Goal: Task Accomplishment & Management: Manage account settings

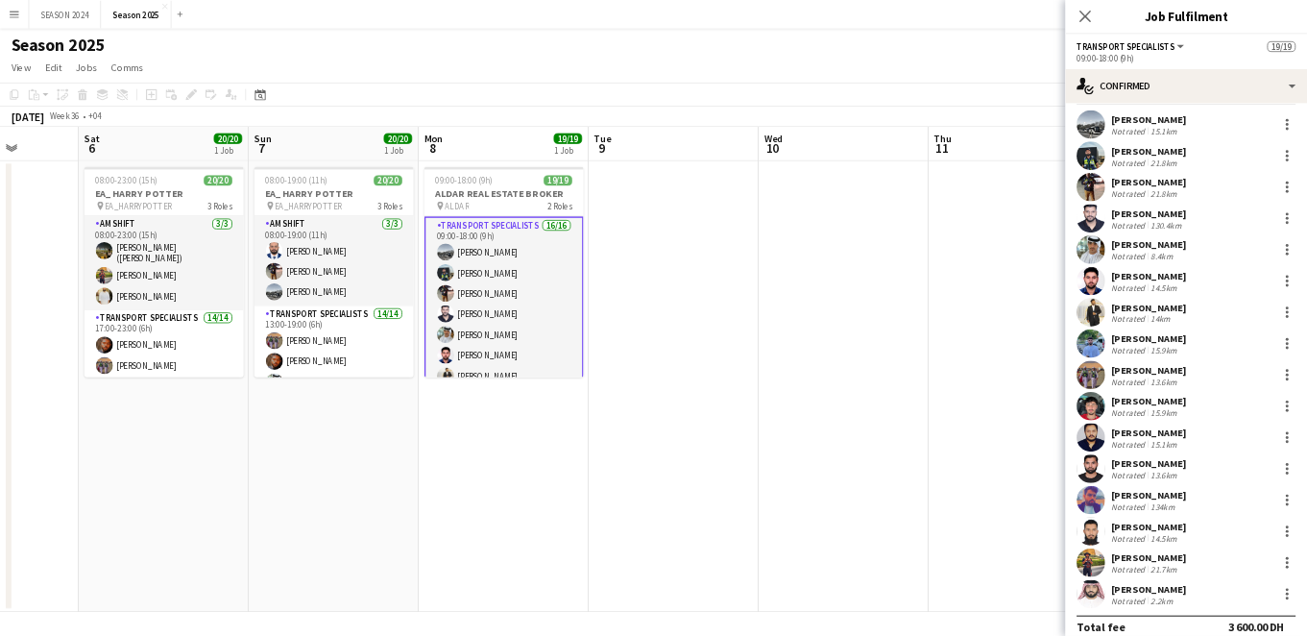
scroll to position [63, 0]
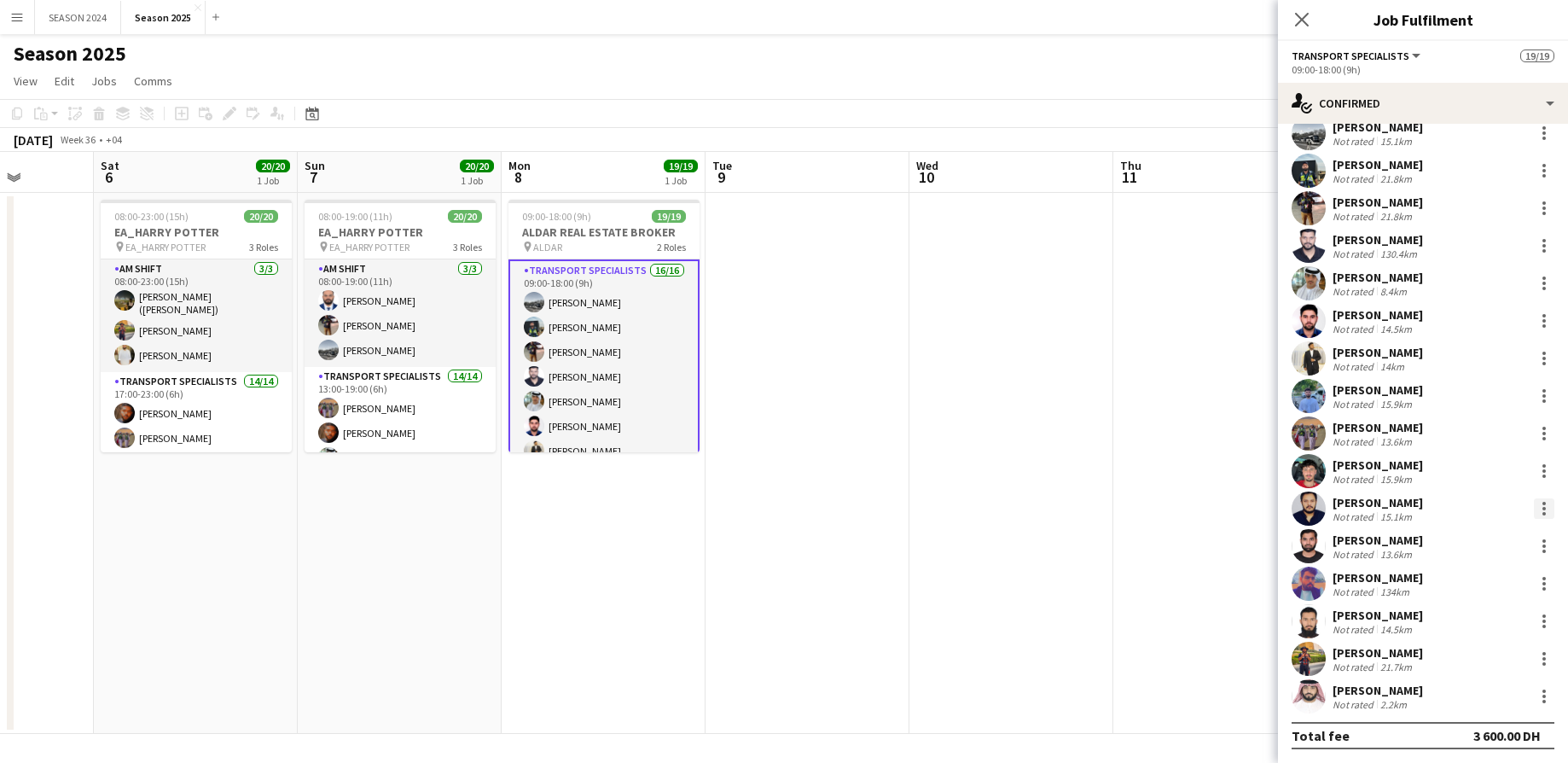
click at [1542, 505] on div at bounding box center [1544, 504] width 4 height 4
click at [1198, 506] on div at bounding box center [784, 381] width 1568 height 763
click at [1533, 502] on div at bounding box center [1543, 508] width 20 height 20
click at [1443, 506] on div at bounding box center [784, 381] width 1568 height 763
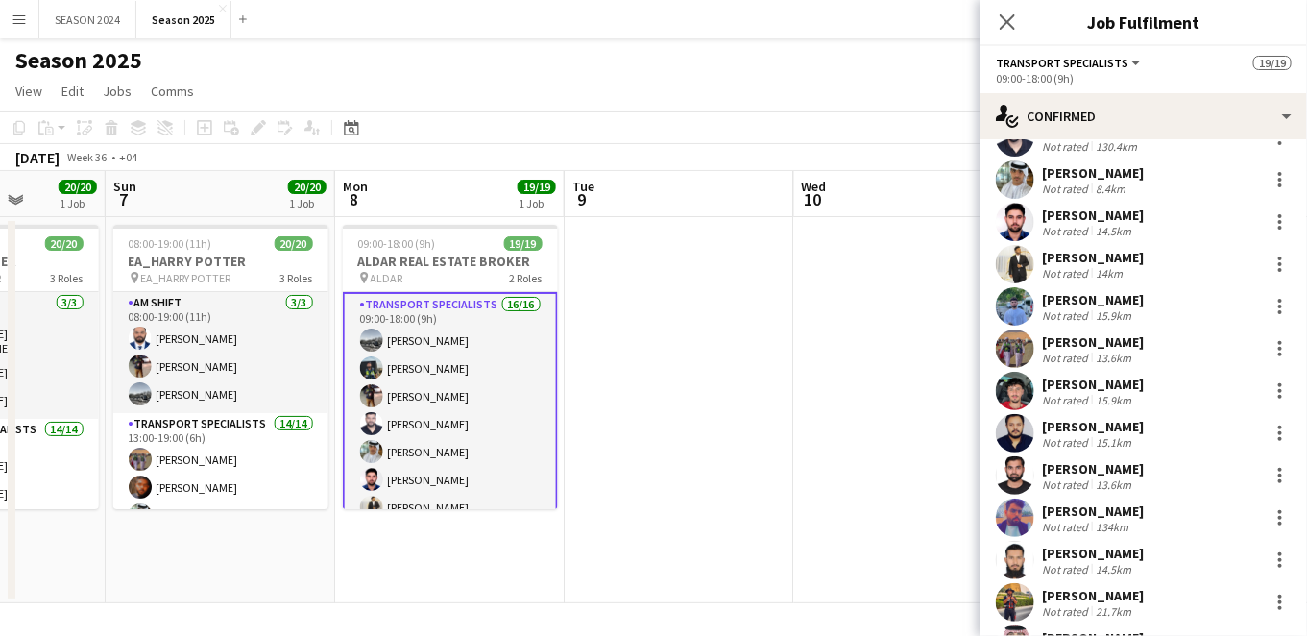
scroll to position [285, 0]
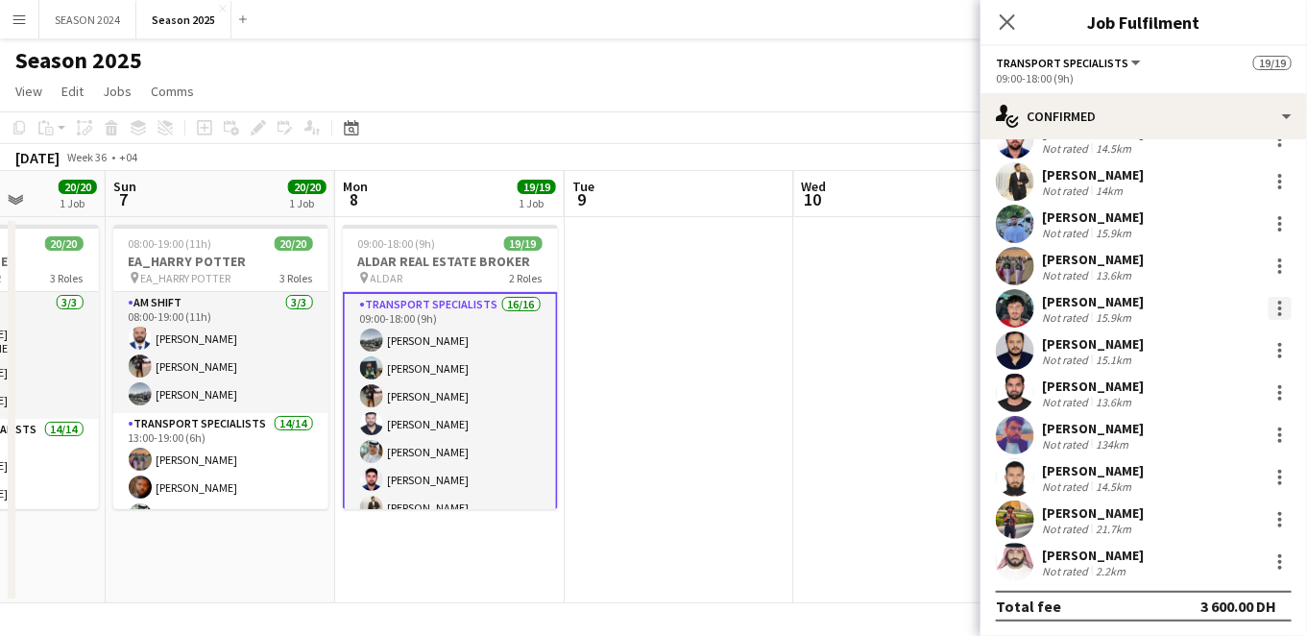
click at [1279, 312] on div at bounding box center [1281, 314] width 4 height 4
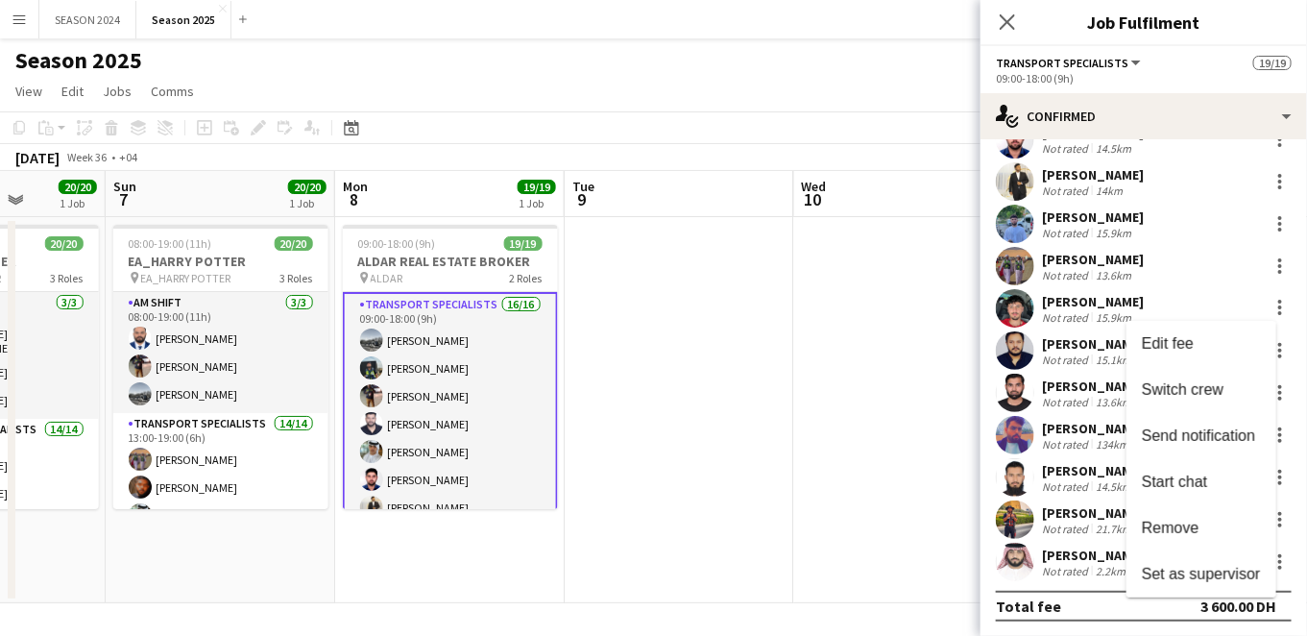
click at [1261, 293] on div at bounding box center [653, 318] width 1307 height 636
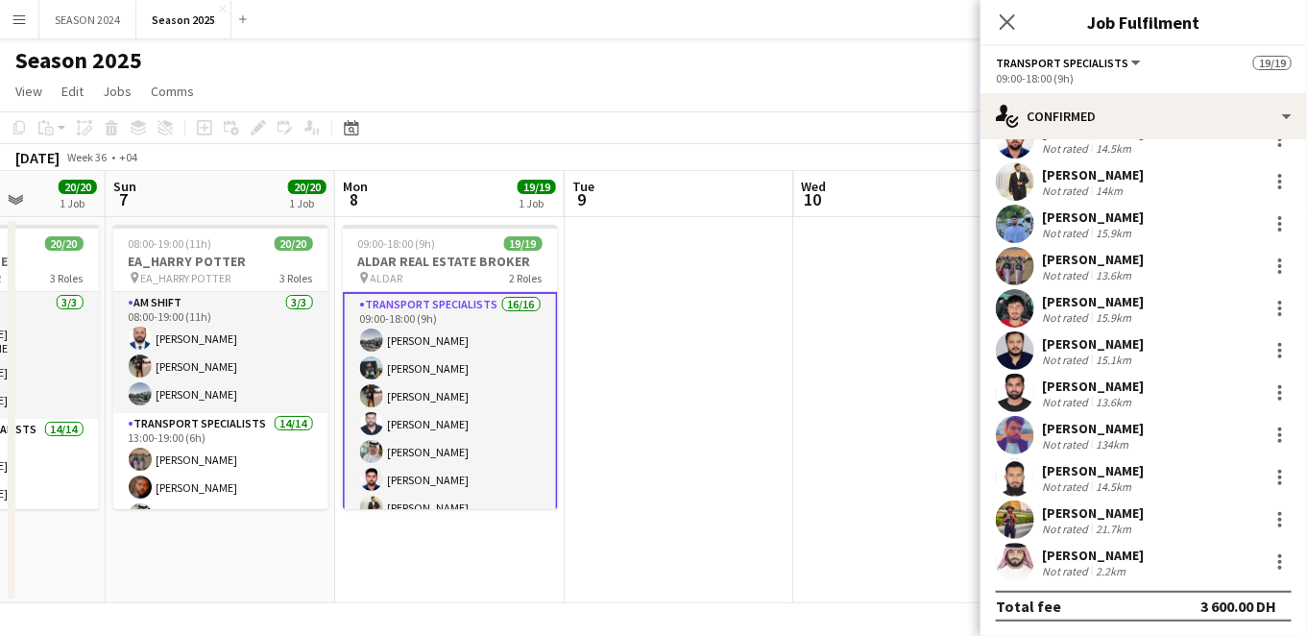
click at [1005, 322] on app-user-avatar at bounding box center [1015, 308] width 38 height 38
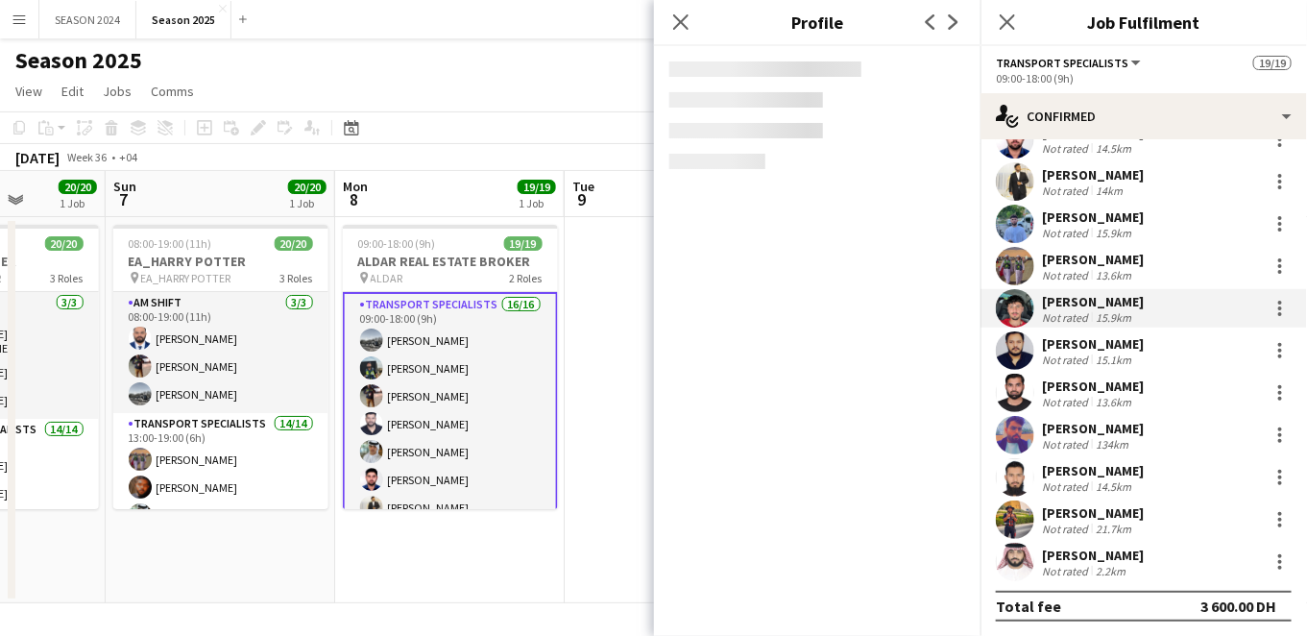
click at [1016, 260] on app-user-avatar at bounding box center [1015, 266] width 38 height 38
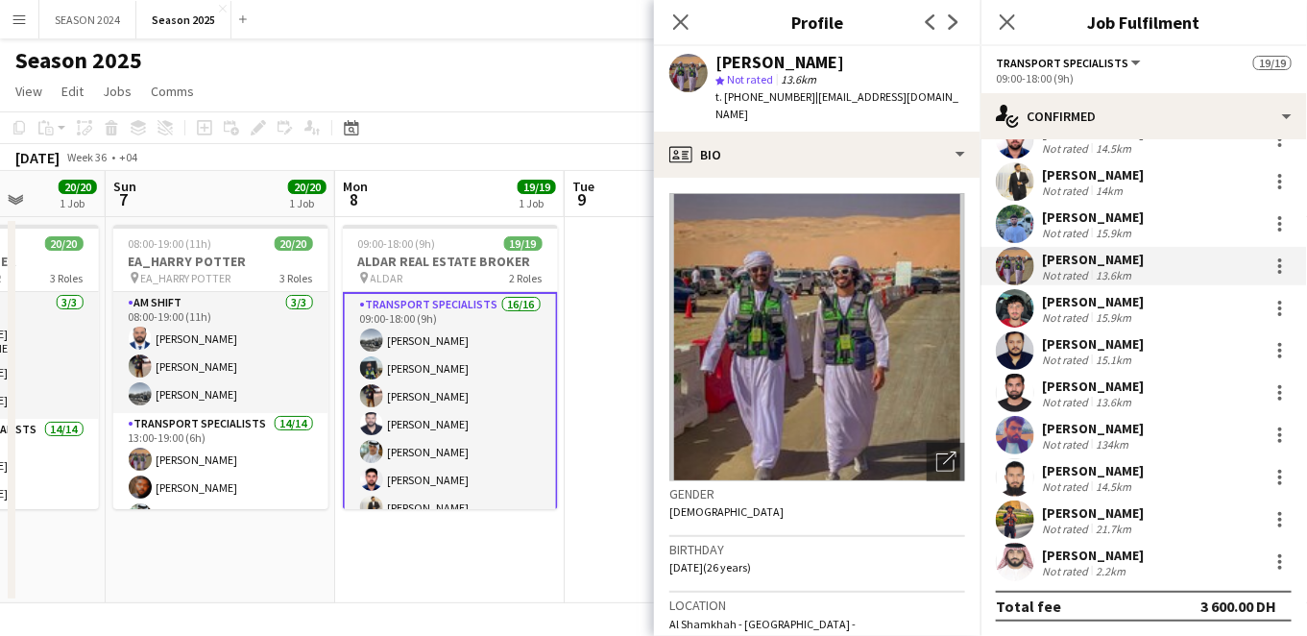
click at [1262, 291] on div "[PERSON_NAME] Not rated 15.9km" at bounding box center [1144, 308] width 327 height 38
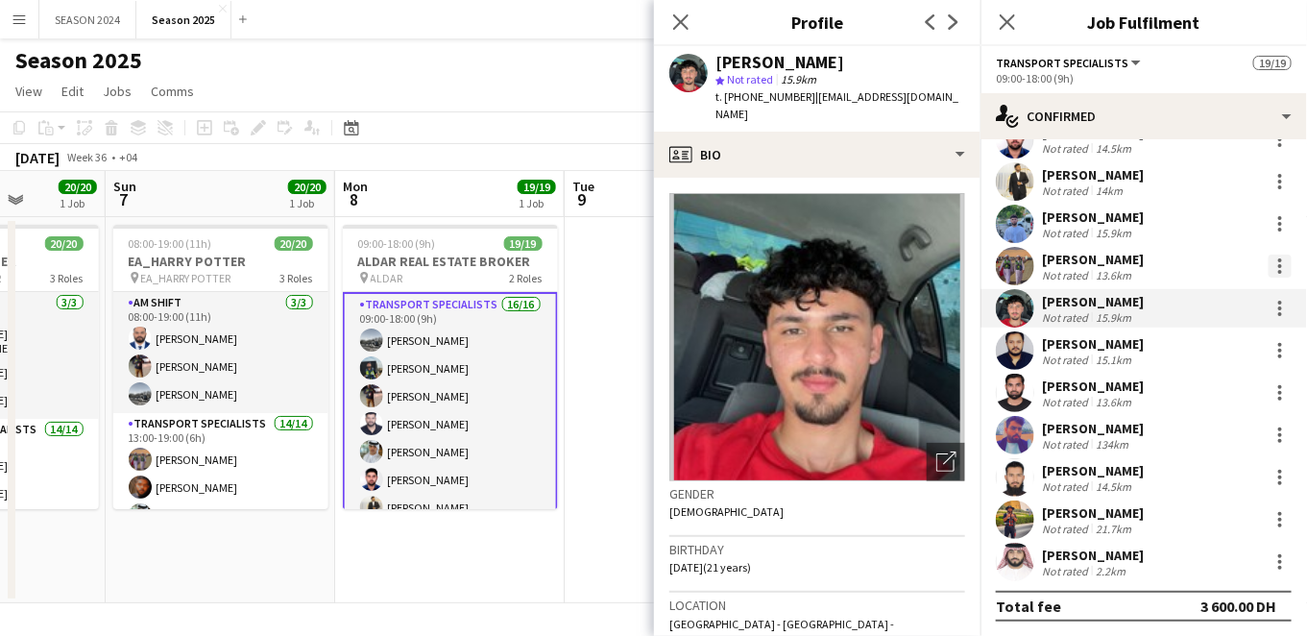
click at [1269, 266] on div at bounding box center [1280, 266] width 23 height 23
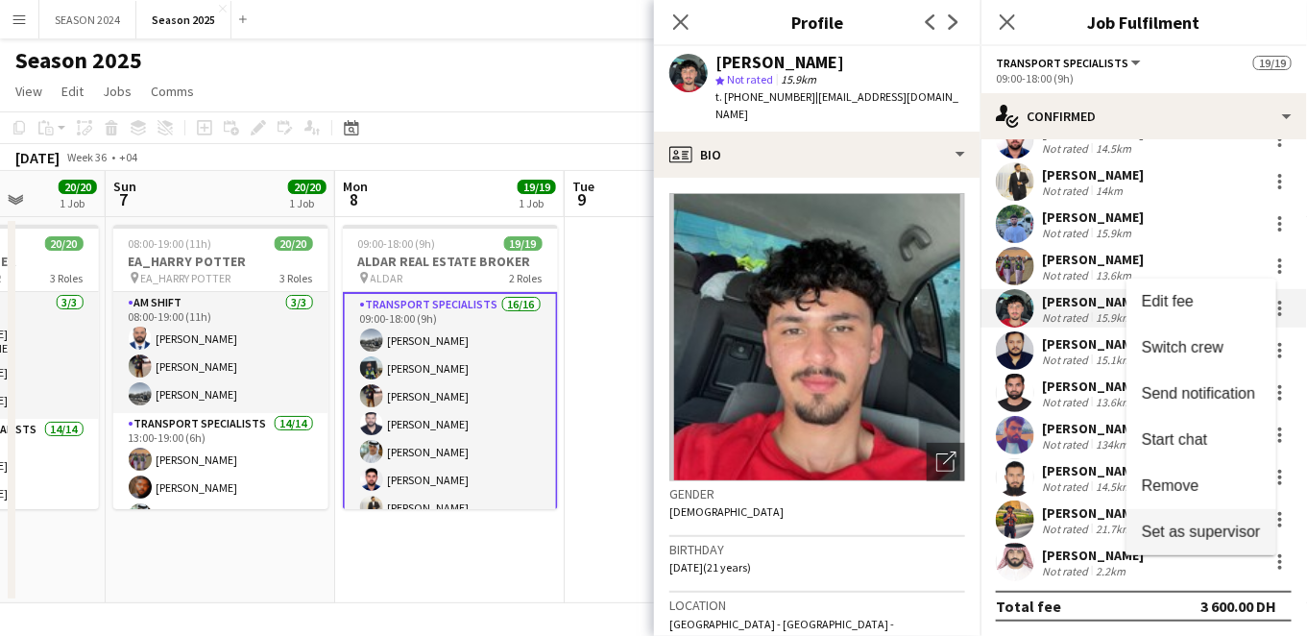
click at [1177, 538] on span "Set as supervisor" at bounding box center [1201, 531] width 119 height 16
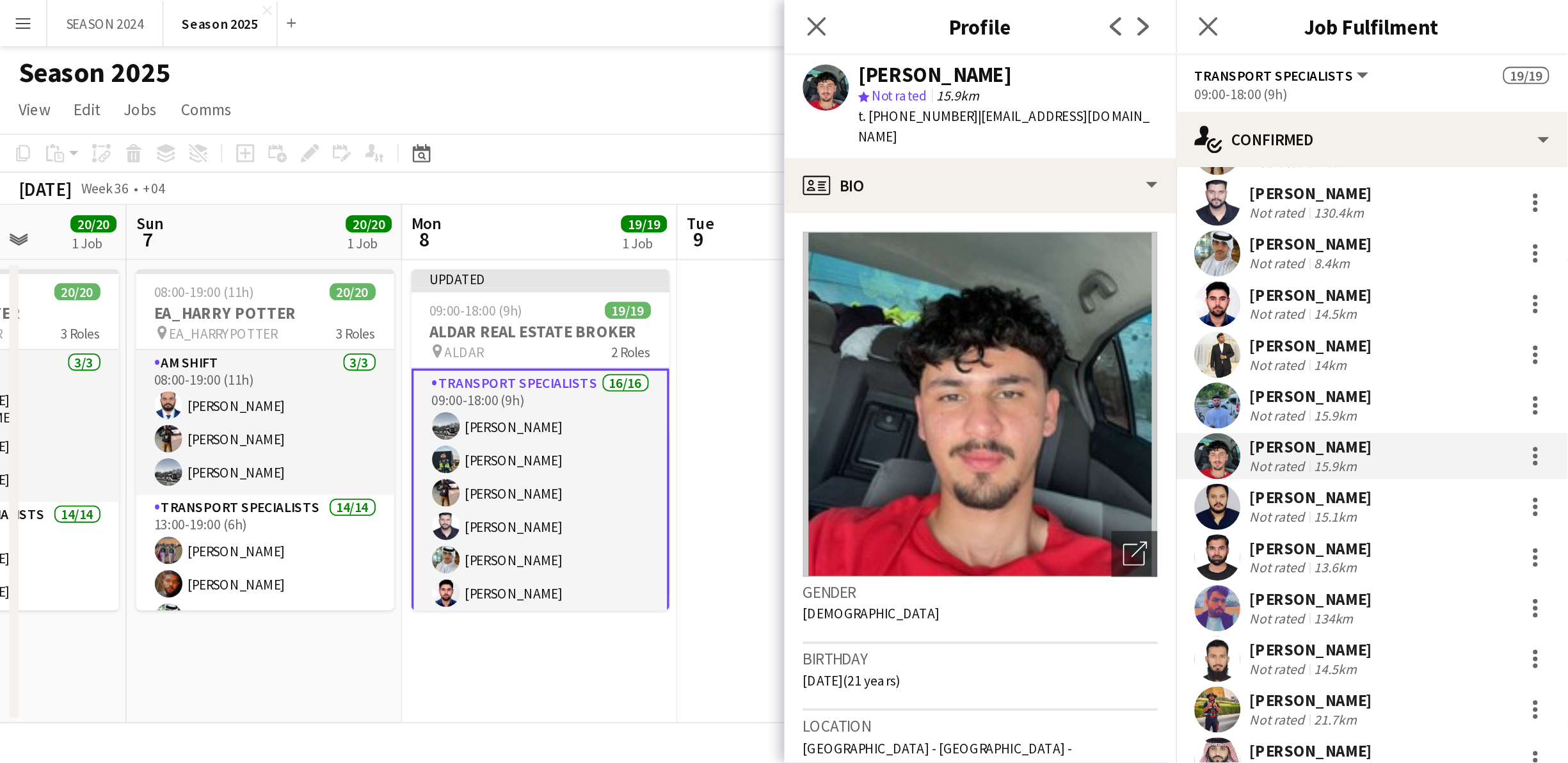
scroll to position [237, 0]
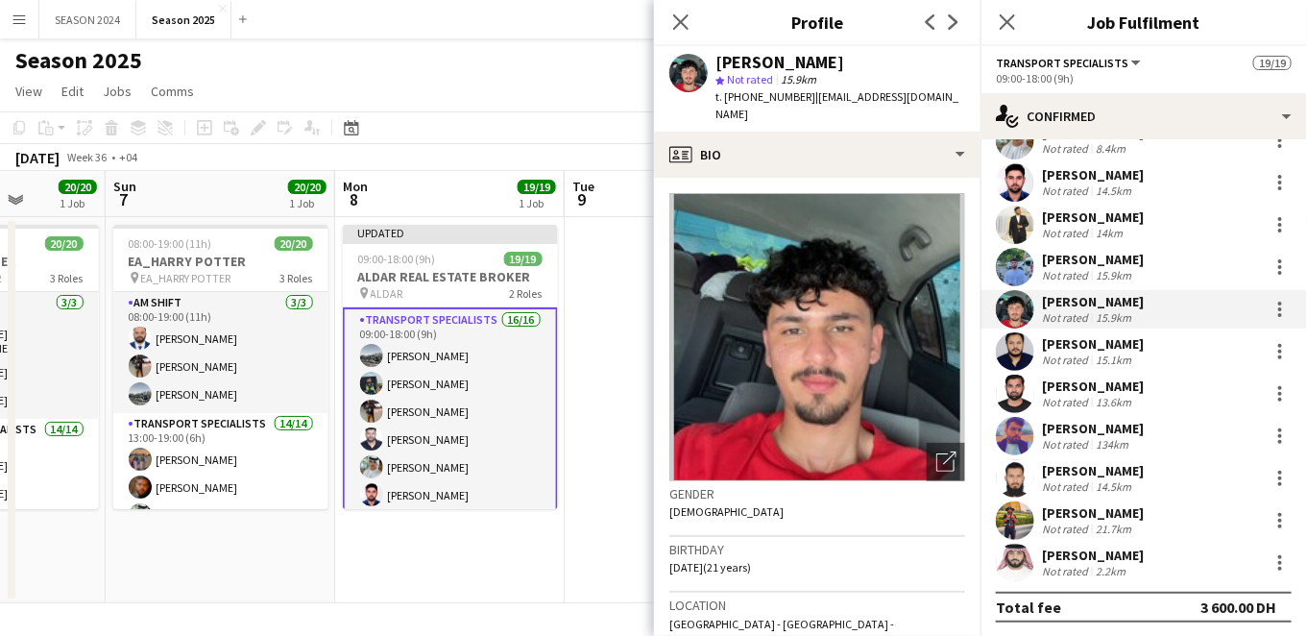
click at [538, 581] on app-date-cell "Updated 09:00-18:00 (9h) 19/19 ALDAR REAL ESTATE BROKER pin ALDAR 2 Roles Trans…" at bounding box center [450, 410] width 230 height 386
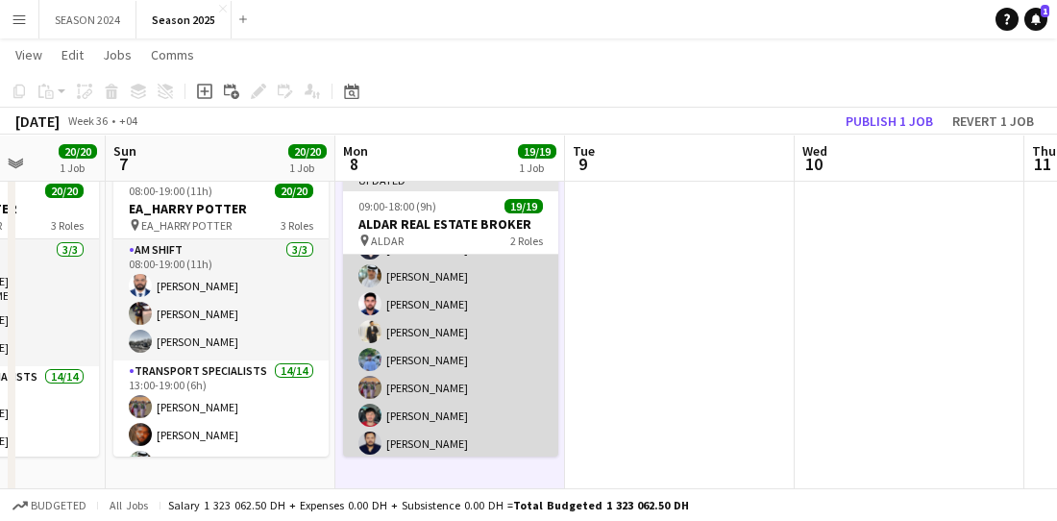
scroll to position [349, 0]
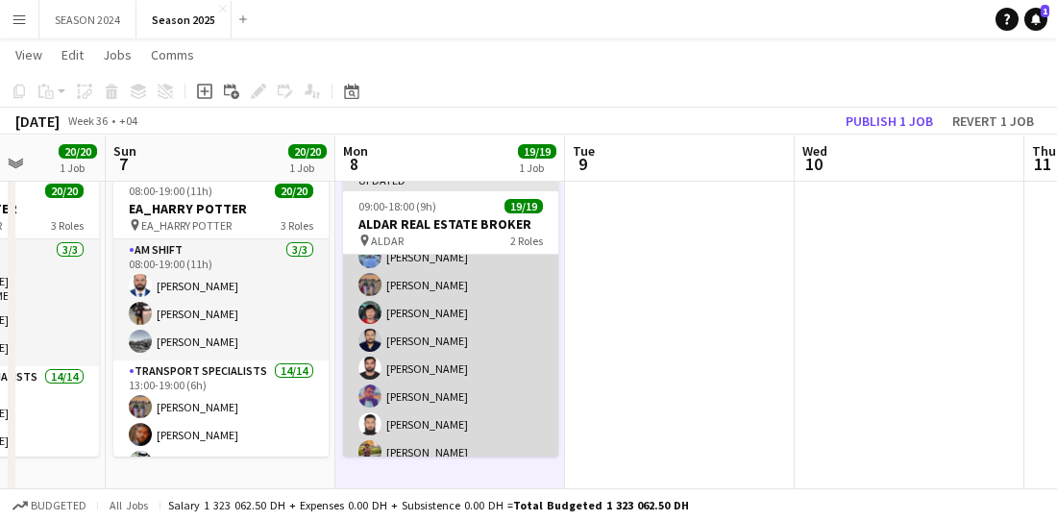
click at [471, 303] on app-card-role "Transport Specialists 16/16 09:00-18:00 (9h) [PERSON_NAME] [PERSON_NAME] Raees …" at bounding box center [450, 256] width 215 height 483
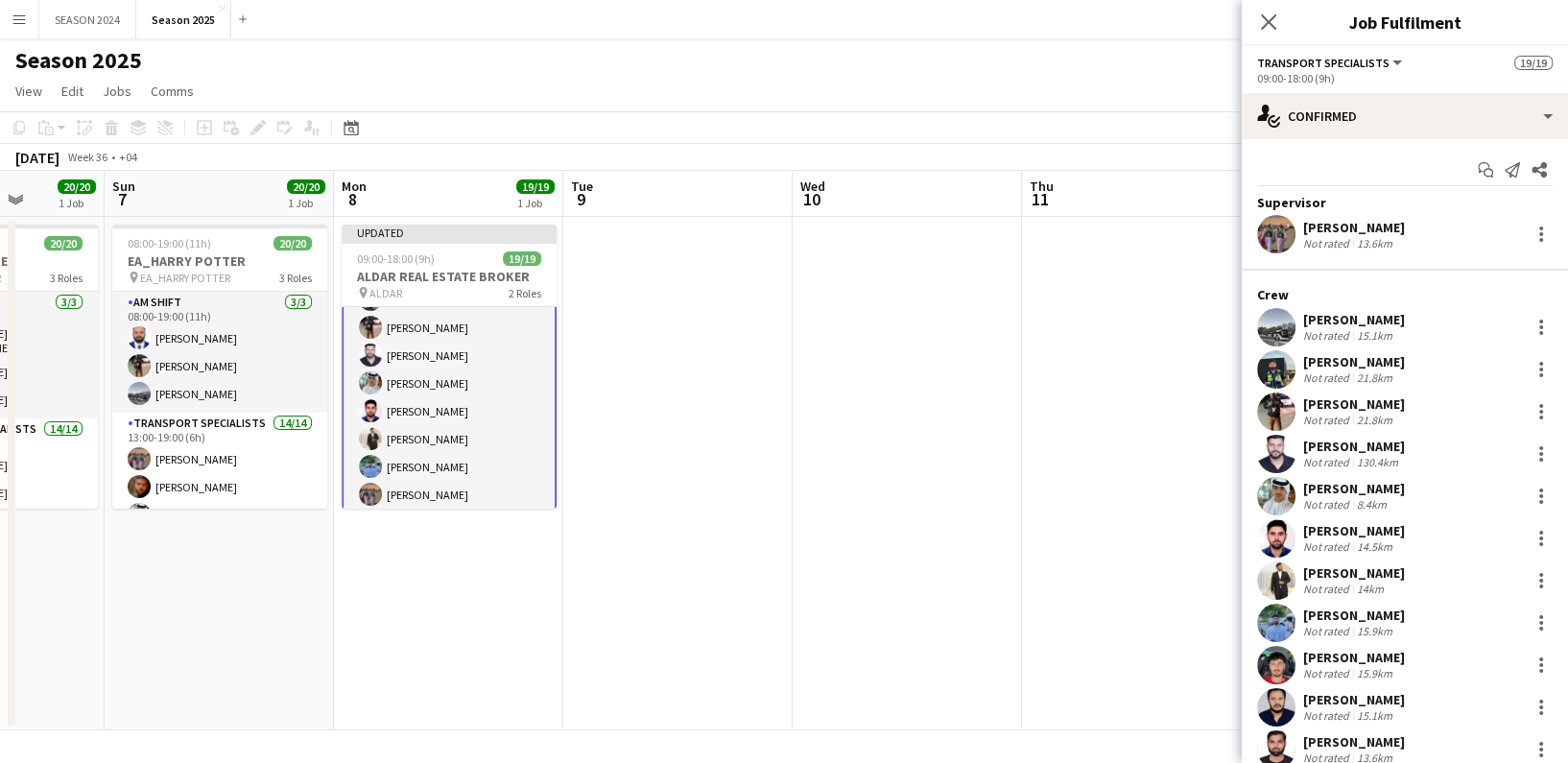
scroll to position [0, 0]
click at [660, 341] on app-date-cell at bounding box center [678, 473] width 230 height 513
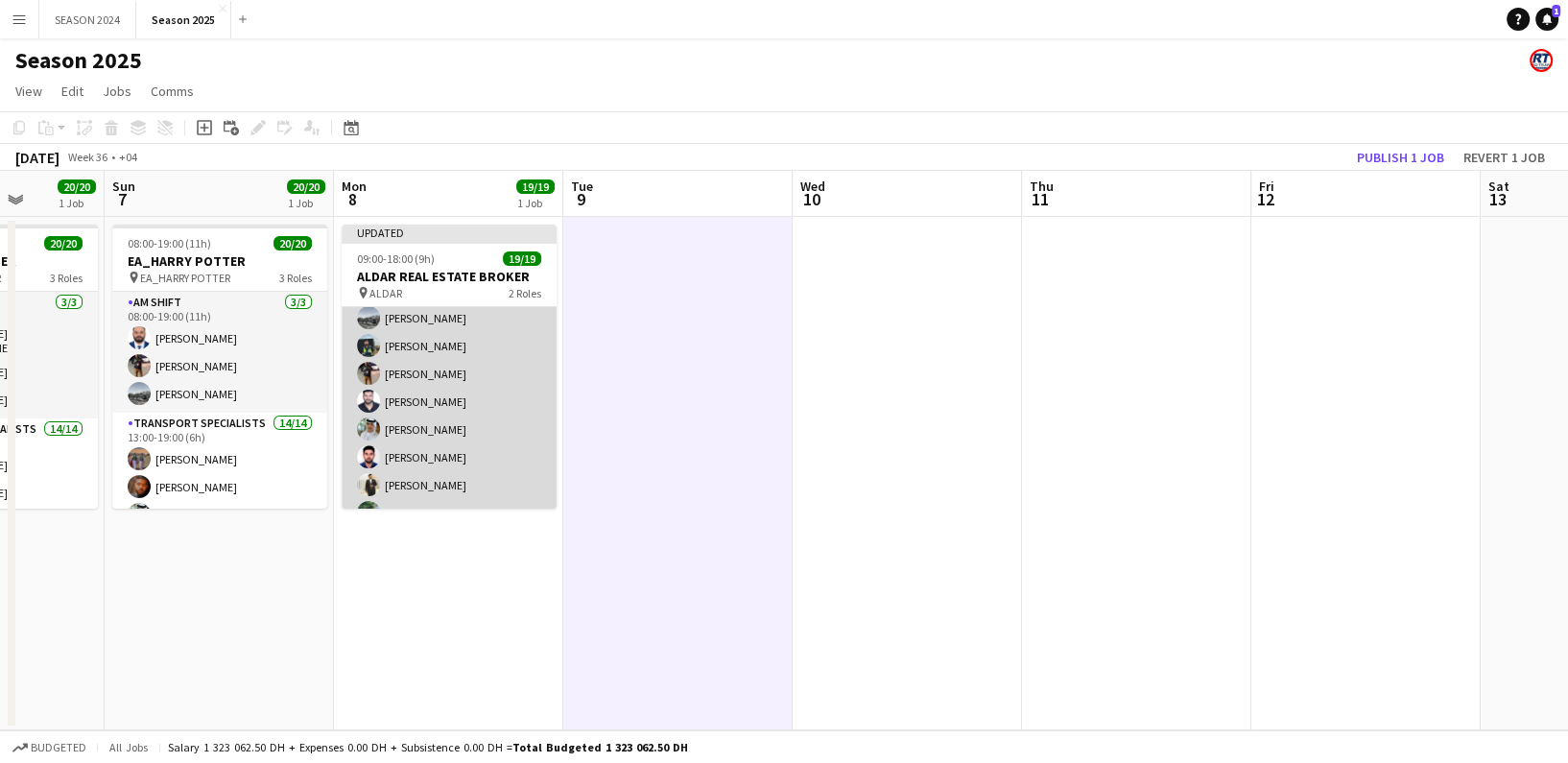
click at [482, 386] on app-card-role "Transport Specialists 16/16 09:00-18:00 (9h) [PERSON_NAME] [PERSON_NAME] Raees …" at bounding box center [448, 512] width 215 height 482
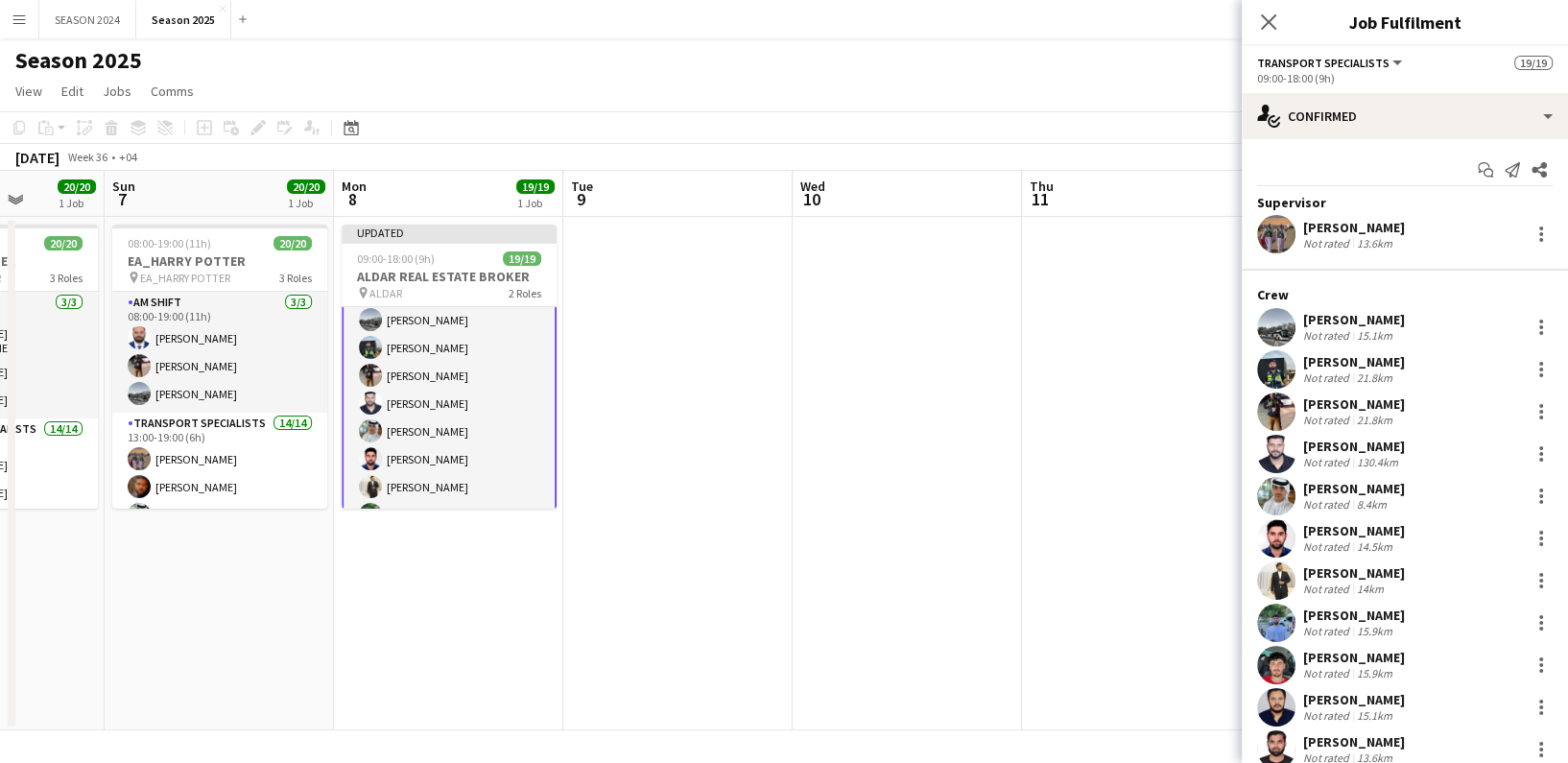
scroll to position [37, 0]
click at [1539, 229] on div at bounding box center [1541, 229] width 4 height 4
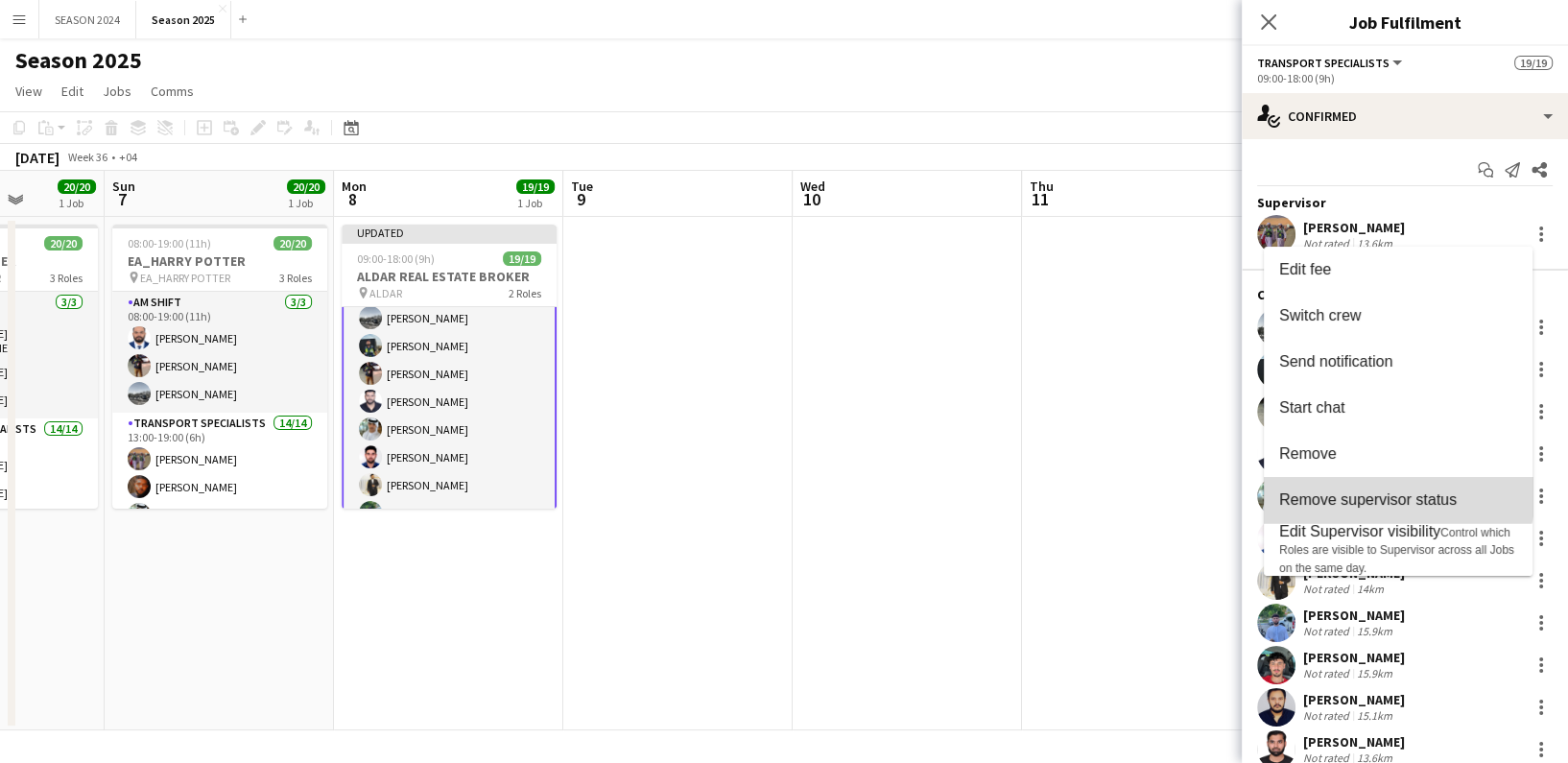
click at [1351, 483] on button "Remove supervisor status" at bounding box center [1397, 499] width 269 height 46
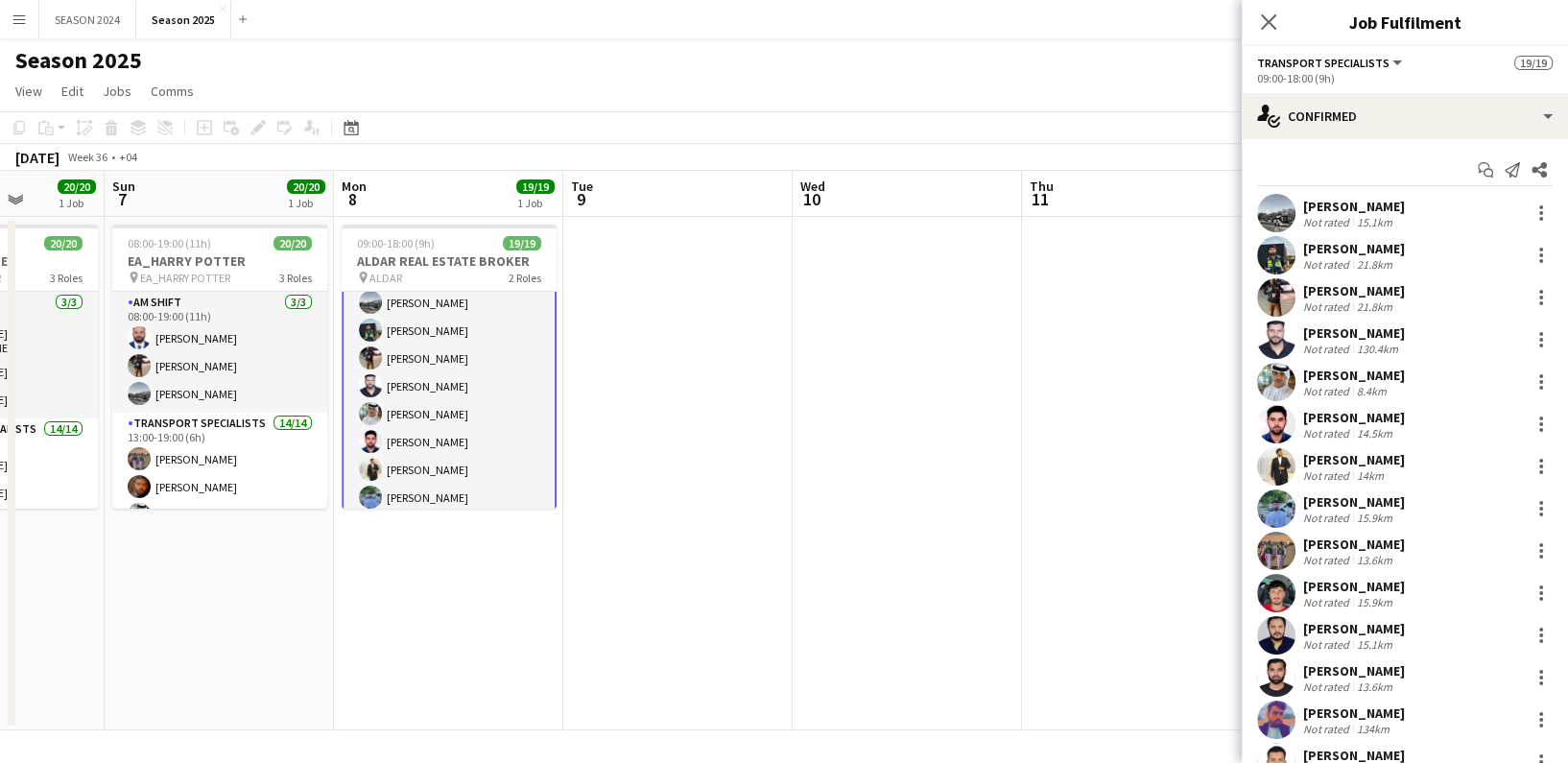
scroll to position [0, 0]
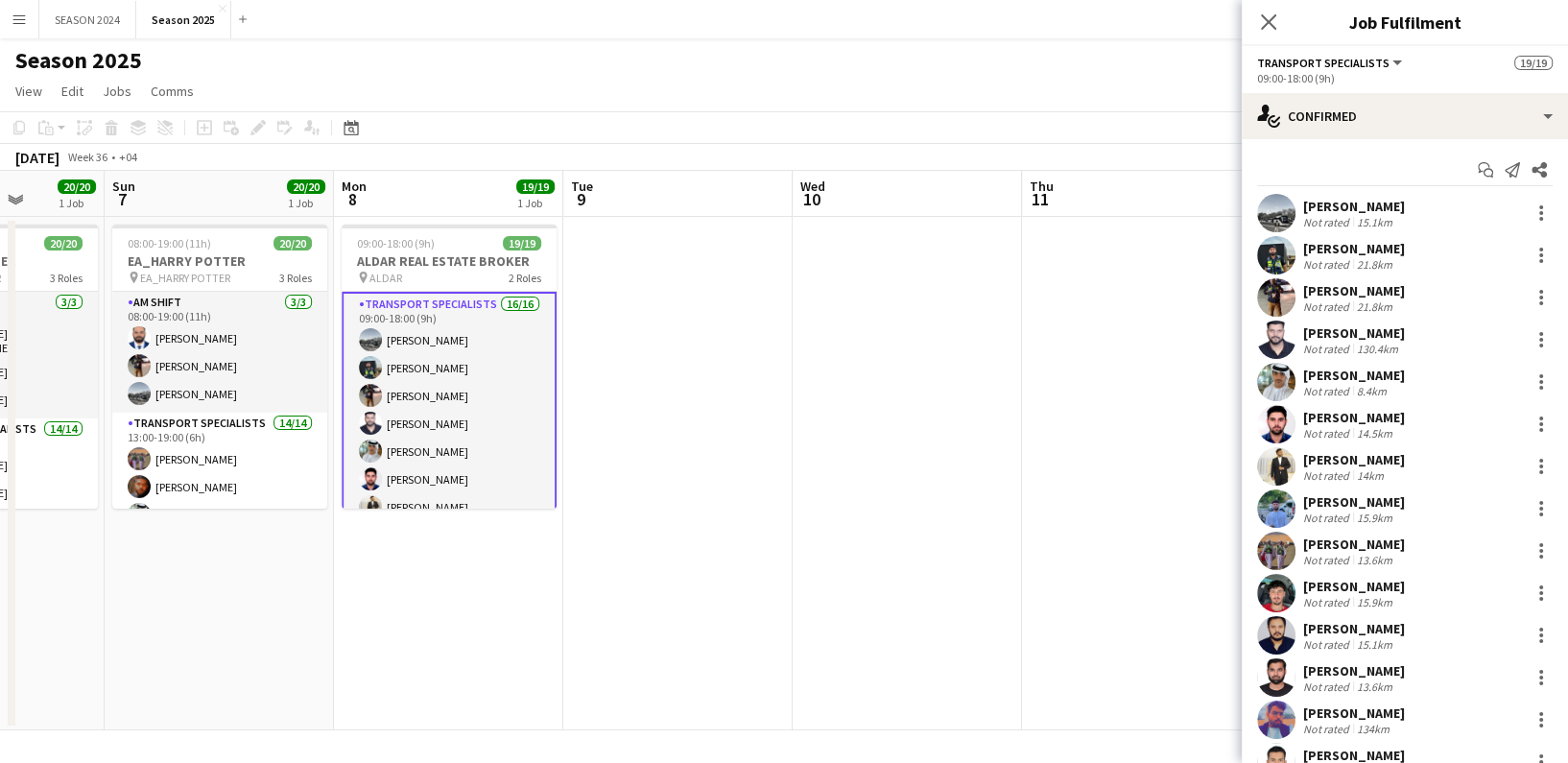
click at [473, 441] on app-card-role "Transport Specialists 16/16 09:00-18:00 (9h) [PERSON_NAME] [PERSON_NAME] Raees …" at bounding box center [448, 534] width 215 height 486
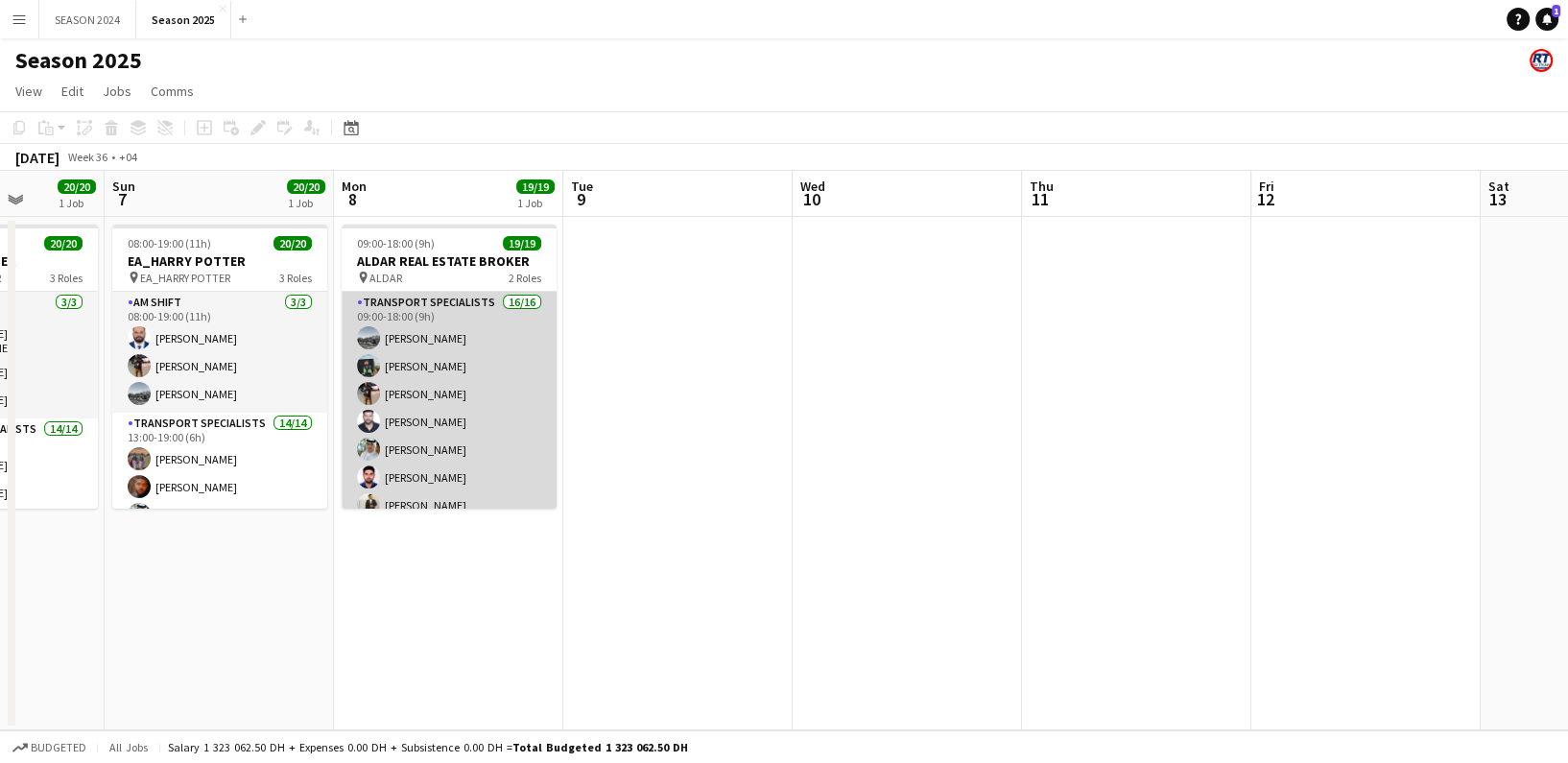
click at [460, 439] on app-card-role "Transport Specialists 16/16 09:00-18:00 (9h) [PERSON_NAME] [PERSON_NAME] Raees …" at bounding box center [448, 532] width 215 height 482
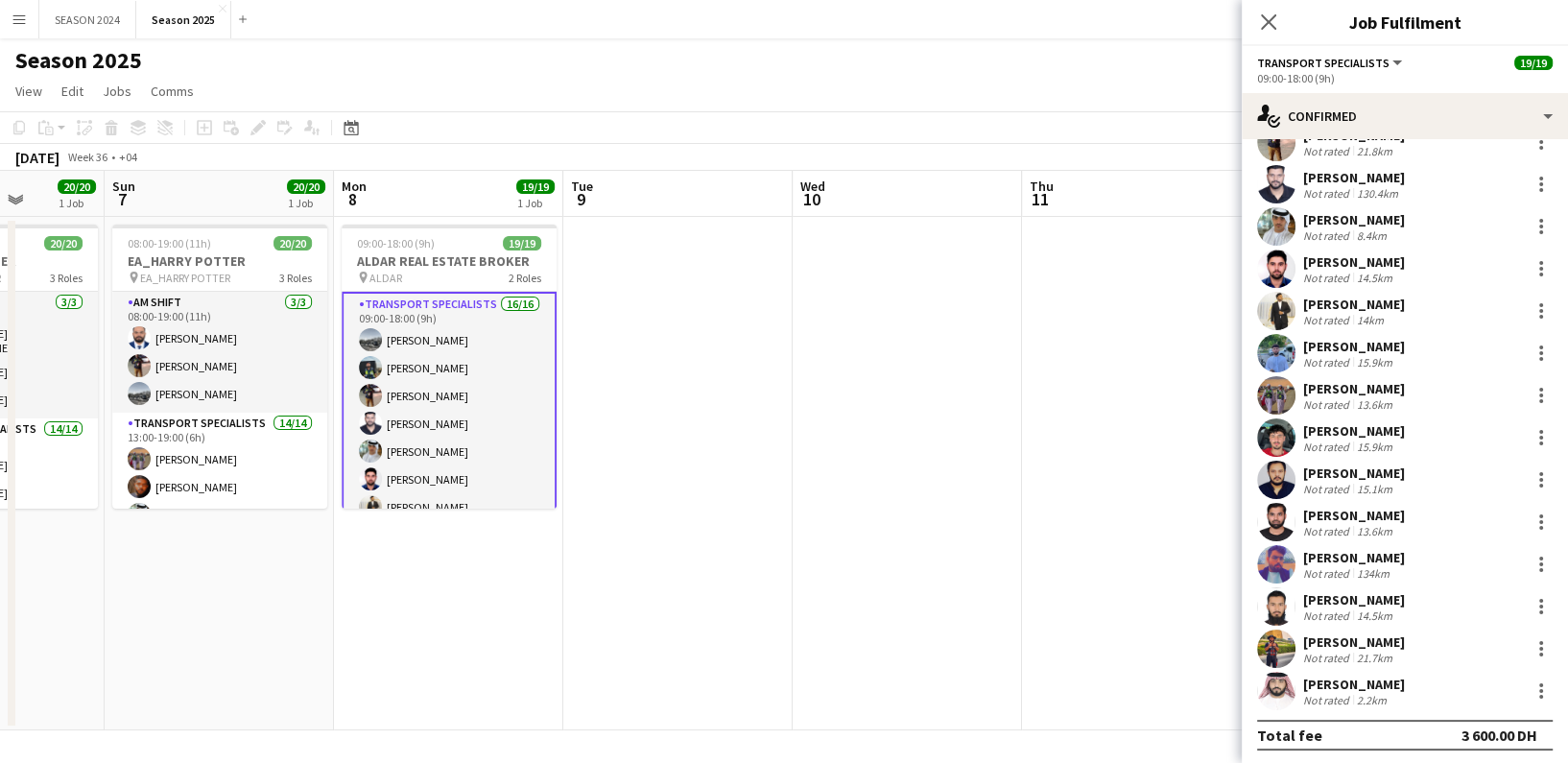
scroll to position [159, 0]
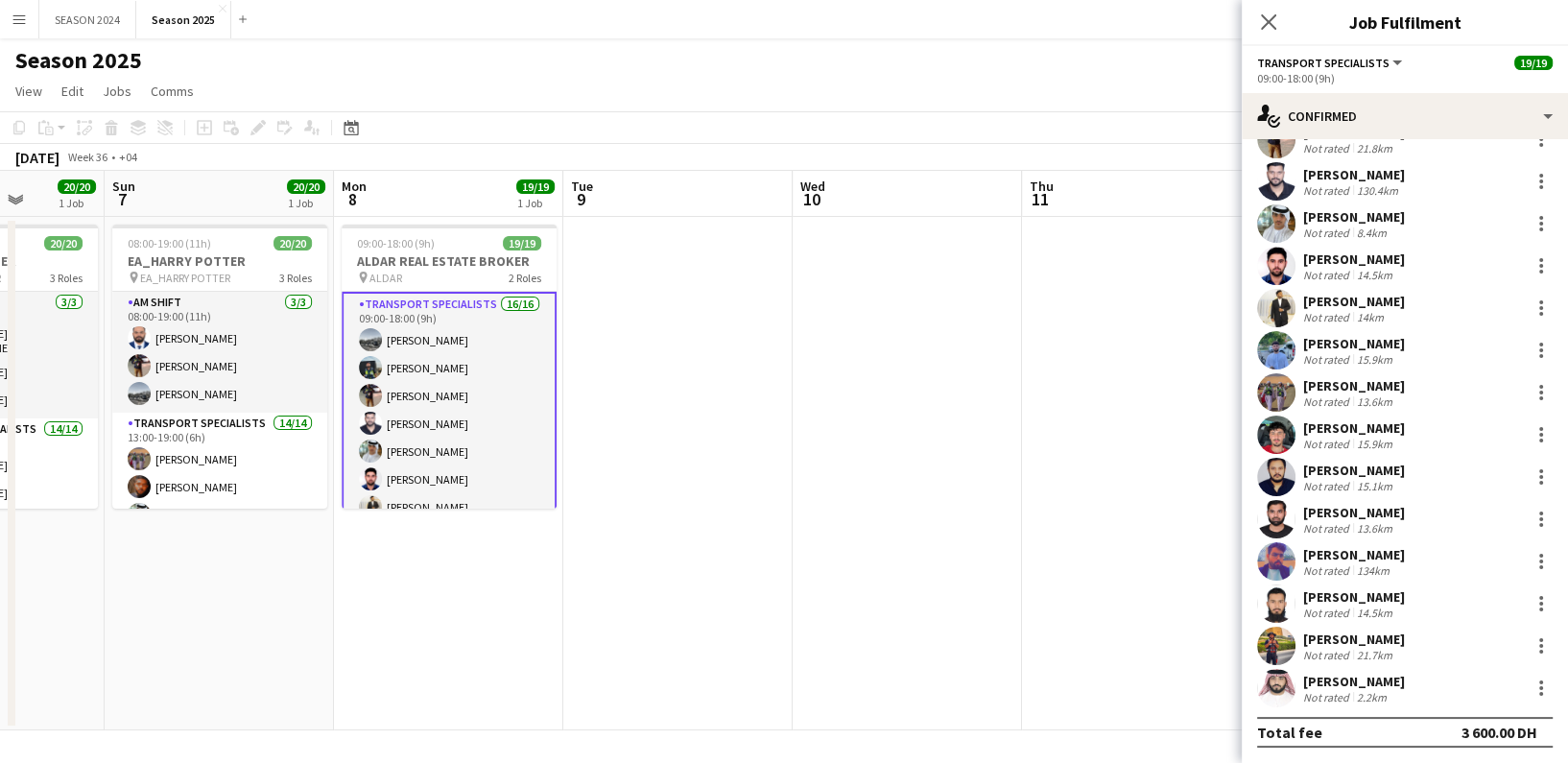
click at [1524, 379] on div "[PERSON_NAME] Not rated 13.6km" at bounding box center [1404, 392] width 327 height 38
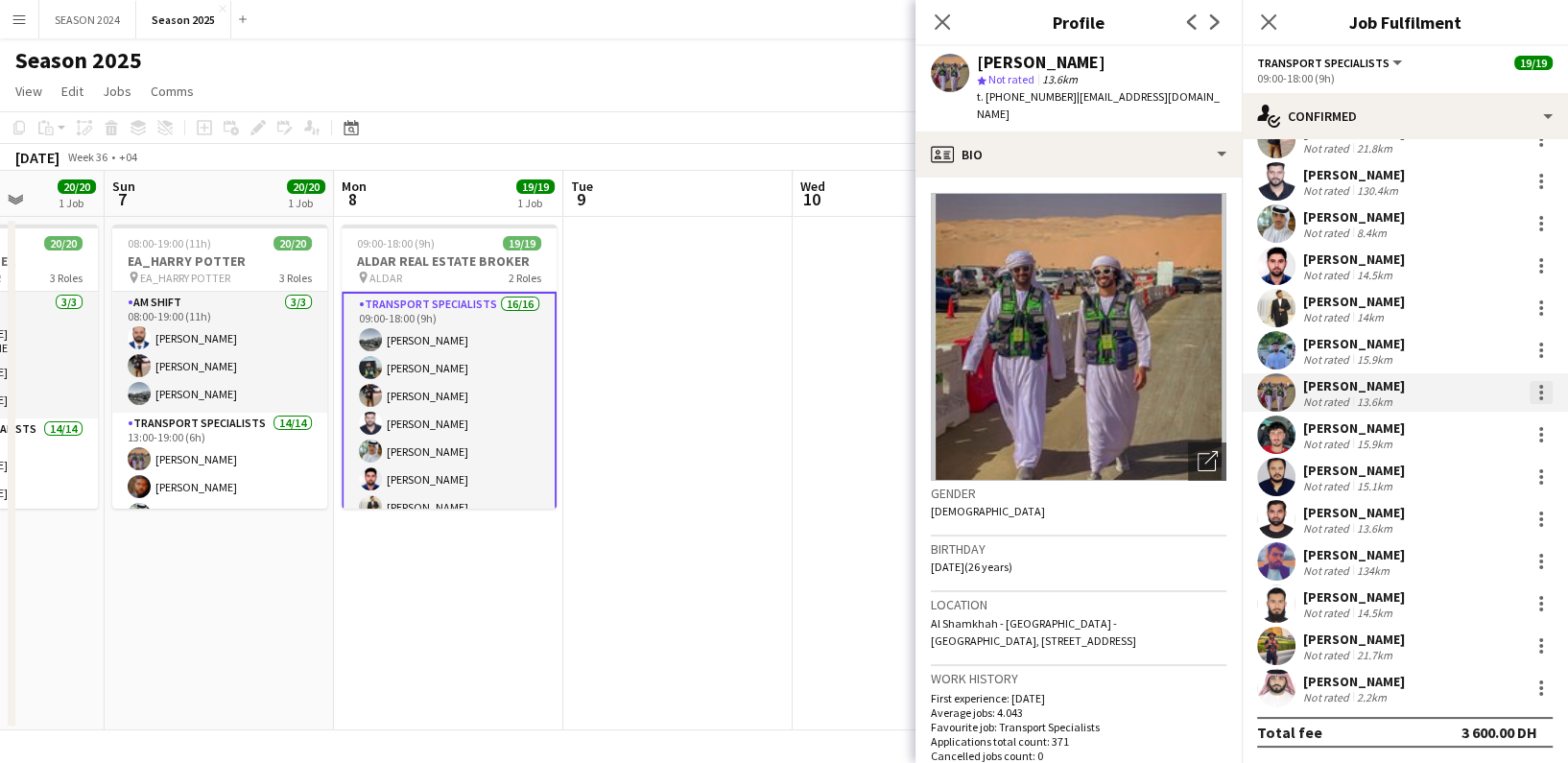
click at [1539, 390] on div at bounding box center [1541, 392] width 4 height 4
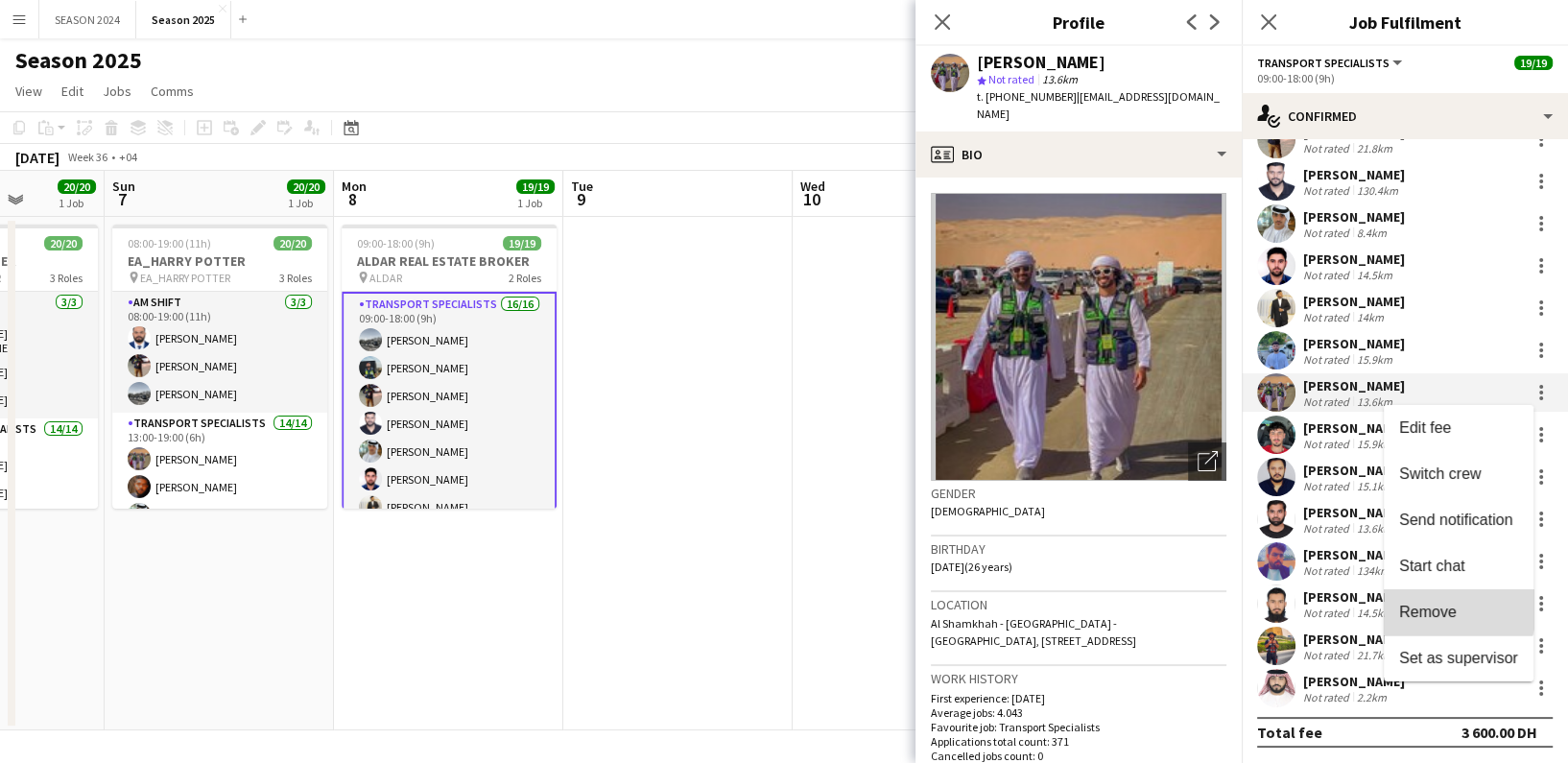
click at [1439, 605] on span "Remove" at bounding box center [1428, 611] width 58 height 16
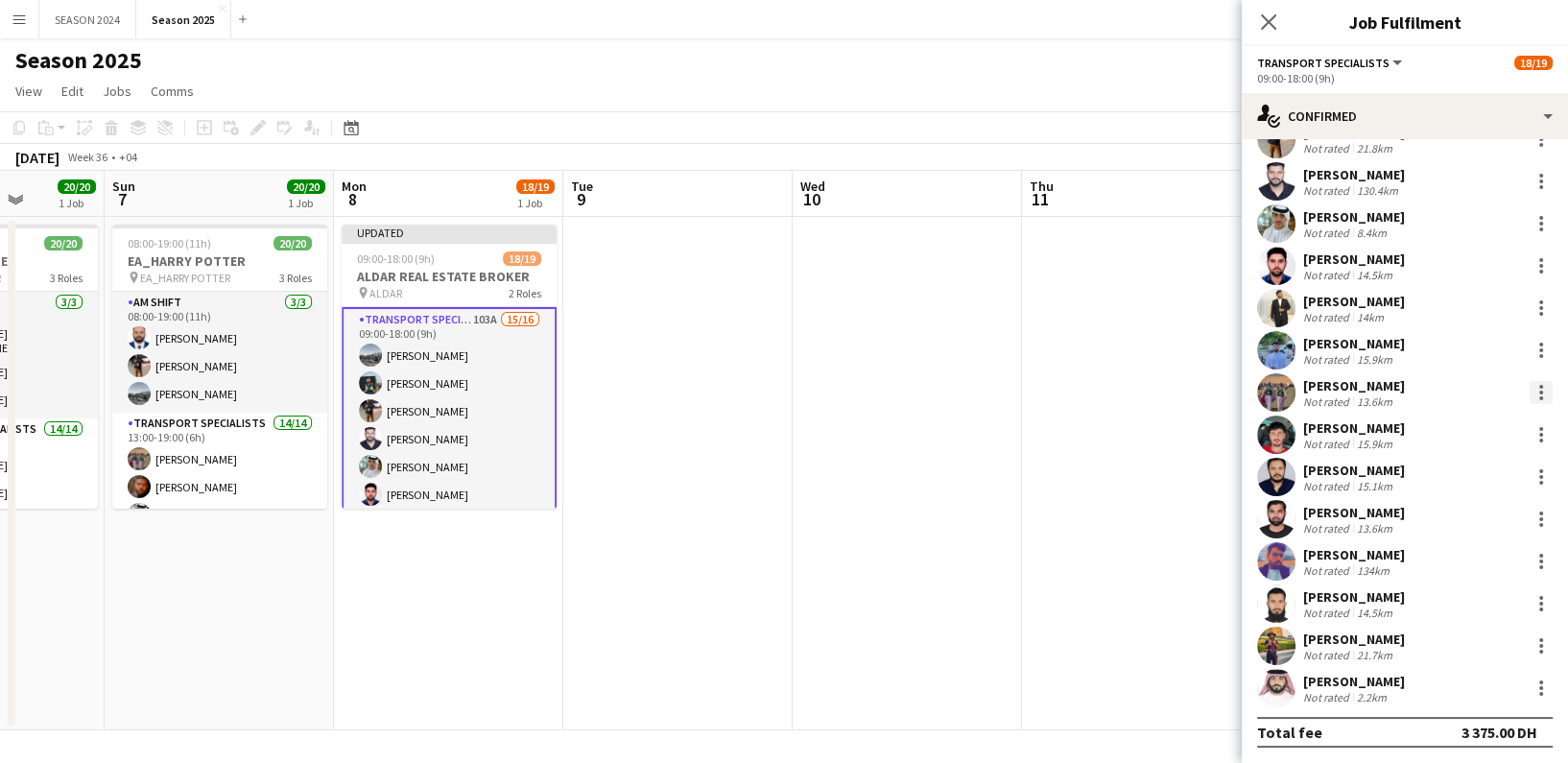
click at [1529, 387] on div at bounding box center [1540, 391] width 23 height 23
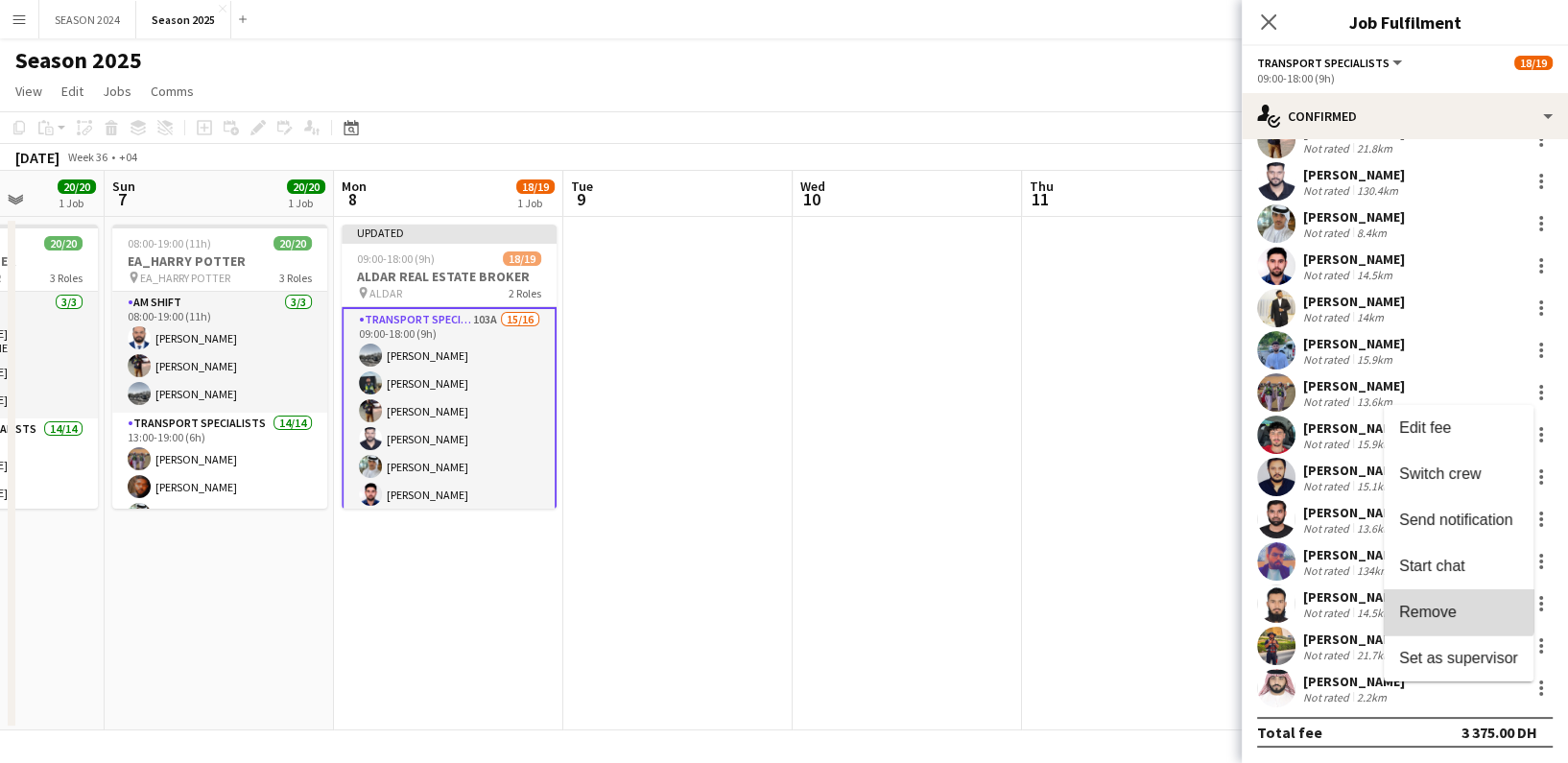
click at [1456, 600] on button "Remove" at bounding box center [1458, 612] width 150 height 46
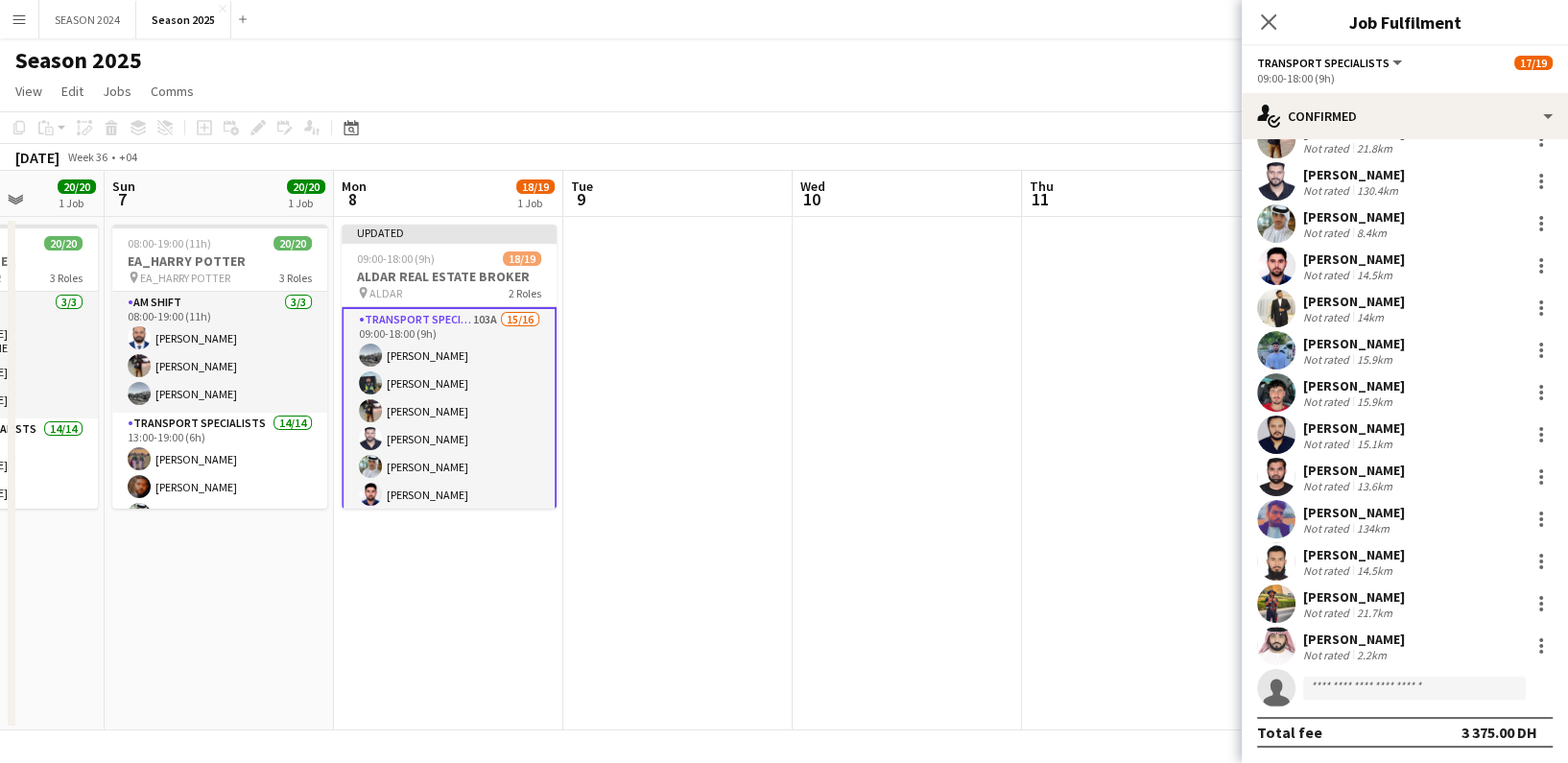
click at [671, 460] on app-date-cell at bounding box center [678, 473] width 230 height 513
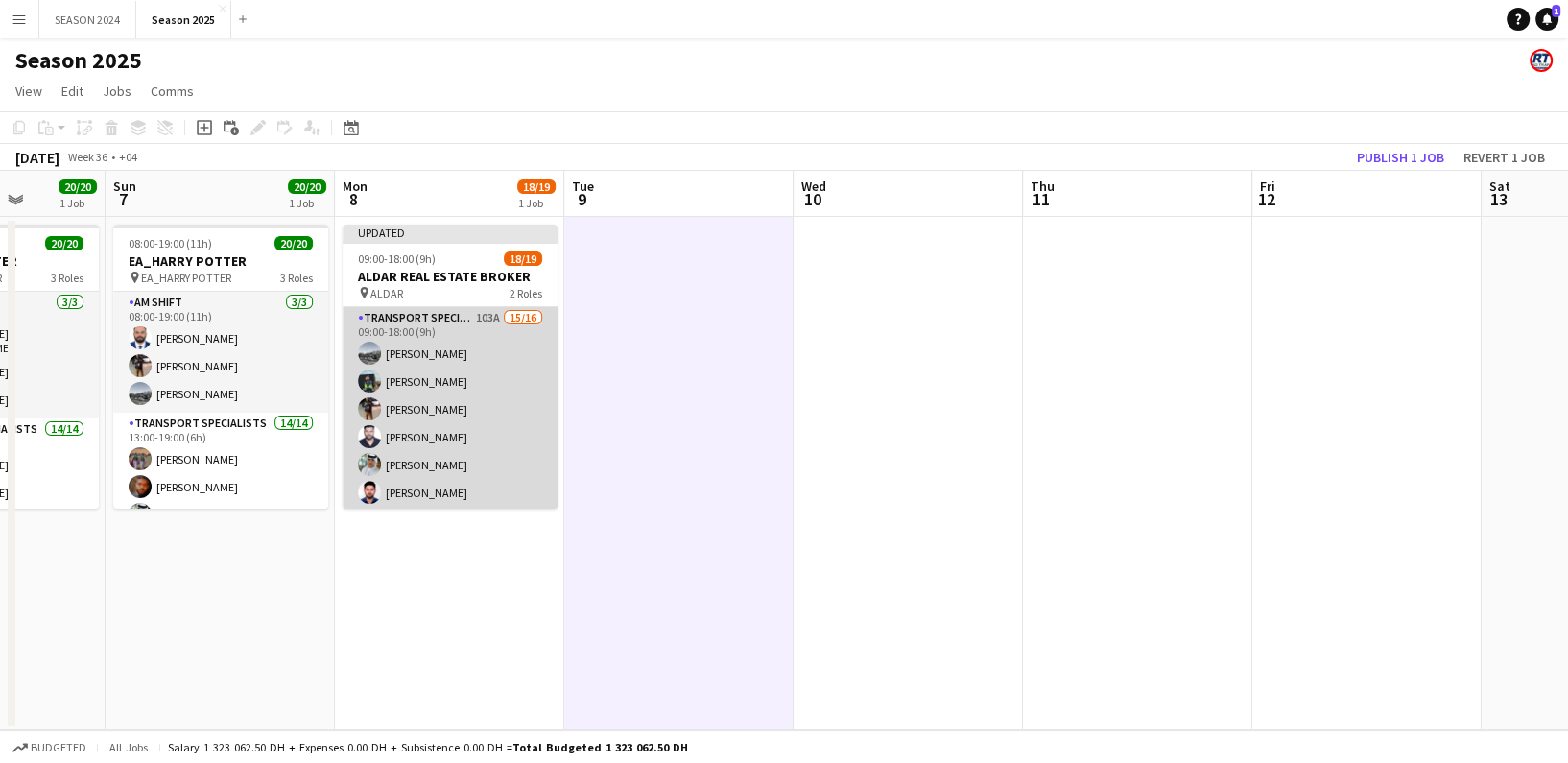
click at [487, 425] on app-card-role "Transport Specialists 103A 15/16 09:00-18:00 (9h) [PERSON_NAME] [PERSON_NAME] R…" at bounding box center [449, 547] width 215 height 482
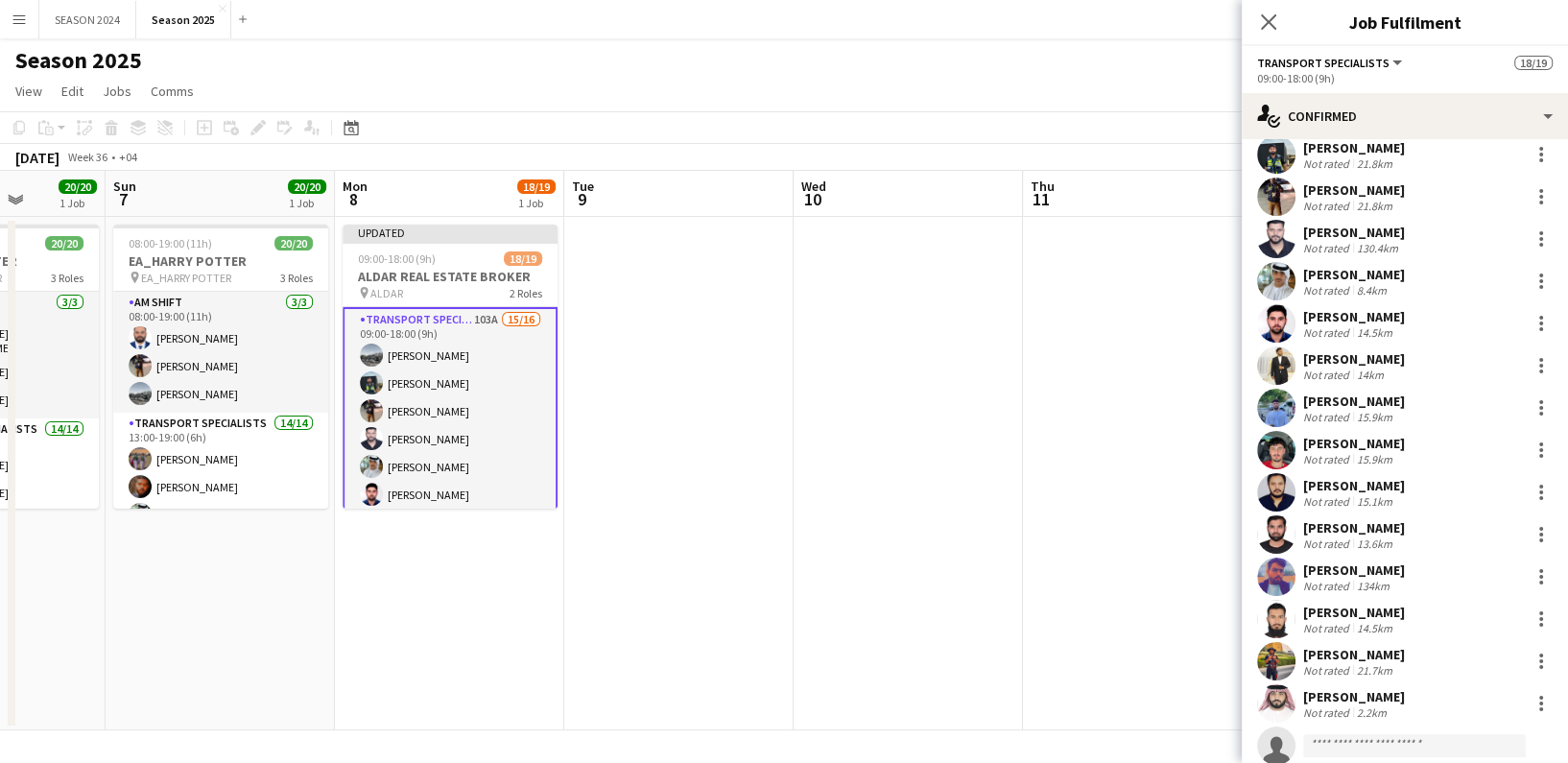
scroll to position [159, 0]
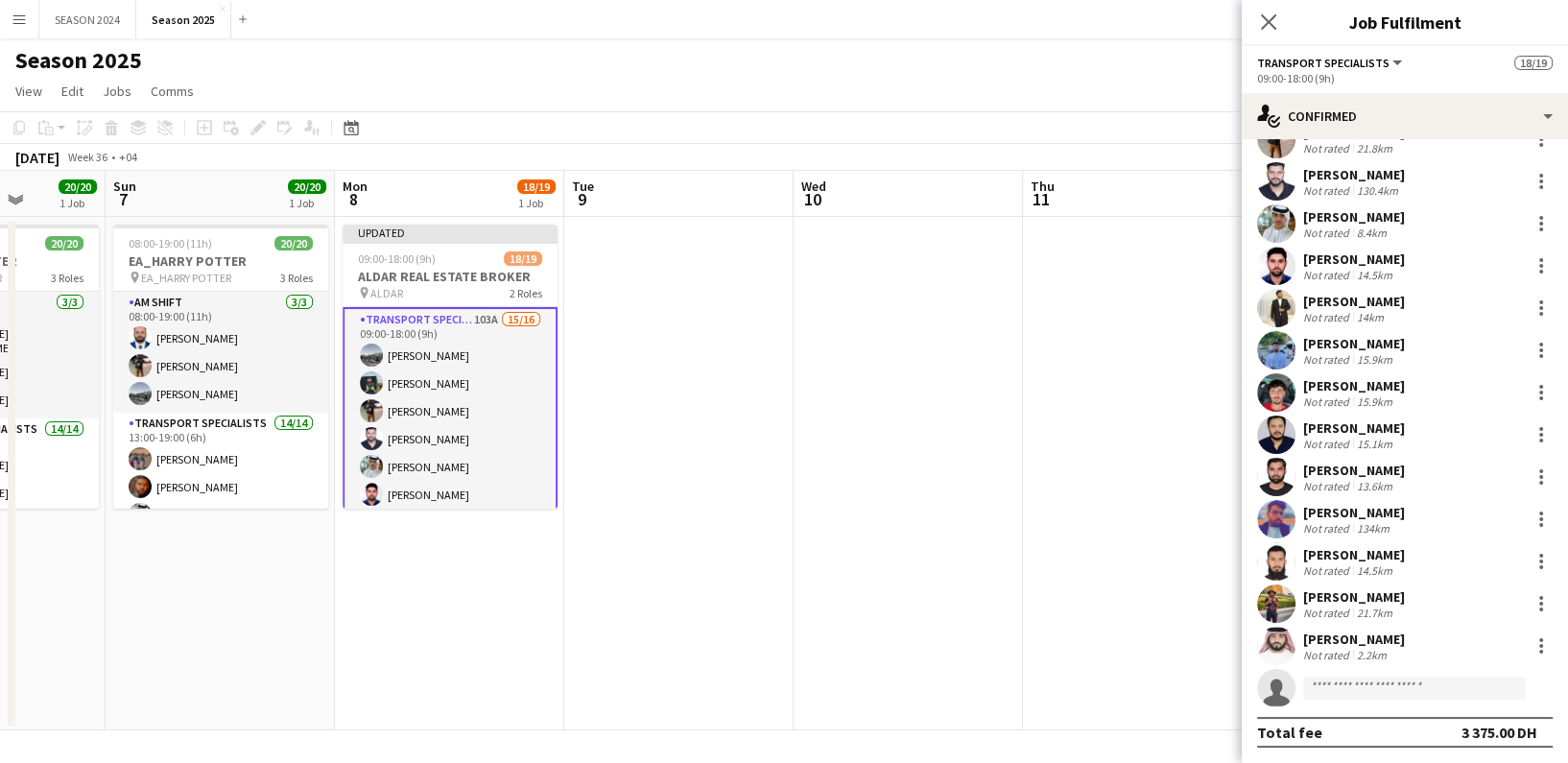
click at [1427, 179] on div "[PERSON_NAME] Not rated 130.4km" at bounding box center [1404, 181] width 327 height 38
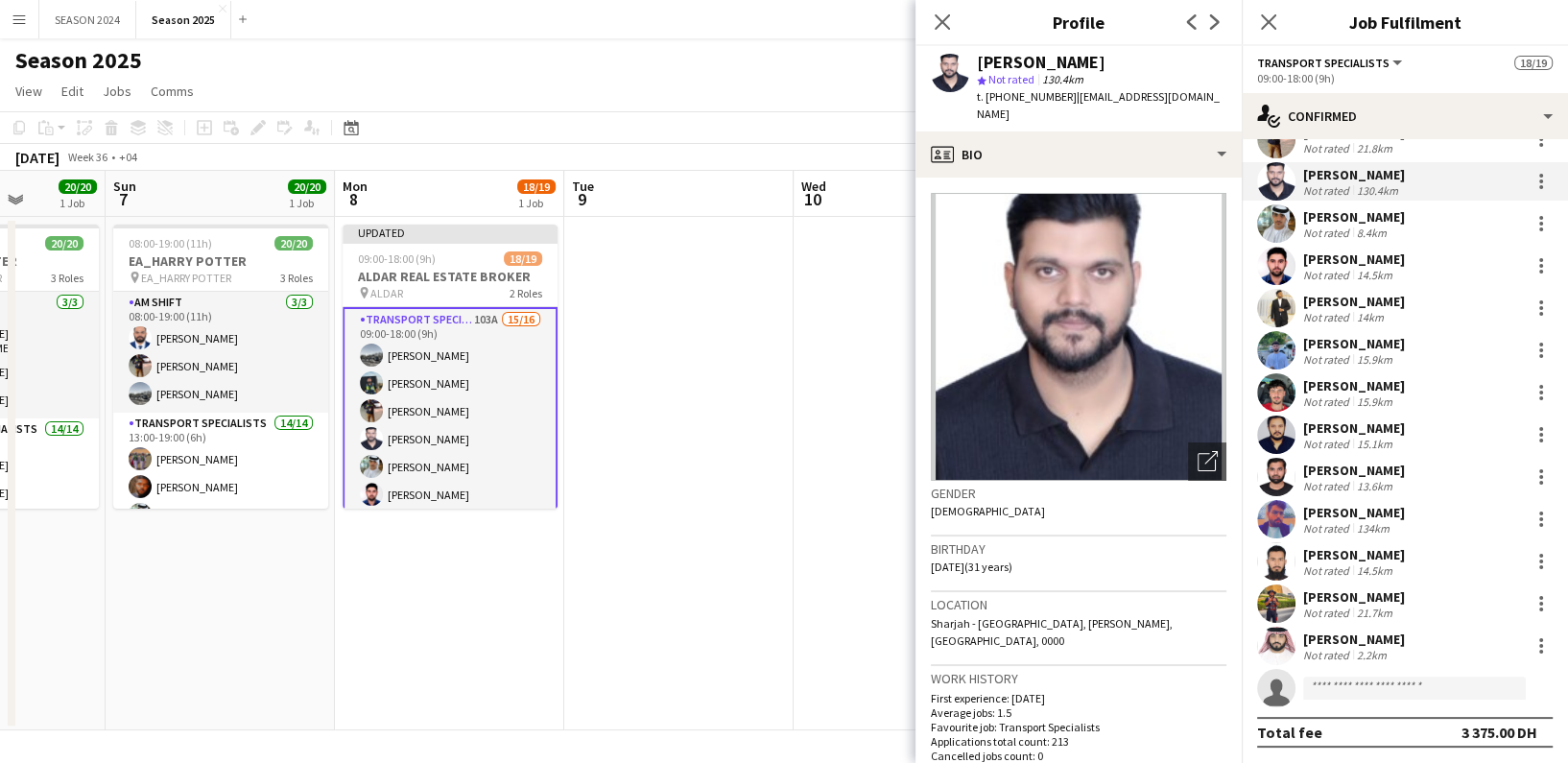
click at [1438, 153] on div "[PERSON_NAME] Not rated 21.8km" at bounding box center [1404, 139] width 327 height 38
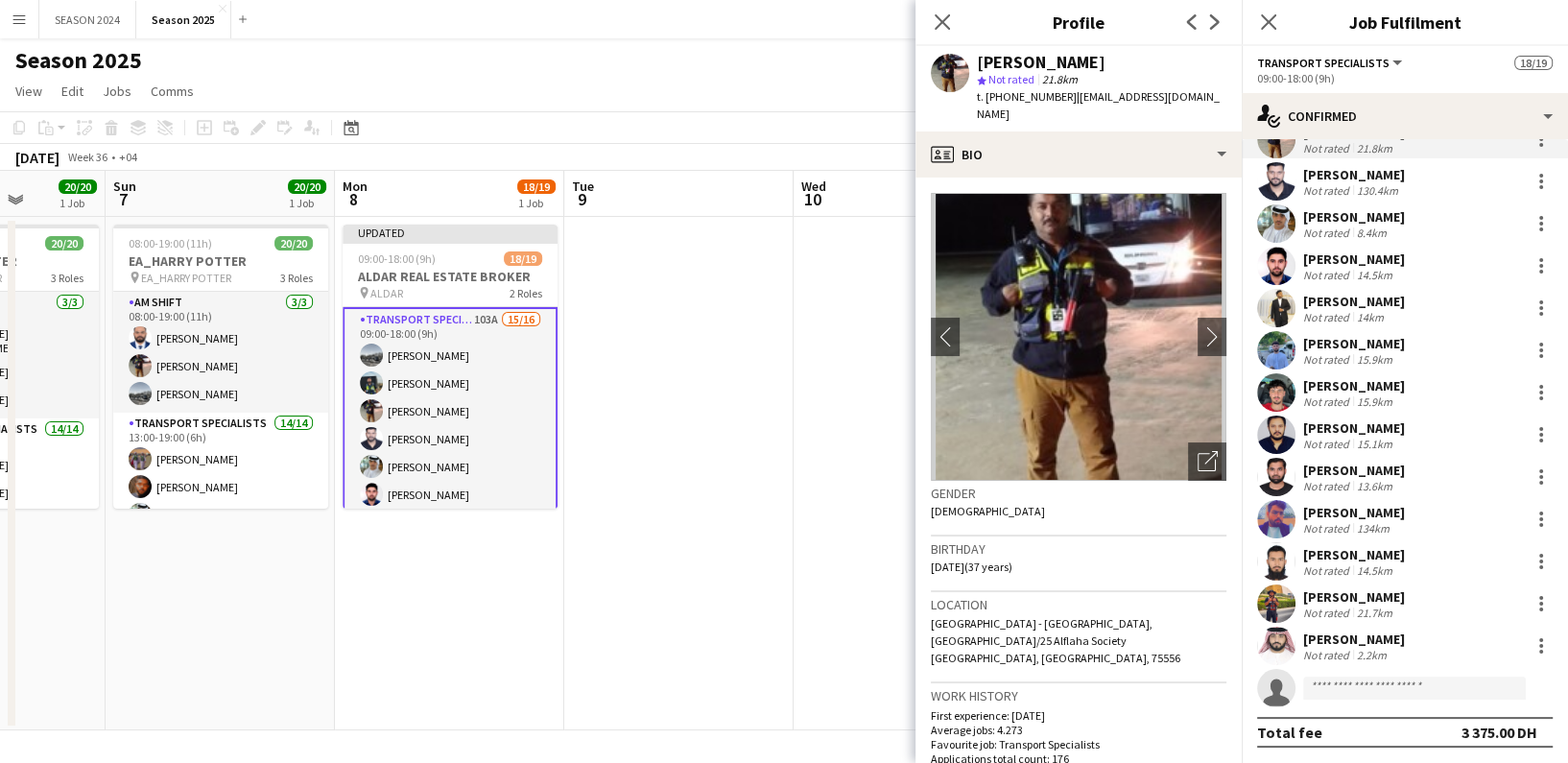
click at [1438, 151] on div "[PERSON_NAME] Not rated 21.8km" at bounding box center [1404, 139] width 327 height 38
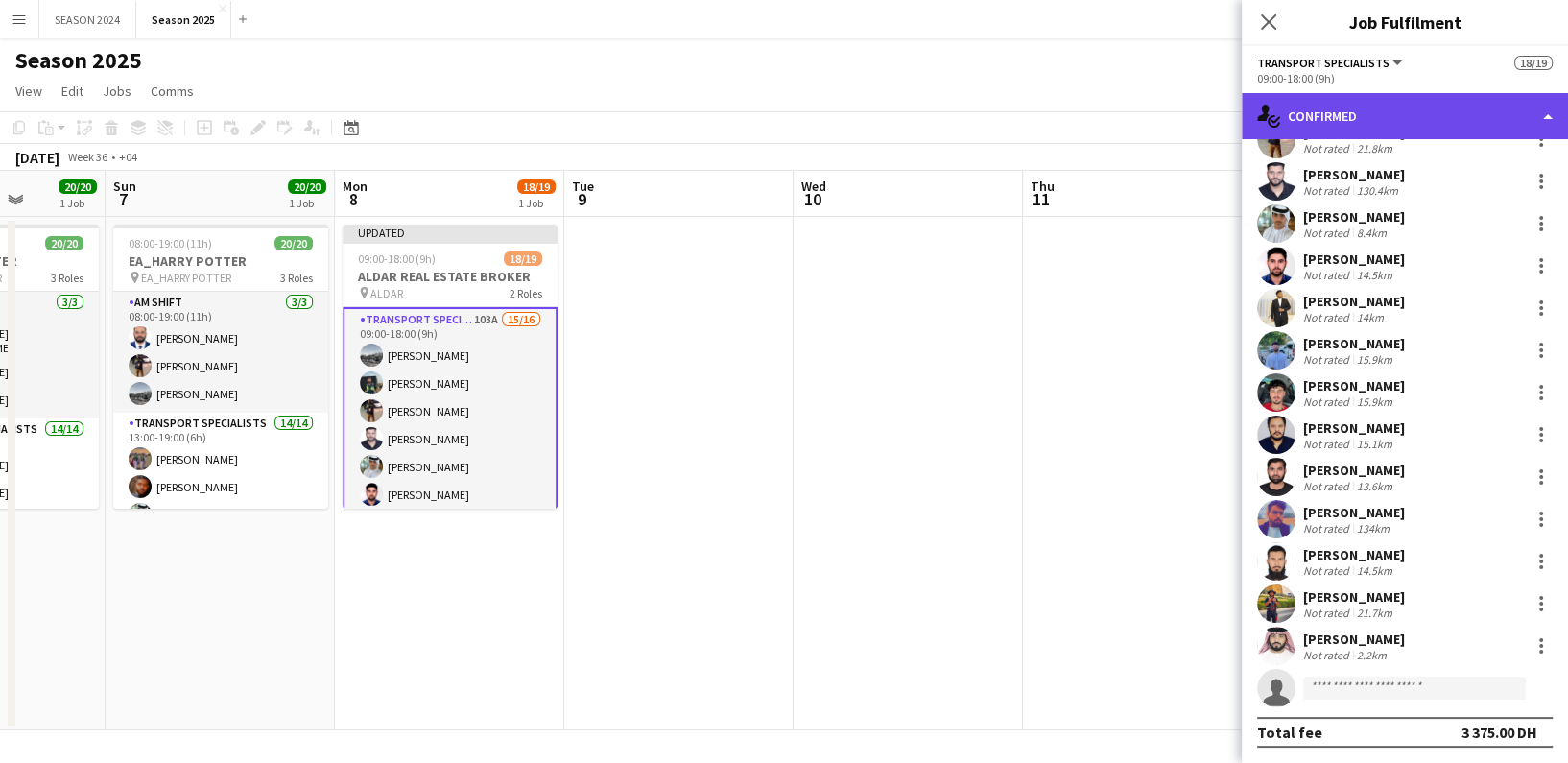
click at [1460, 137] on div "single-neutral-actions-check-2 Confirmed" at bounding box center [1404, 116] width 327 height 46
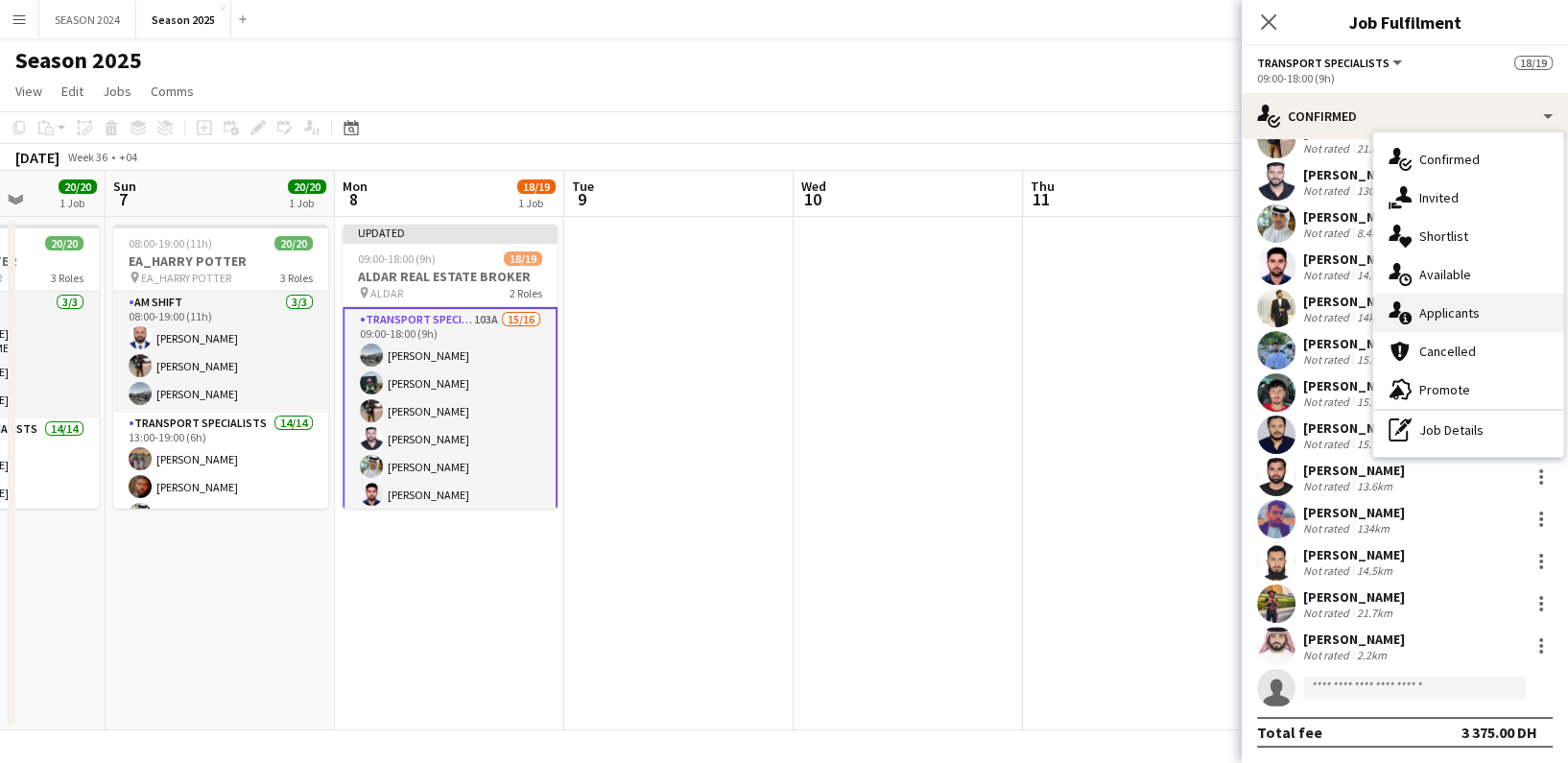
click at [1430, 324] on div "single-neutral-actions-information Applicants" at bounding box center [1468, 313] width 190 height 38
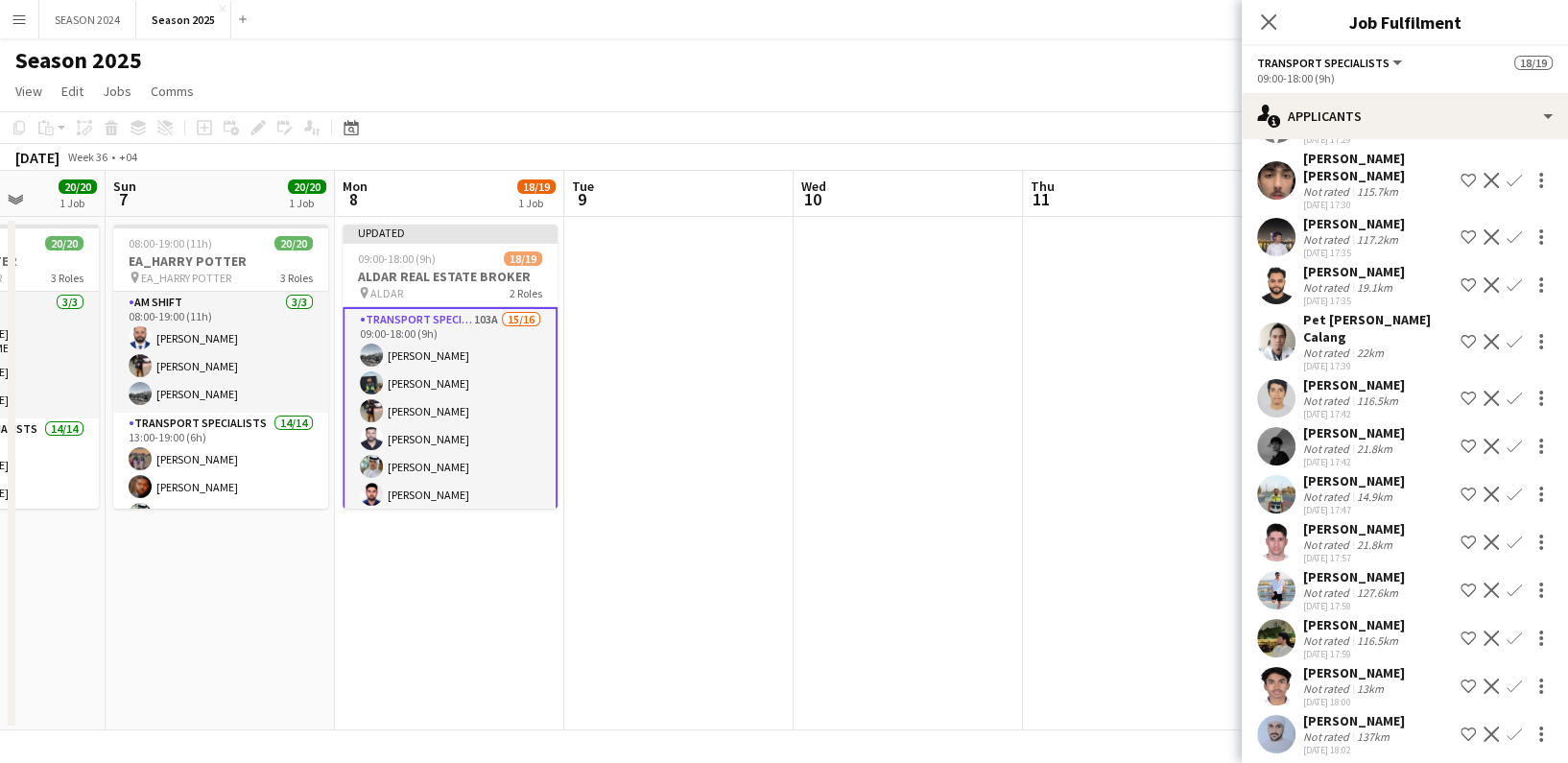
scroll to position [4736, 0]
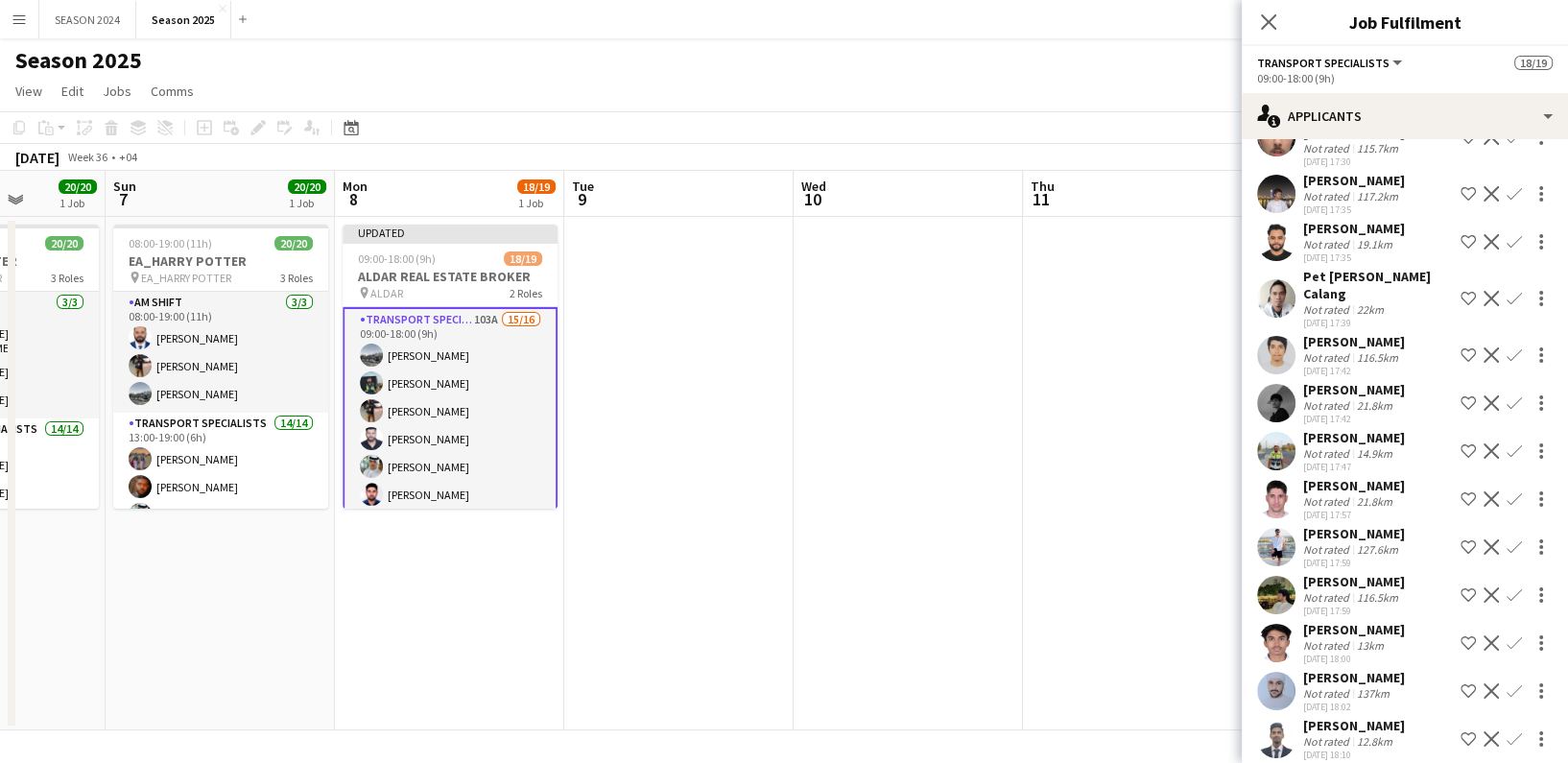
click at [516, 406] on app-card-role "Transport Specialists 103A 15/16 09:00-18:00 (9h) [PERSON_NAME] [PERSON_NAME] R…" at bounding box center [449, 549] width 215 height 486
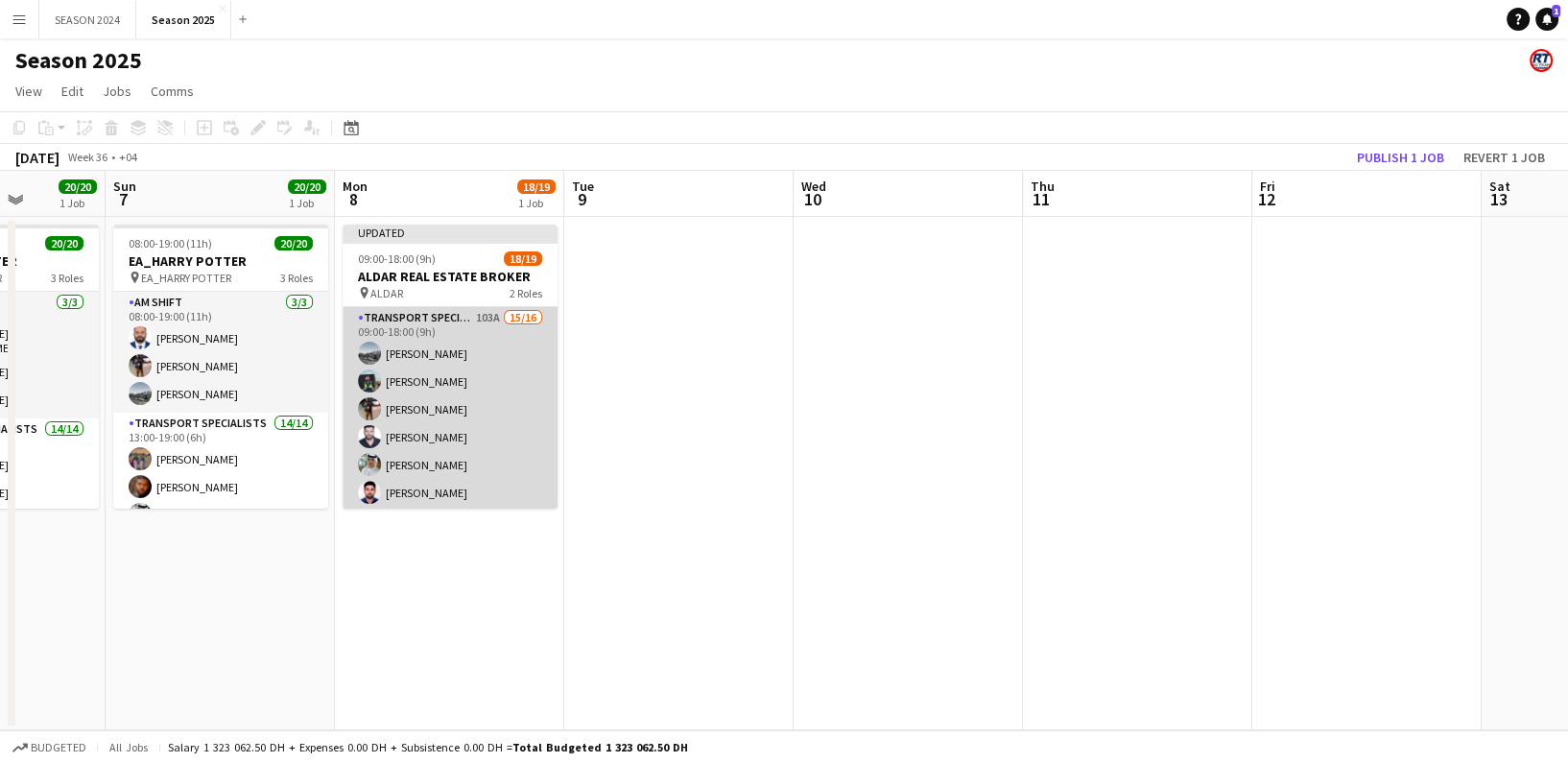
click at [516, 406] on app-card-role "Transport Specialists 103A 15/16 09:00-18:00 (9h) [PERSON_NAME] [PERSON_NAME] R…" at bounding box center [449, 547] width 215 height 482
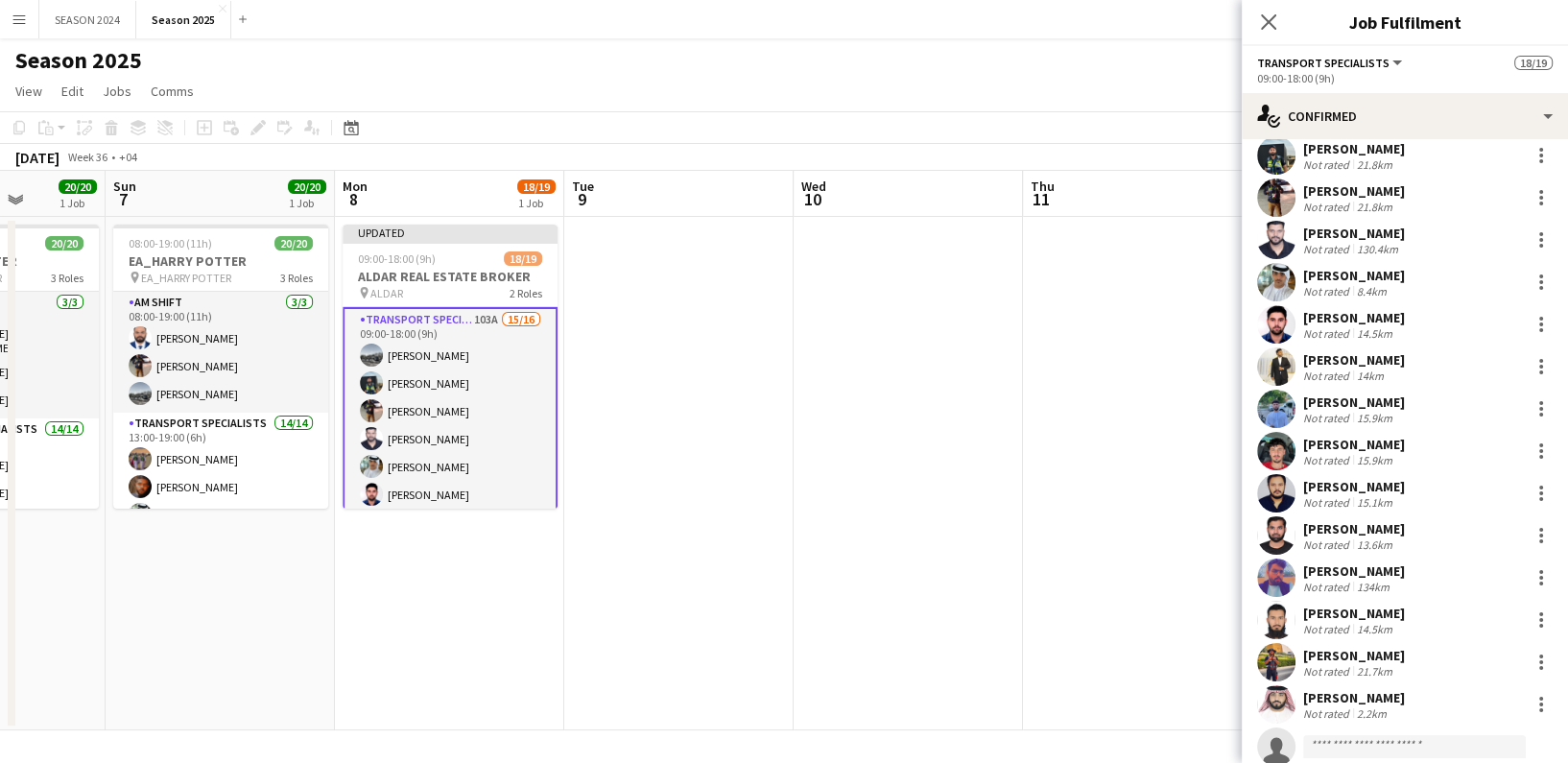
scroll to position [159, 0]
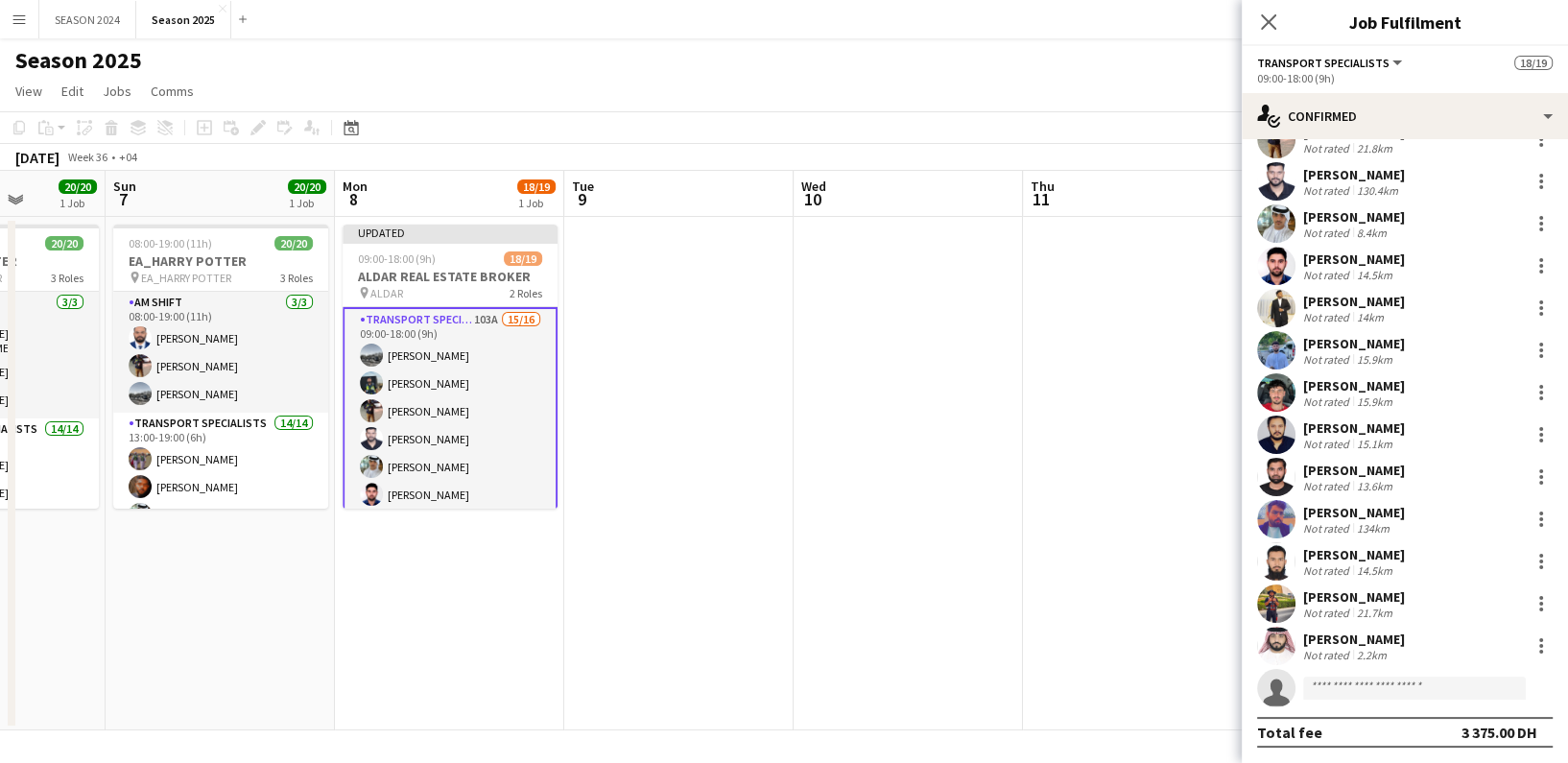
click at [1419, 752] on div "Start chat Send notification Share [PERSON_NAME] Not rated 15.1km [PERSON_NAME]…" at bounding box center [1404, 372] width 327 height 782
click at [1385, 747] on div "Start chat Send notification Share [PERSON_NAME] Not rated 15.1km [PERSON_NAME]…" at bounding box center [1404, 372] width 327 height 782
click at [1324, 758] on div "Start chat Send notification Share [PERSON_NAME] Not rated 15.1km [PERSON_NAME]…" at bounding box center [1404, 372] width 327 height 782
click at [1363, 737] on div "Total fee 3 375.00 DH" at bounding box center [1404, 732] width 296 height 31
click at [1374, 706] on app-invite-slot "single-neutral-actions" at bounding box center [1404, 688] width 327 height 38
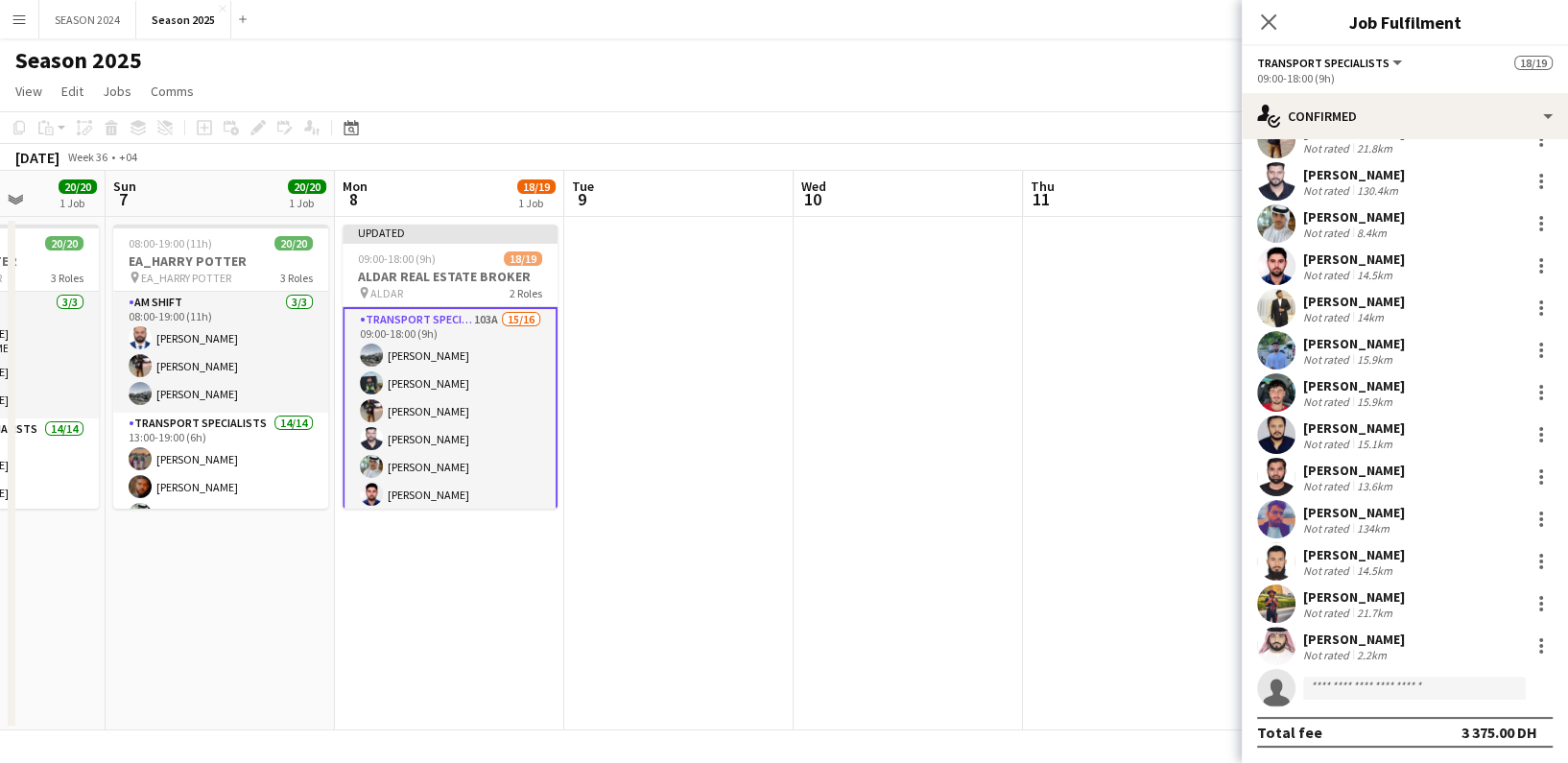
click at [1488, 720] on div "Total fee 3 375.00 DH" at bounding box center [1404, 732] width 296 height 31
click at [1367, 759] on div "Start chat Send notification Share [PERSON_NAME] Not rated 15.1km [PERSON_NAME]…" at bounding box center [1404, 372] width 327 height 782
click at [1046, 629] on app-calendar-viewport "Thu 4 Fri 5 Sat 6 20/20 1 Job Sun 7 20/20 1 Job Mon 8 18/19 1 Job Tue 9 Wed 10 …" at bounding box center [784, 450] width 1568 height 559
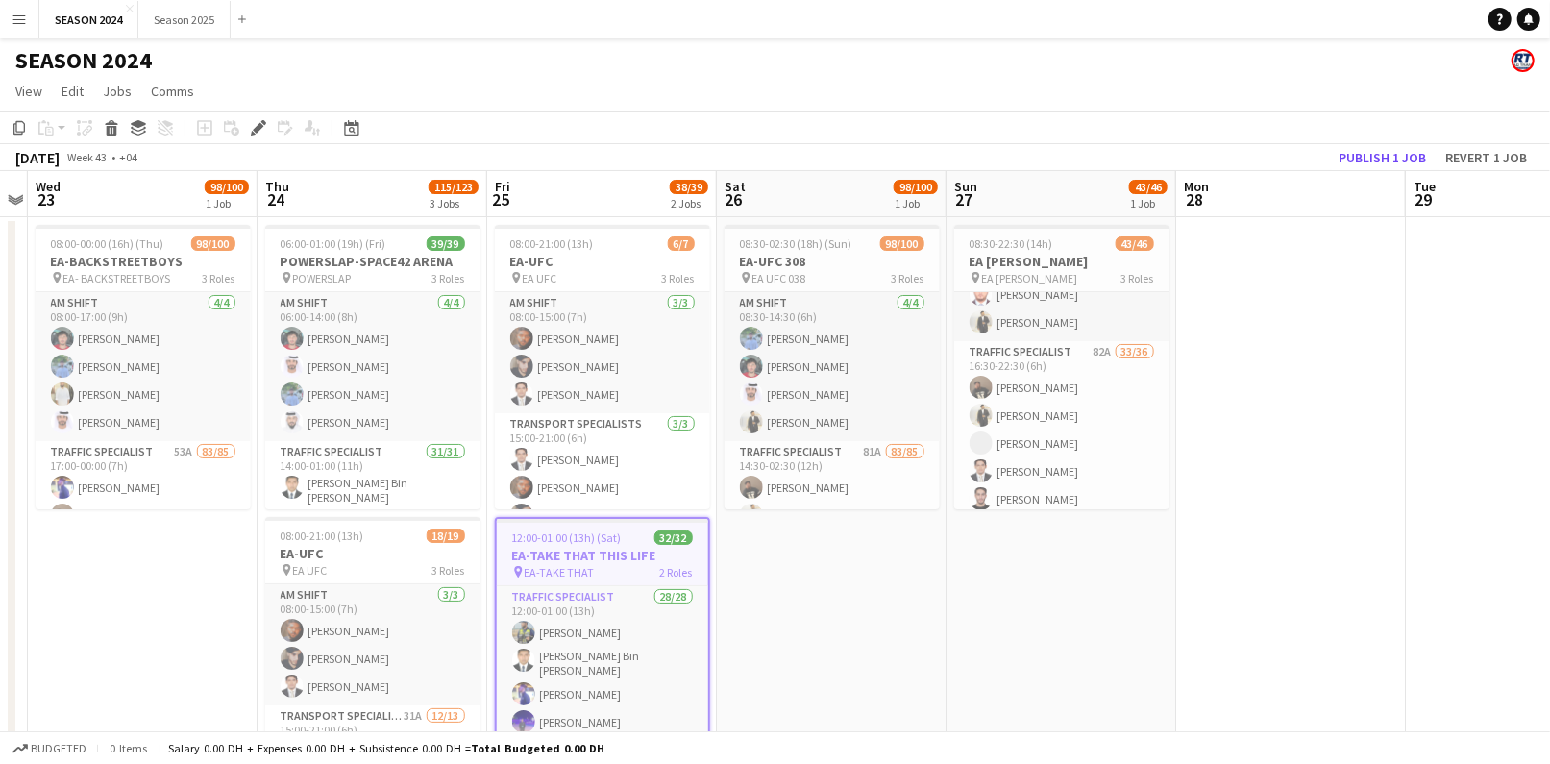
scroll to position [128, 0]
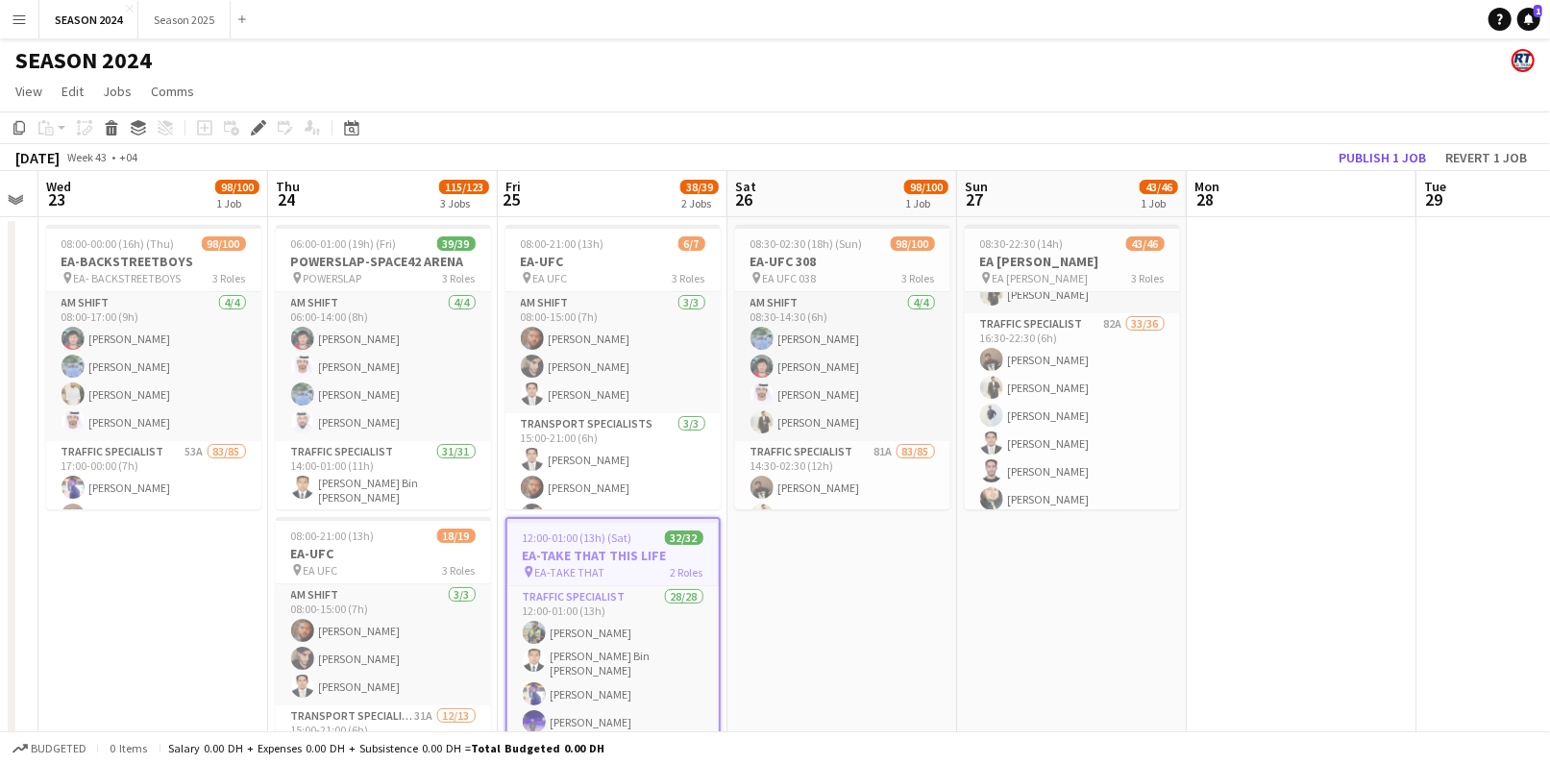
drag, startPoint x: 1330, startPoint y: 387, endPoint x: 550, endPoint y: 403, distance: 780.2
click at [565, 403] on app-calendar-viewport "Sun 20 80/90 2 Jobs Mon 21 Tue 22 Wed 23 98/100 1 Job Thu 24 115/123 3 Jobs Fri…" at bounding box center [775, 651] width 1550 height 961
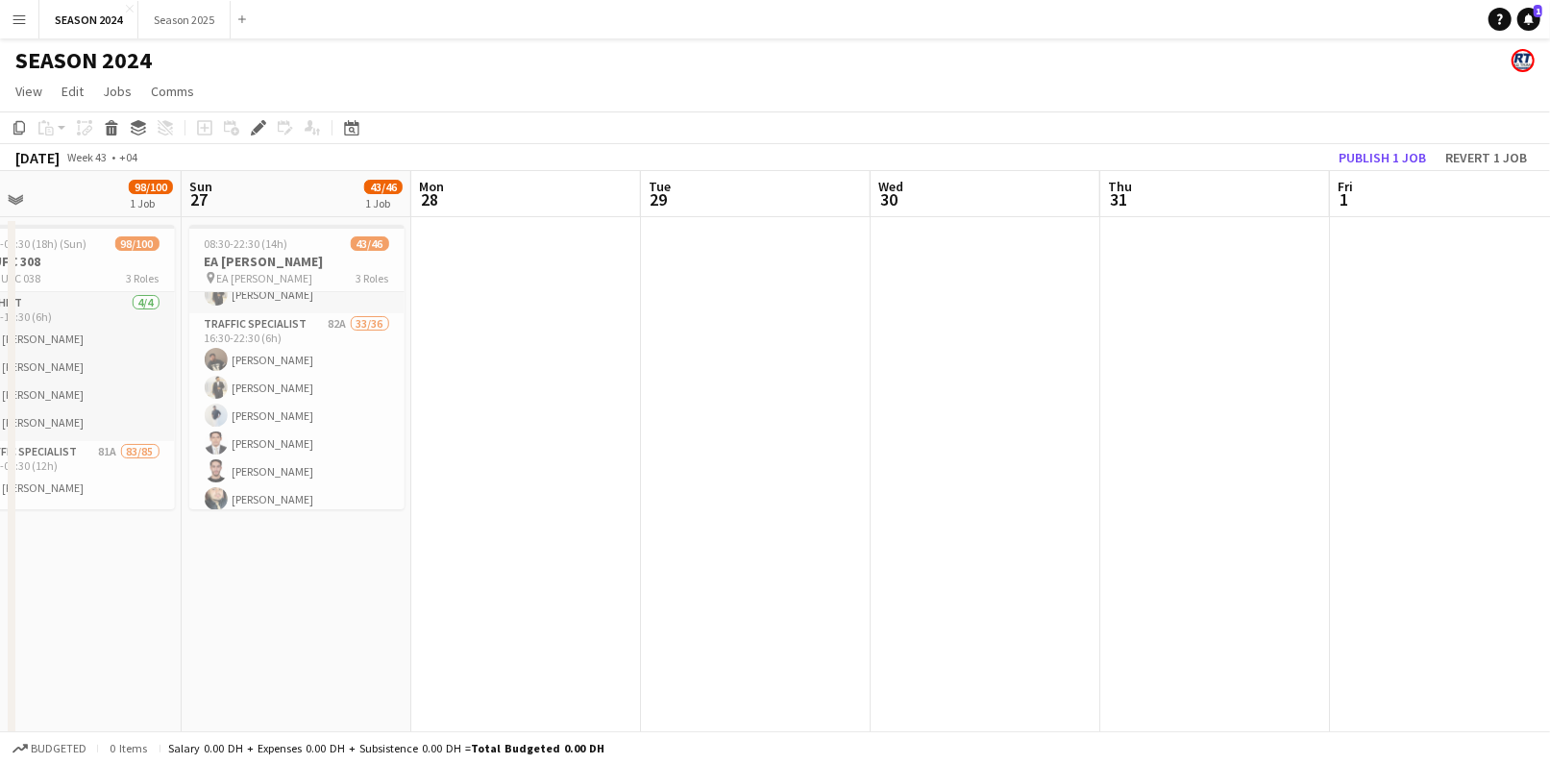
click at [918, 396] on app-calendar-viewport "Wed 23 98/100 1 Job Thu 24 115/123 3 Jobs Fri 25 38/39 2 Jobs Sat 26 98/100 1 J…" at bounding box center [775, 651] width 1550 height 961
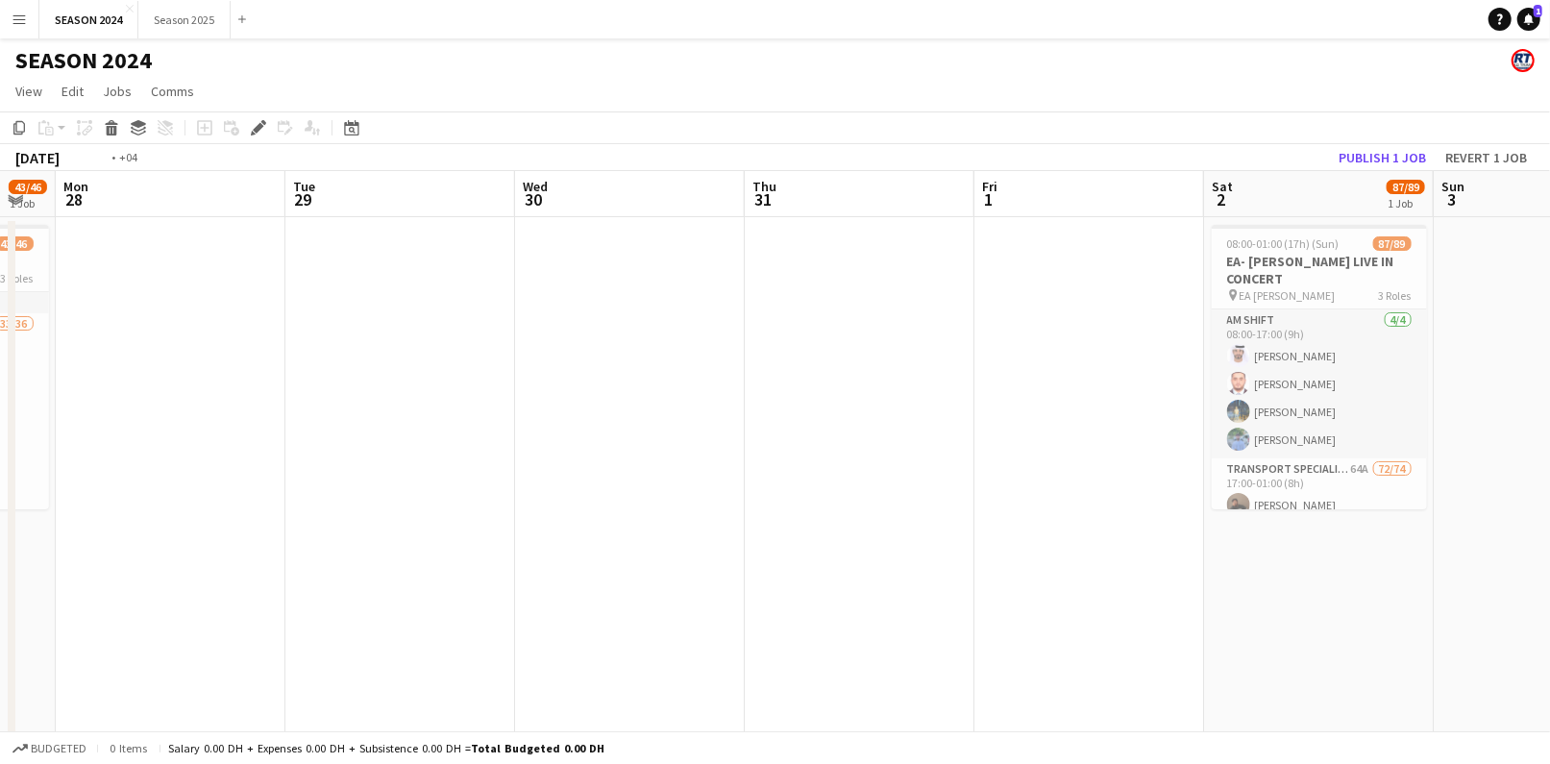
drag, startPoint x: 1234, startPoint y: 397, endPoint x: 578, endPoint y: 385, distance: 655.3
click at [805, 392] on app-calendar-viewport "Fri 25 38/39 2 Jobs Sat 26 98/100 1 Job Sun 27 43/46 1 Job Mon 28 Tue 29 Wed 30…" at bounding box center [775, 651] width 1550 height 961
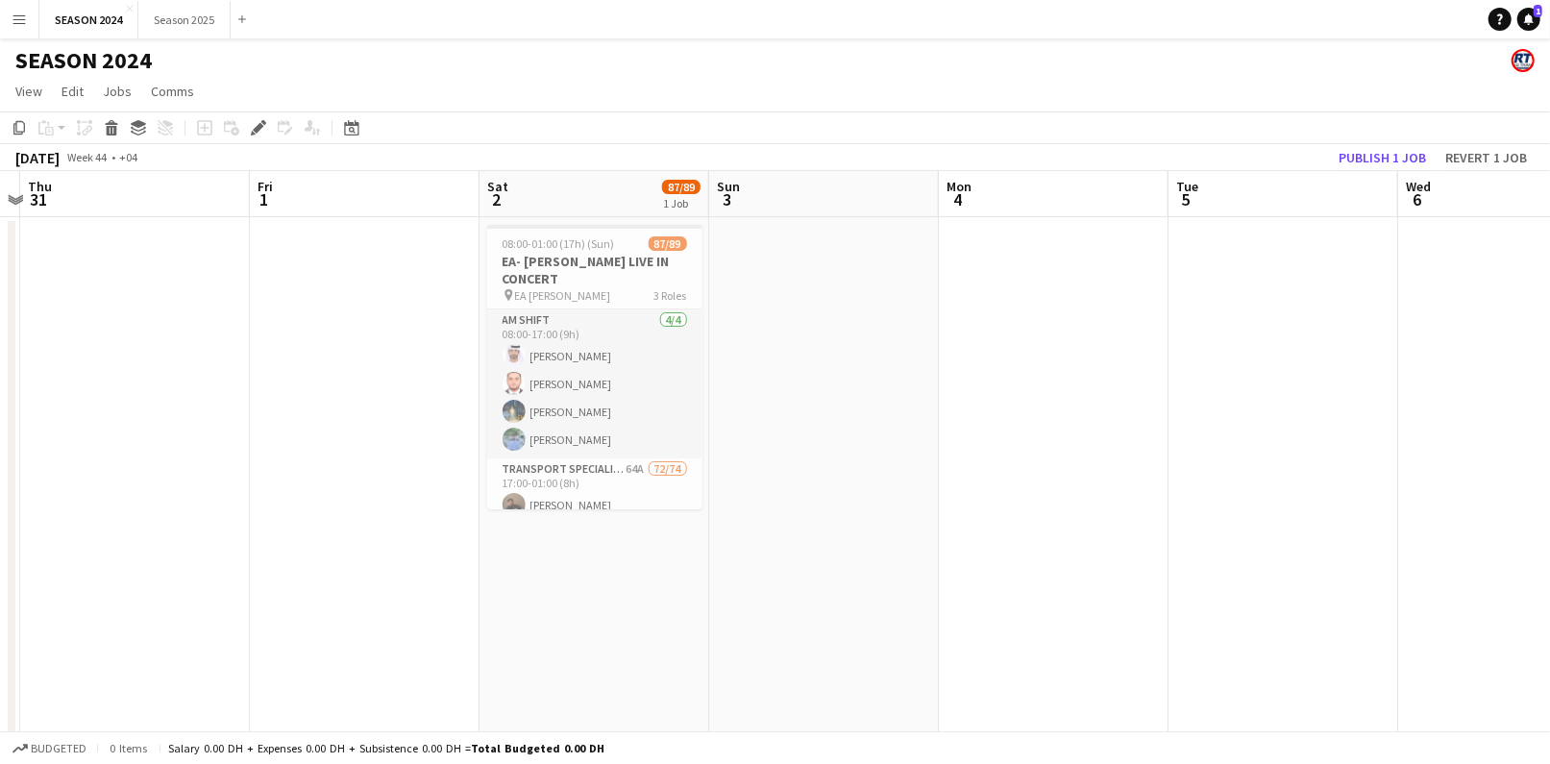
drag, startPoint x: 1015, startPoint y: 411, endPoint x: 817, endPoint y: 414, distance: 198.9
click at [880, 414] on app-calendar-viewport "Mon 28 Tue 29 Wed 30 Thu 31 Fri 1 Sat 2 87/89 1 Job Sun 3 Mon 4 Tue 5 Wed 6 Thu…" at bounding box center [775, 651] width 1550 height 961
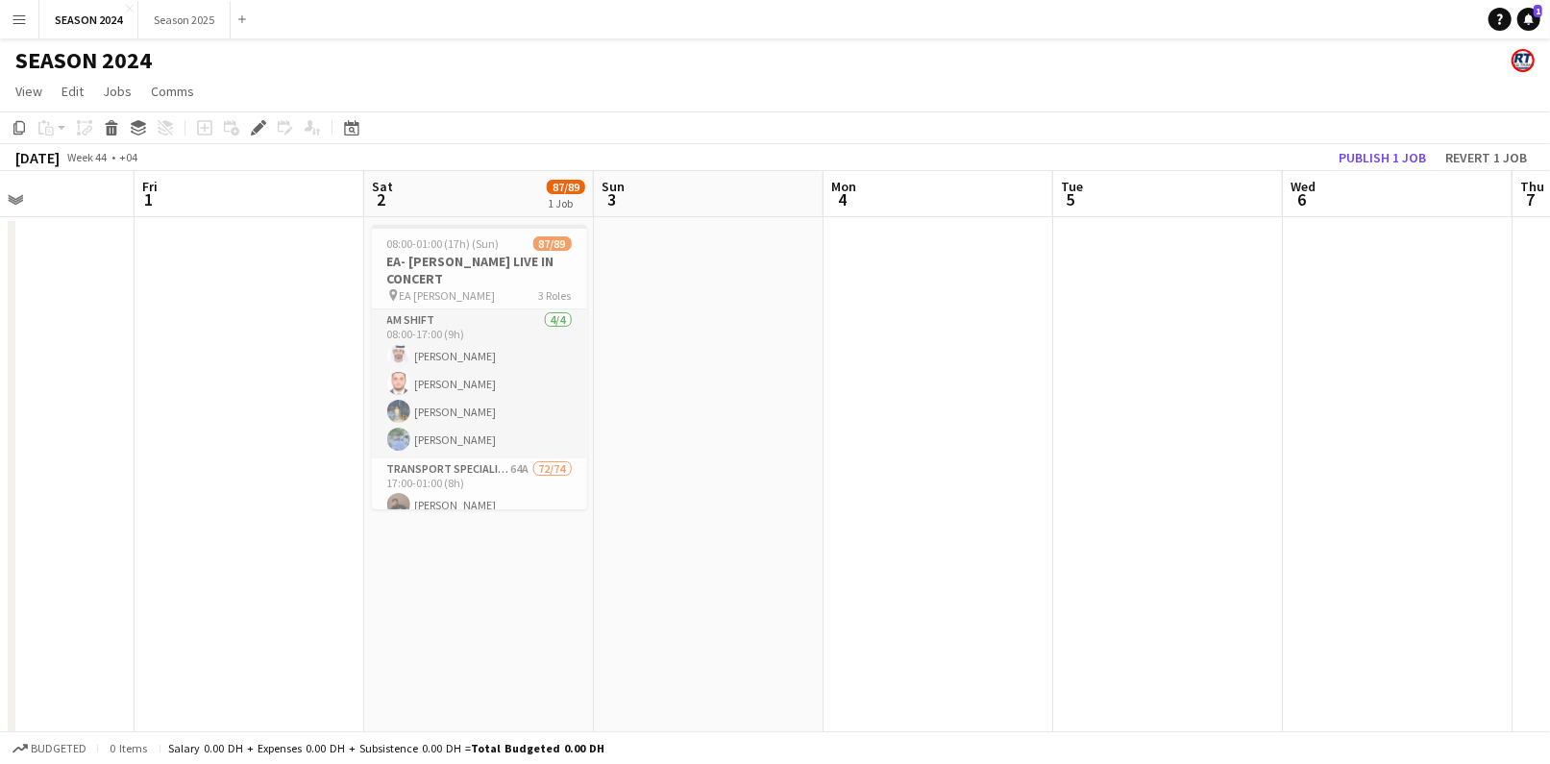
drag, startPoint x: 872, startPoint y: 437, endPoint x: 780, endPoint y: 437, distance: 92.2
click at [686, 438] on app-calendar-viewport "Mon 28 Tue 29 Wed 30 Thu 31 Fri 1 Sat 2 87/89 1 Job Sun 3 Mon 4 Tue 5 Wed 6 Thu…" at bounding box center [775, 651] width 1550 height 961
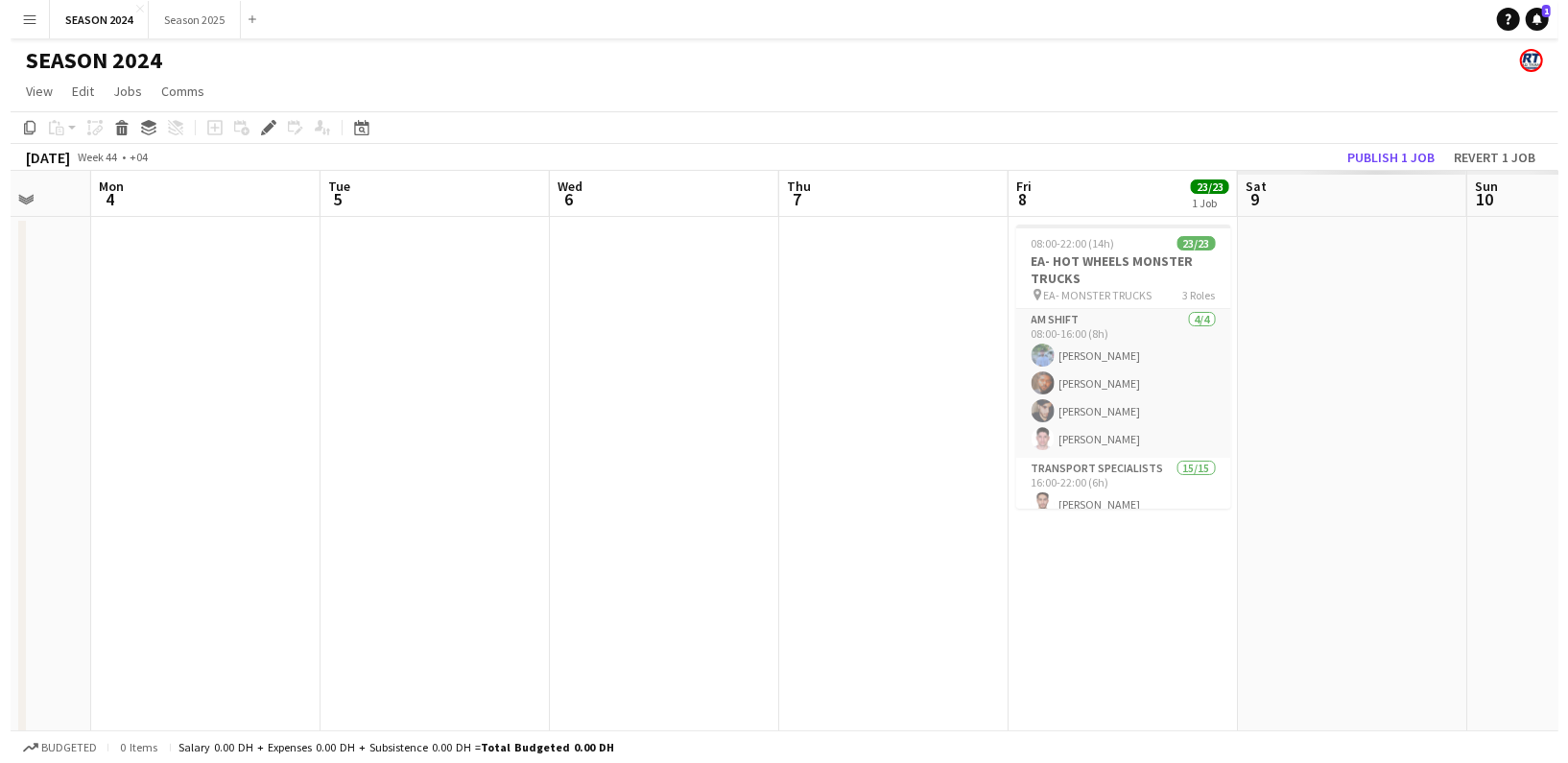
scroll to position [0, 606]
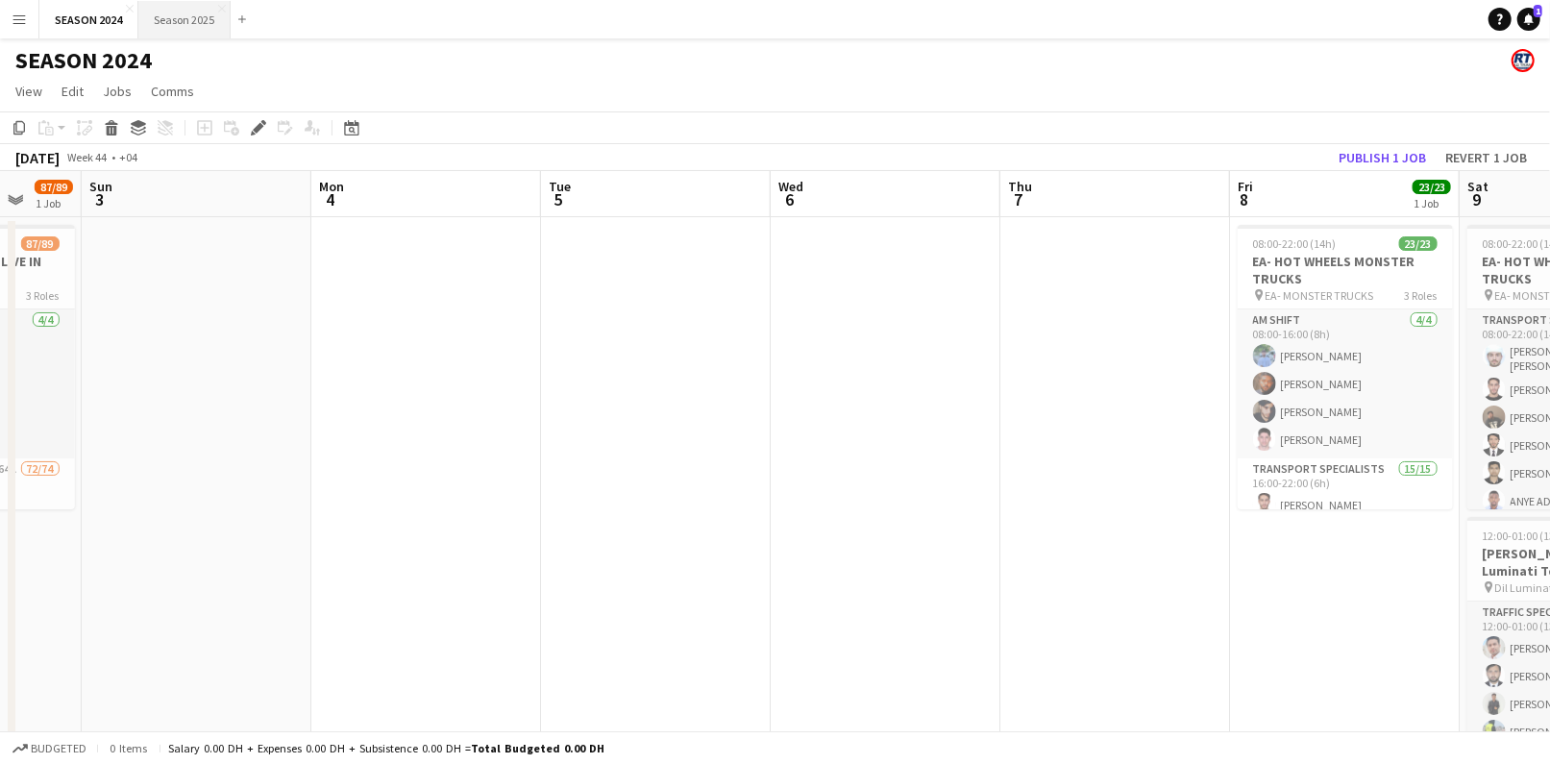
click at [182, 35] on button "Season 2025 Close" at bounding box center [184, 19] width 92 height 37
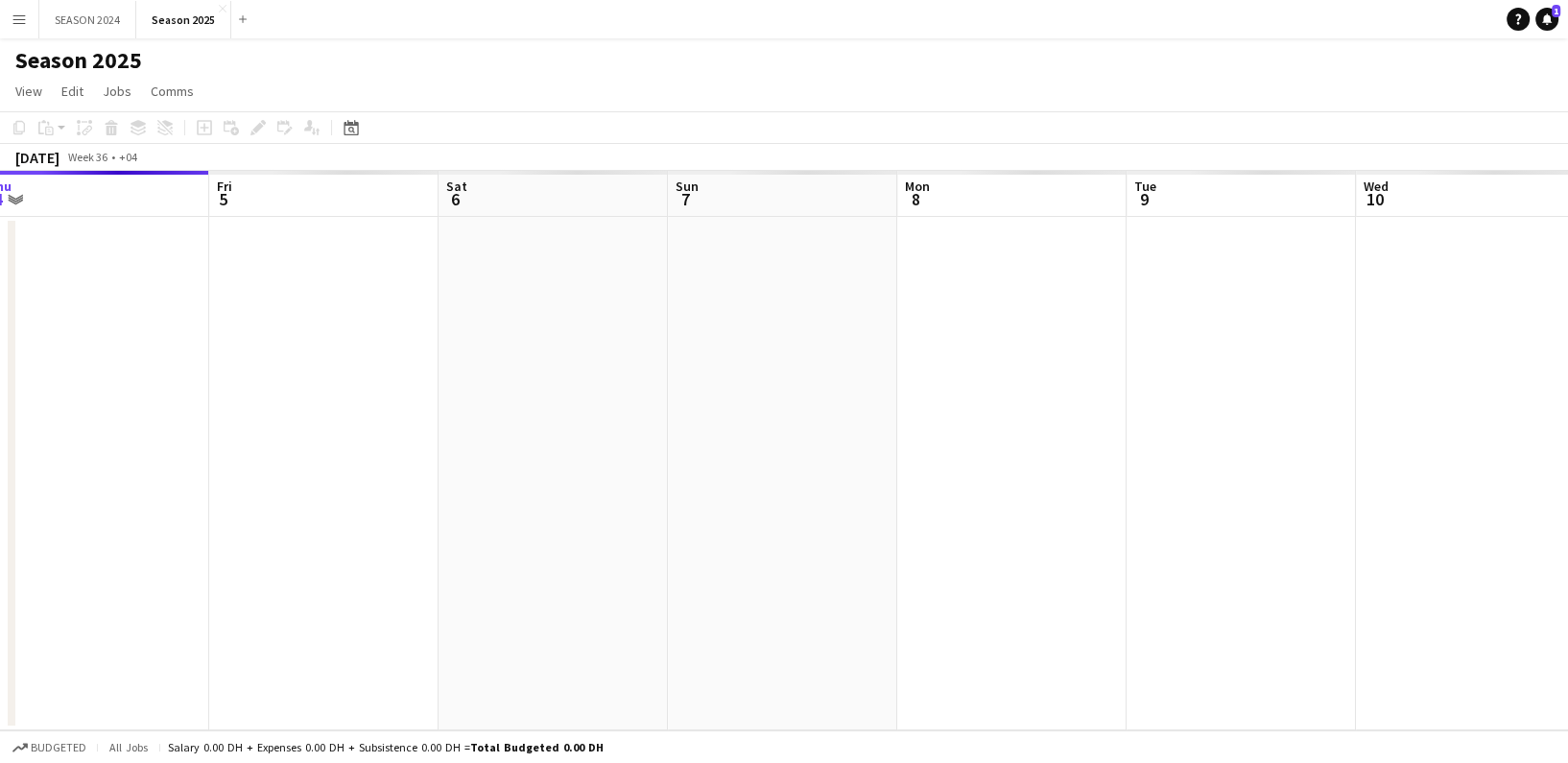
drag, startPoint x: 1086, startPoint y: 318, endPoint x: 391, endPoint y: 323, distance: 695.0
click at [516, 316] on app-calendar-viewport "Mon 1 Tue 2 Wed 3 Thu 4 Fri 5 Sat 6 Sun 7 Mon 8 Tue 9 Wed 10 Thu 11 Fri 12" at bounding box center [784, 450] width 1568 height 559
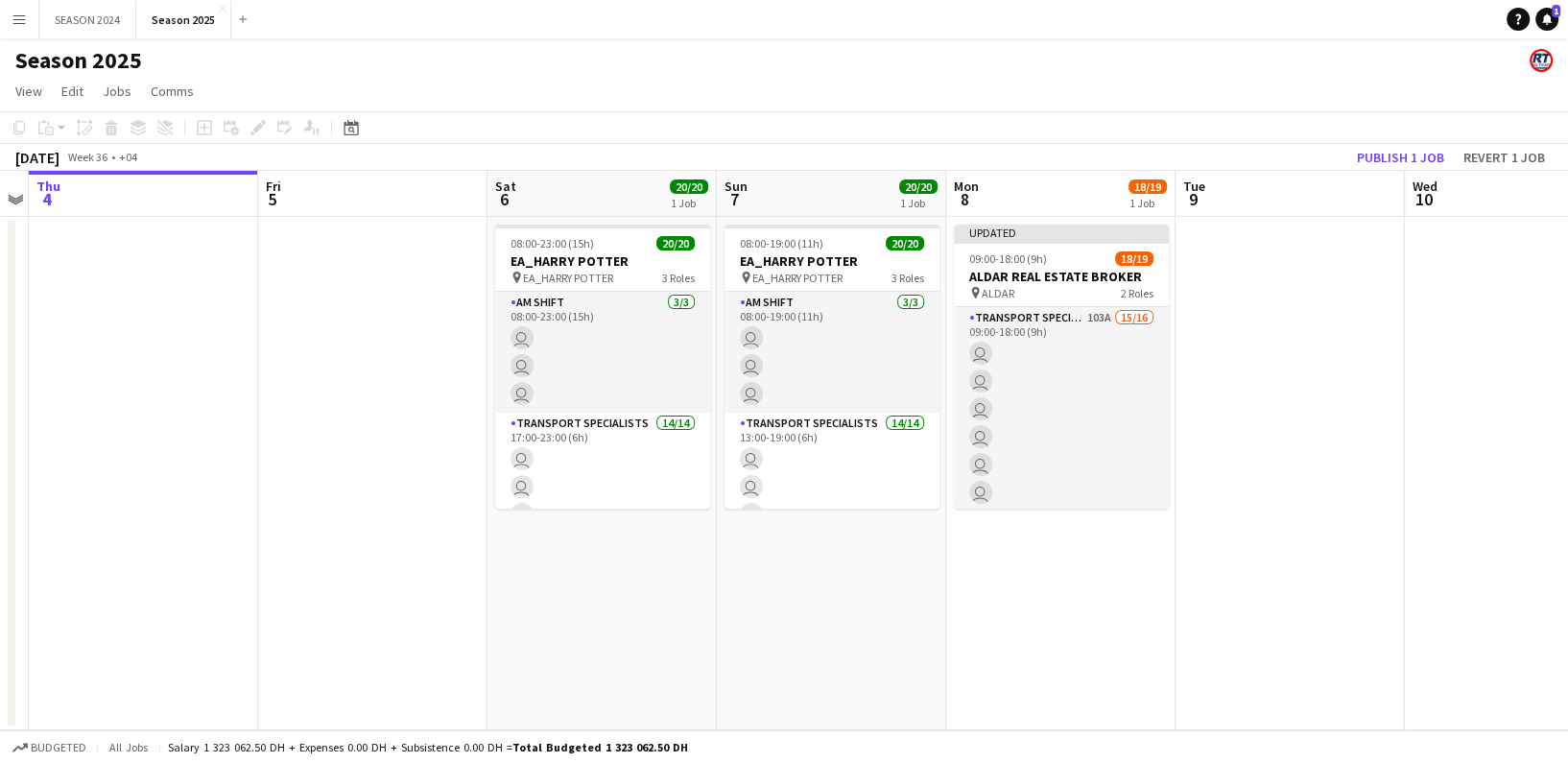
scroll to position [0, 392]
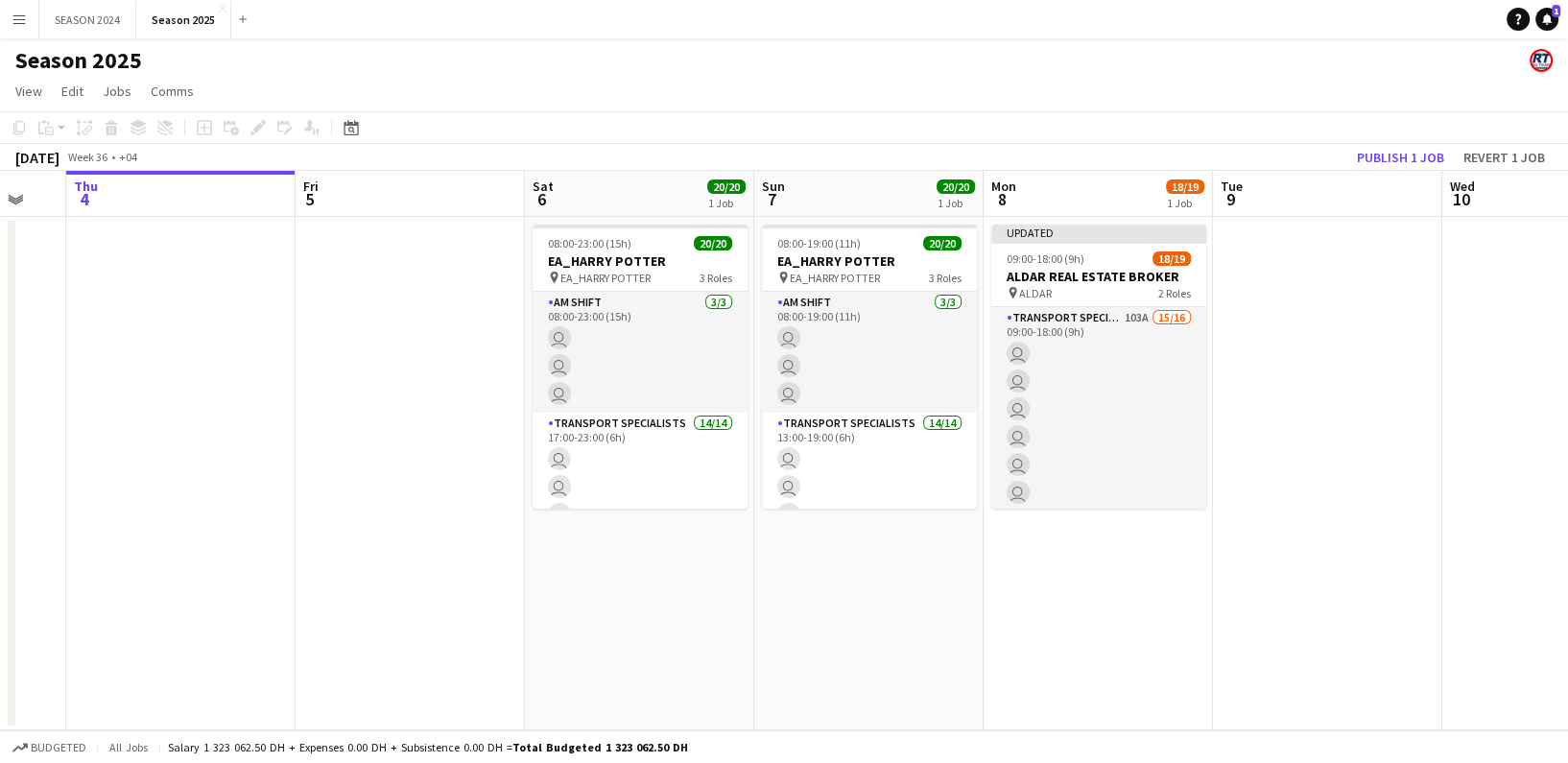
drag, startPoint x: 797, startPoint y: 325, endPoint x: 1132, endPoint y: 351, distance: 336.0
click at [1132, 351] on app-calendar-viewport "Tue 2 Wed 3 Thu 4 Fri 5 Sat 6 20/20 1 Job Sun 7 20/20 1 Job Mon 8 18/19 1 Job T…" at bounding box center [784, 450] width 1568 height 559
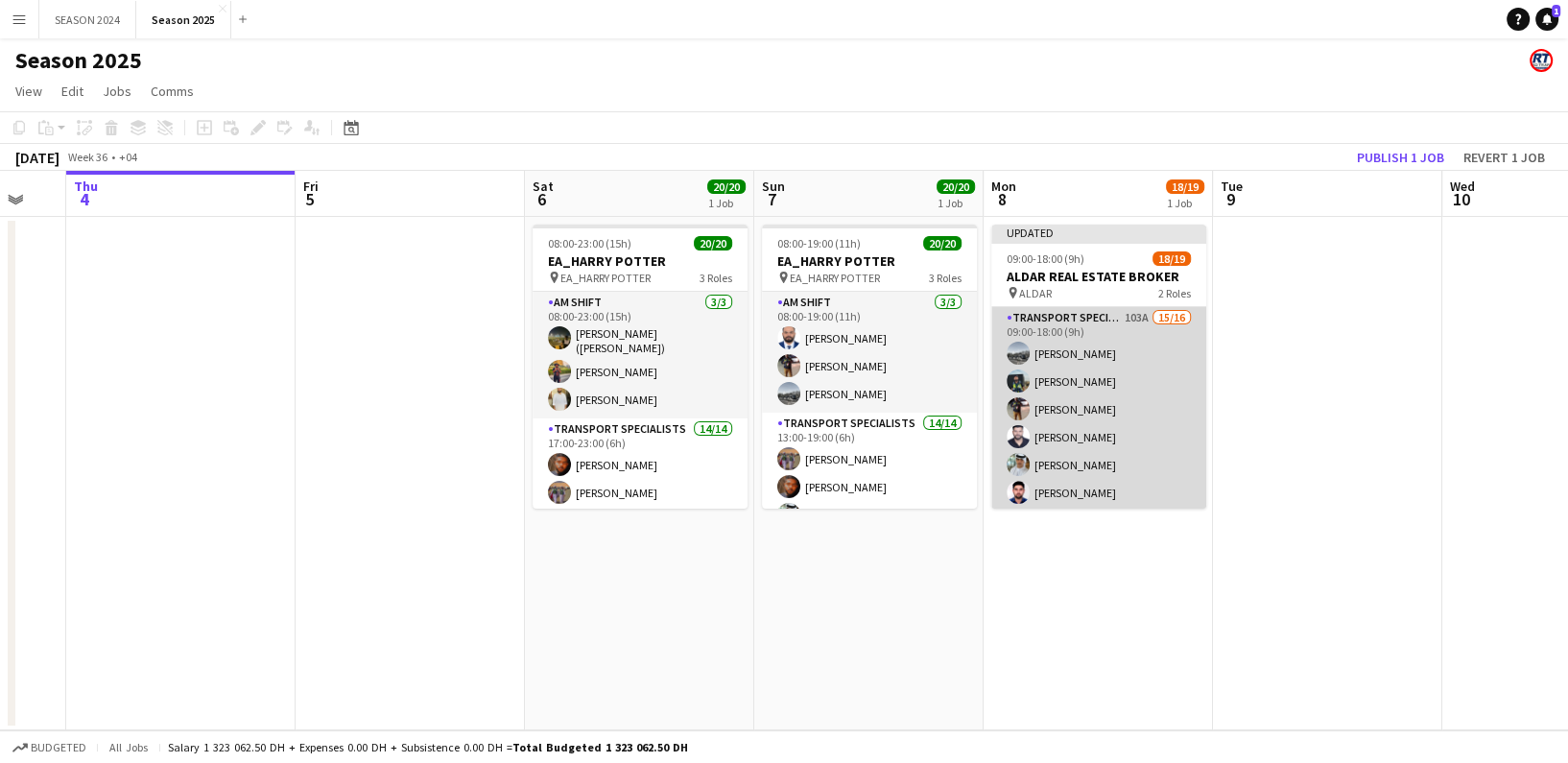
click at [1104, 374] on app-card-role "Transport Specialists 103A 15/16 09:00-18:00 (9h) Daniyal Ahmed Maaz Shaikh Rae…" at bounding box center [1098, 547] width 215 height 482
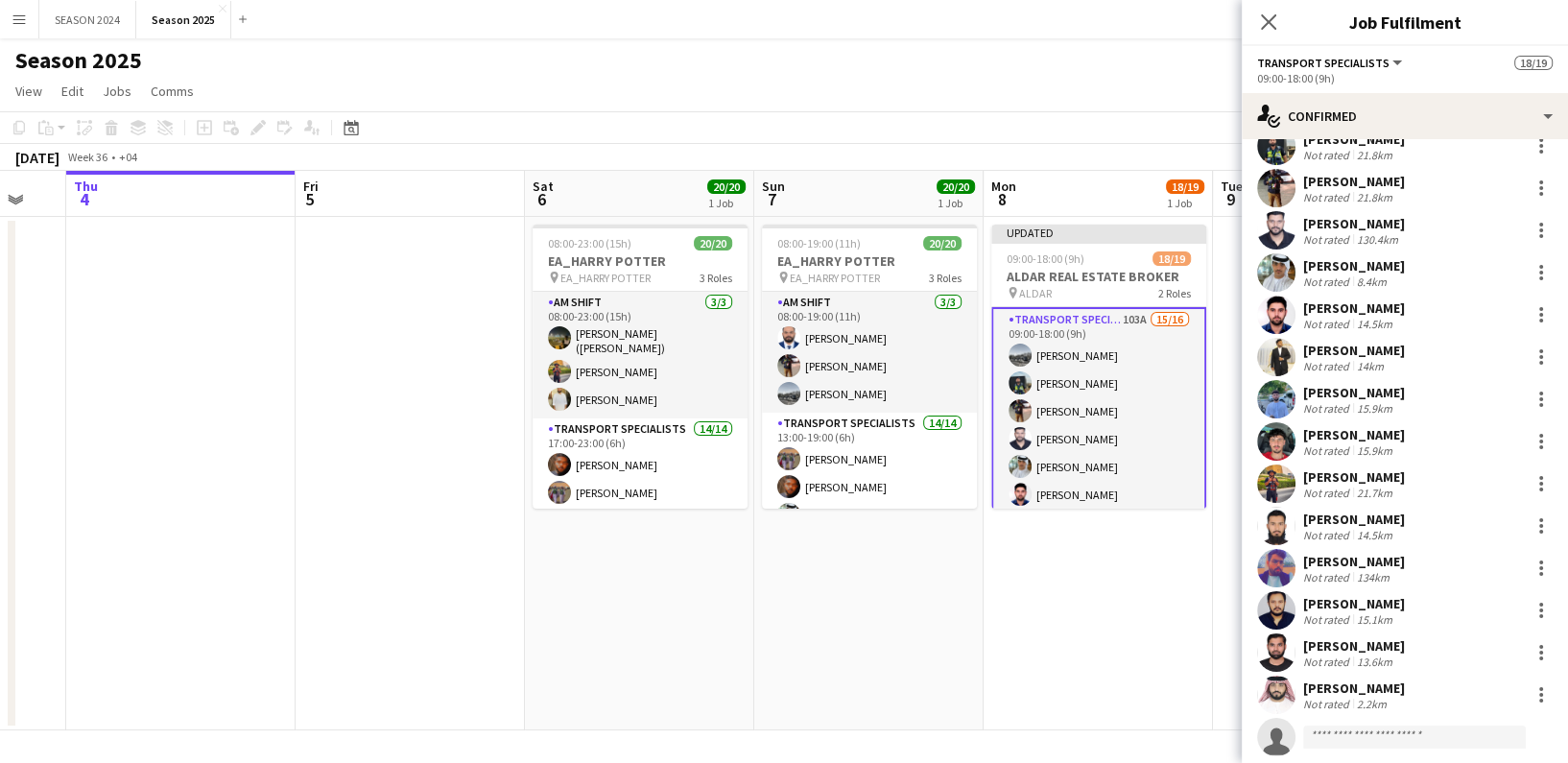
scroll to position [159, 0]
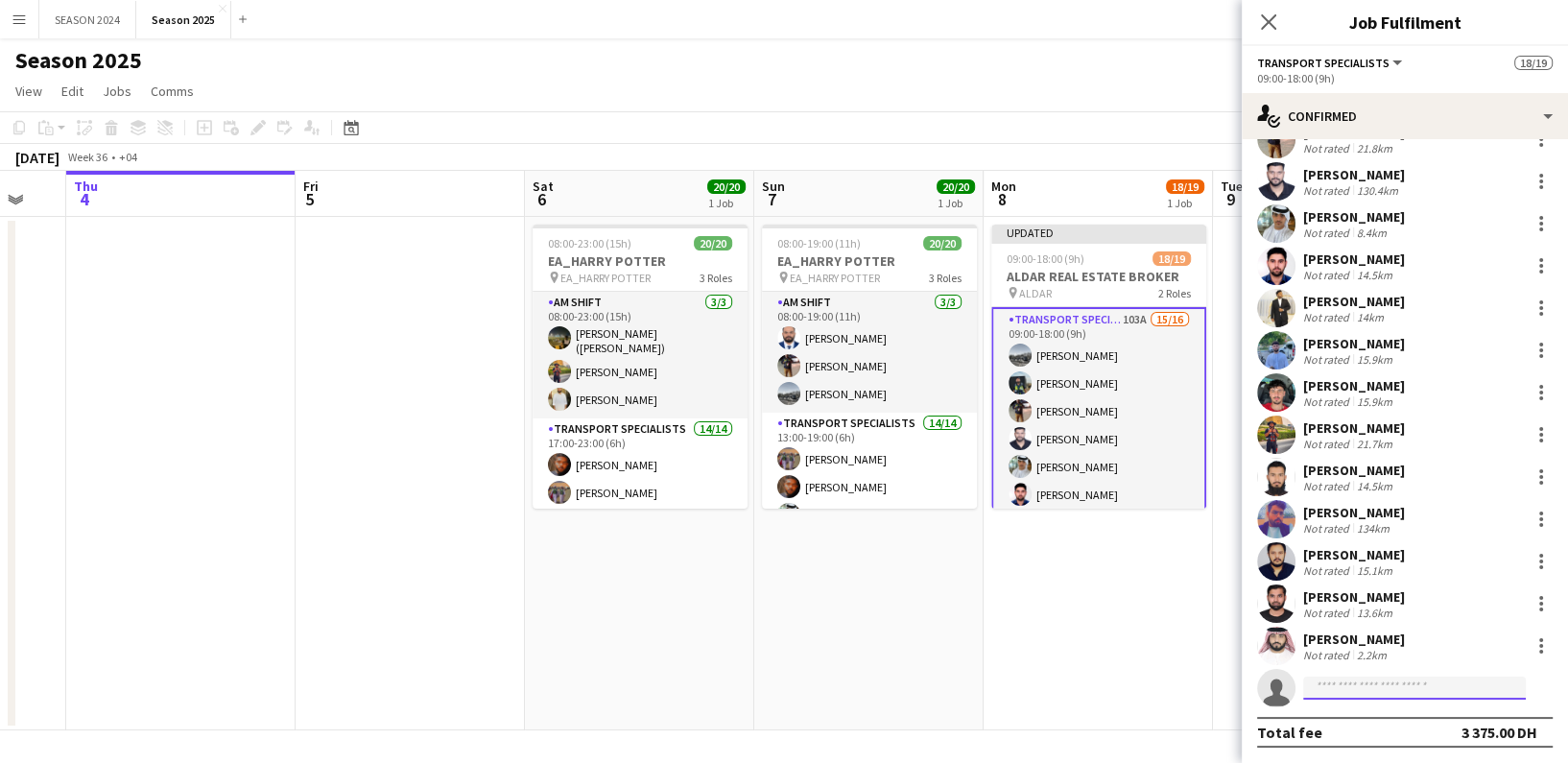
click at [1403, 691] on input at bounding box center [1414, 687] width 223 height 23
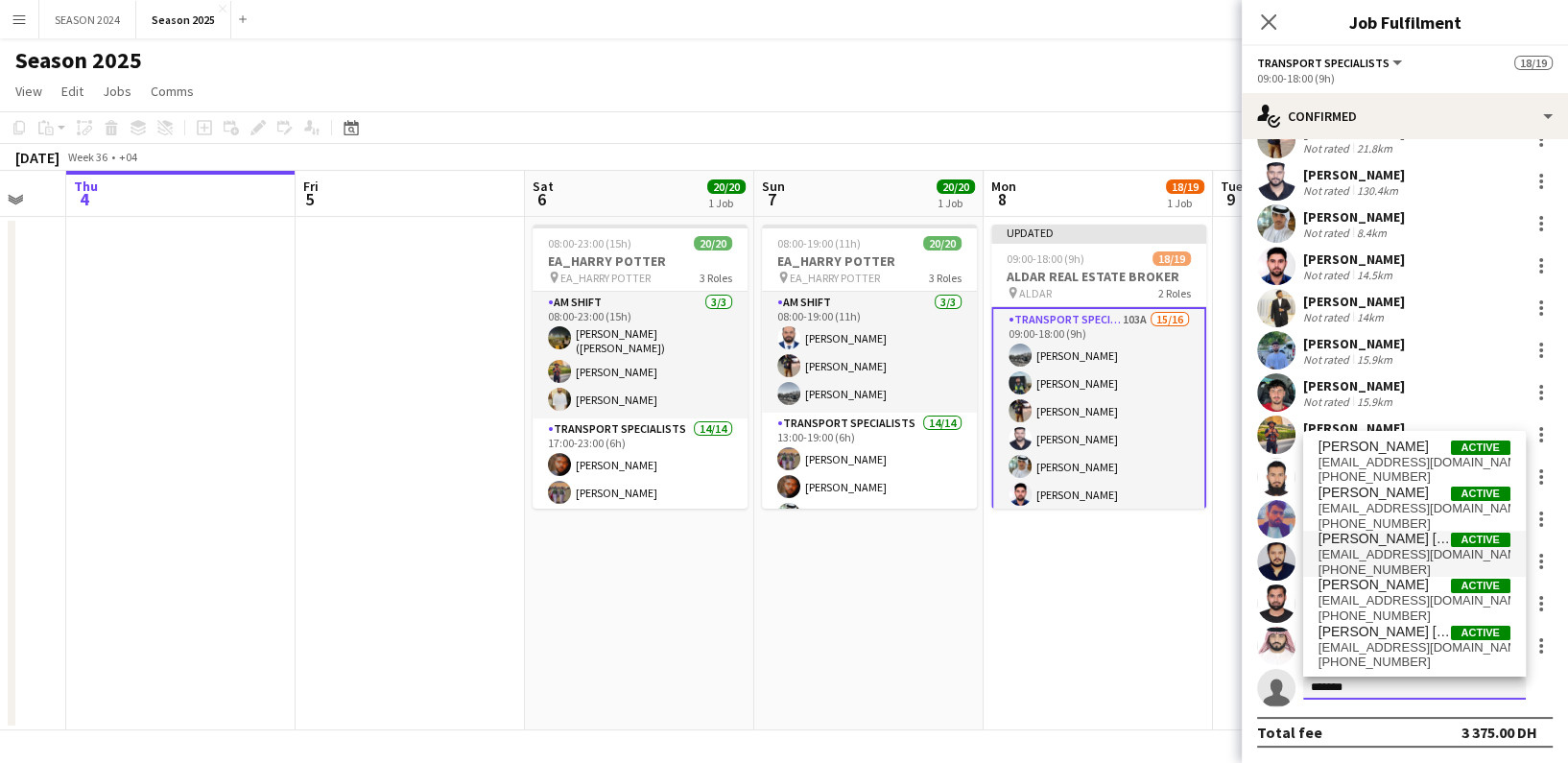
type input "*******"
click at [1427, 558] on span "manaooralbalooshi36@gmail.com" at bounding box center [1414, 554] width 192 height 15
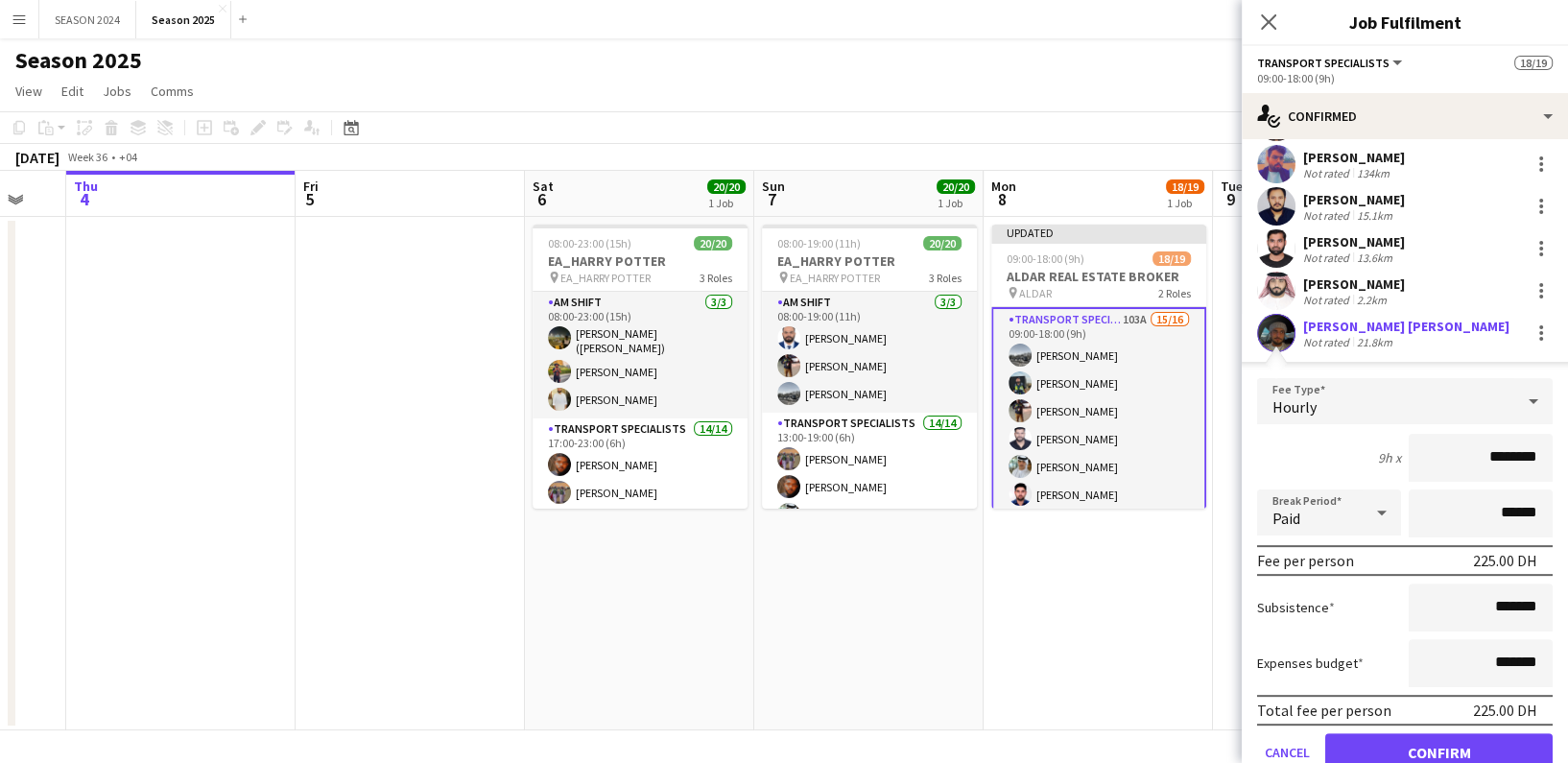
scroll to position [591, 0]
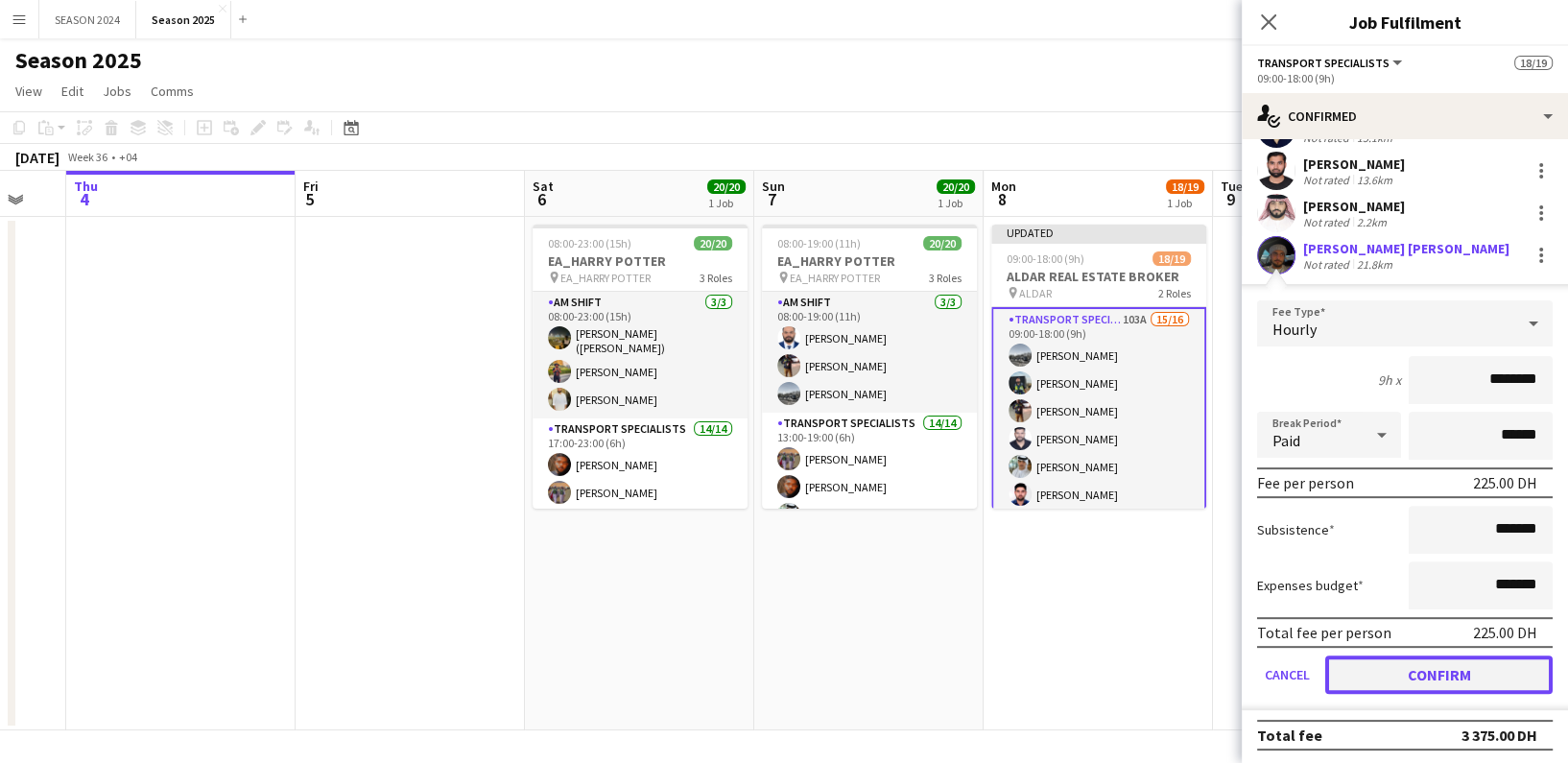
click at [1427, 663] on button "Confirm" at bounding box center [1439, 674] width 228 height 38
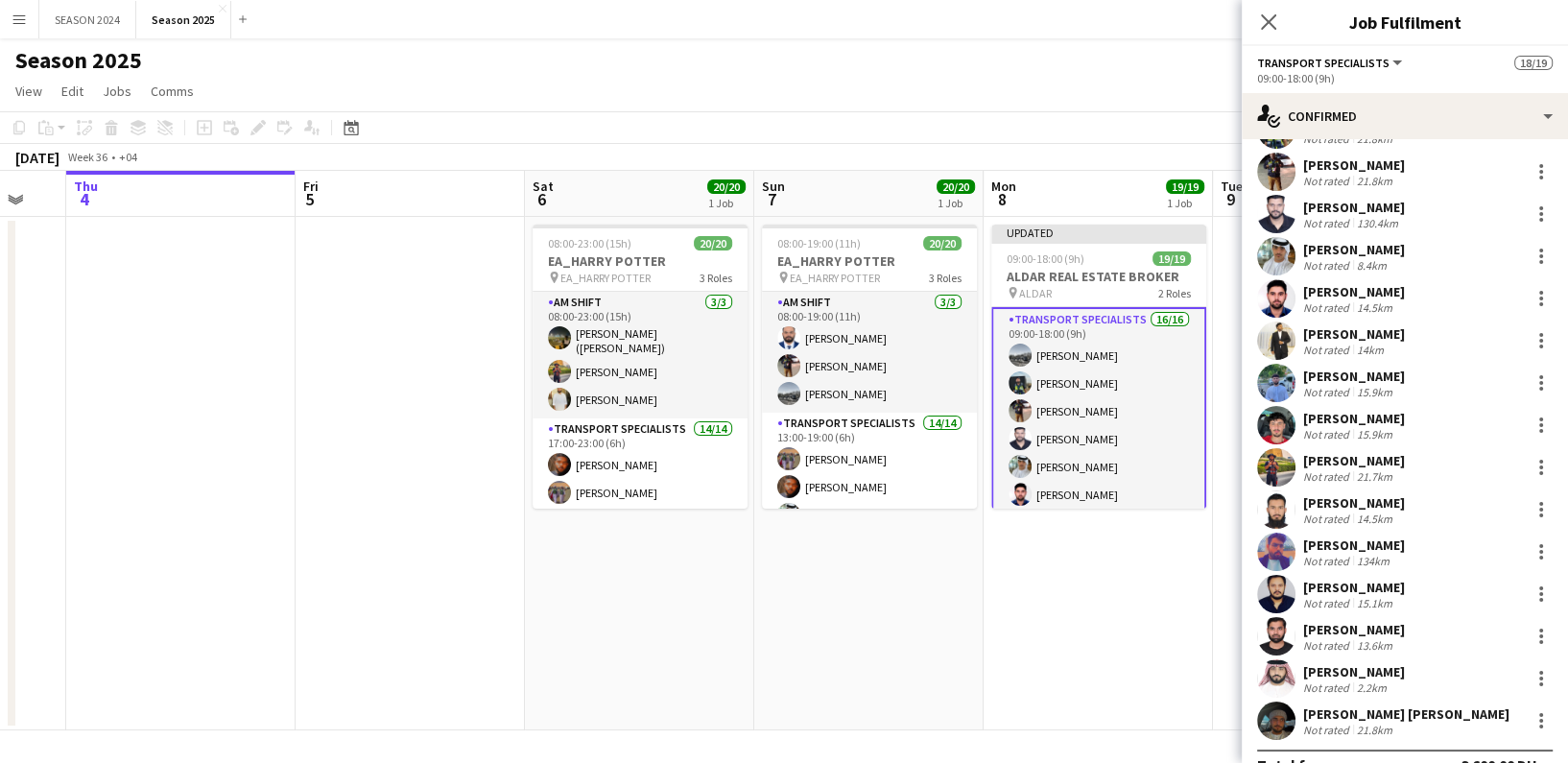
scroll to position [159, 0]
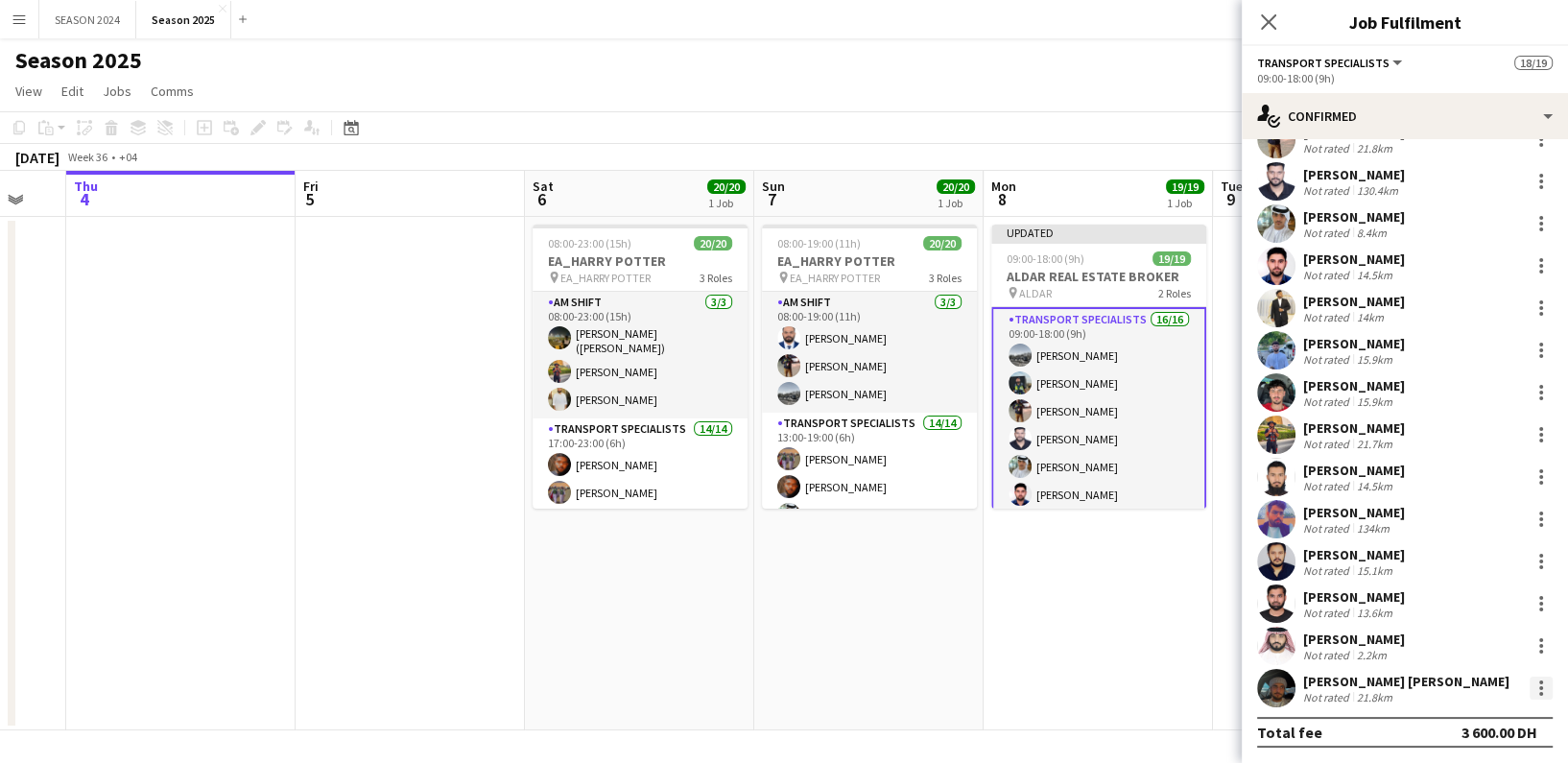
click at [1529, 690] on div at bounding box center [1540, 687] width 23 height 23
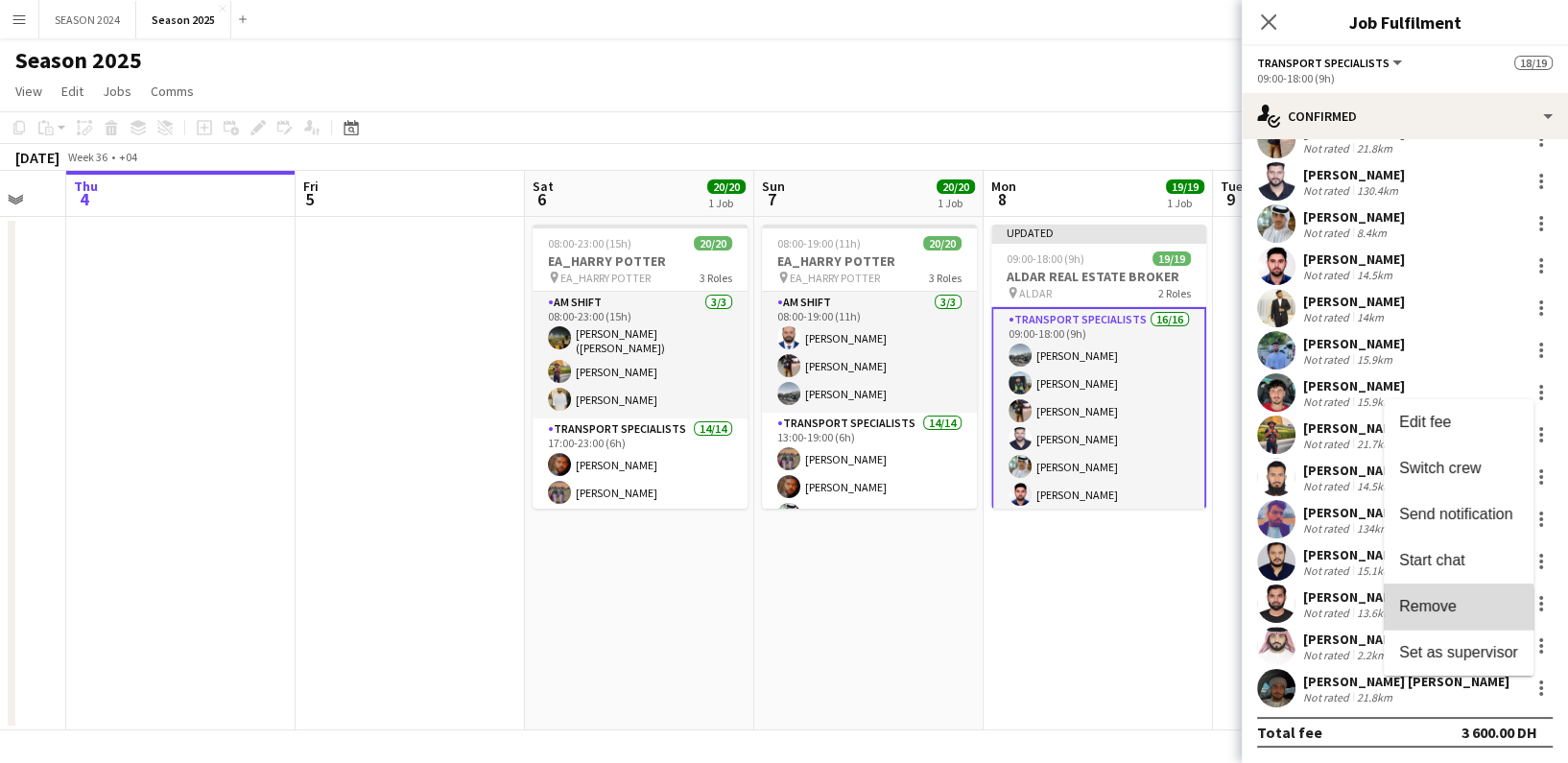
click at [1441, 612] on span "Remove" at bounding box center [1428, 606] width 58 height 16
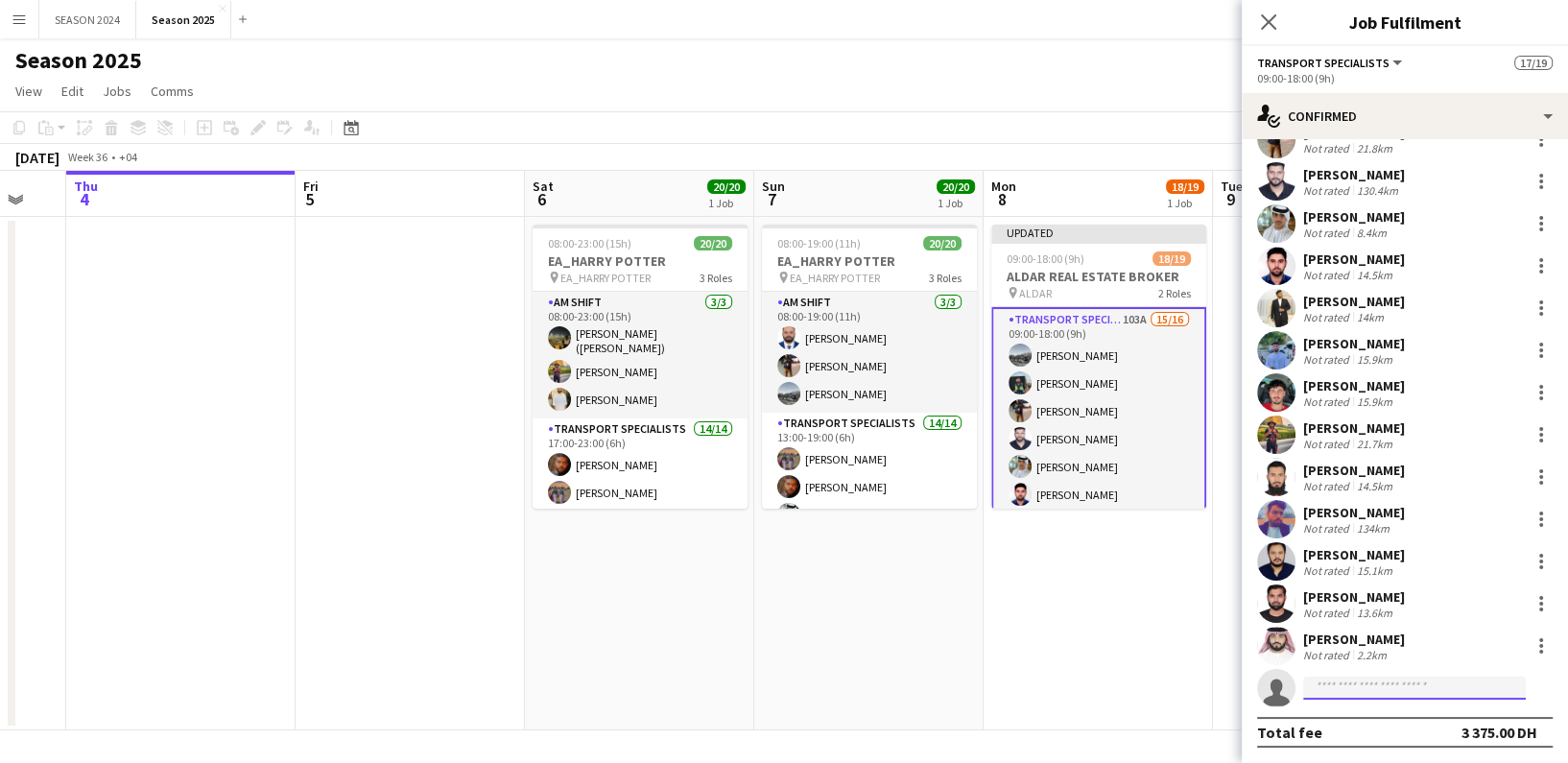
click at [1357, 691] on input at bounding box center [1414, 687] width 223 height 23
type input "*"
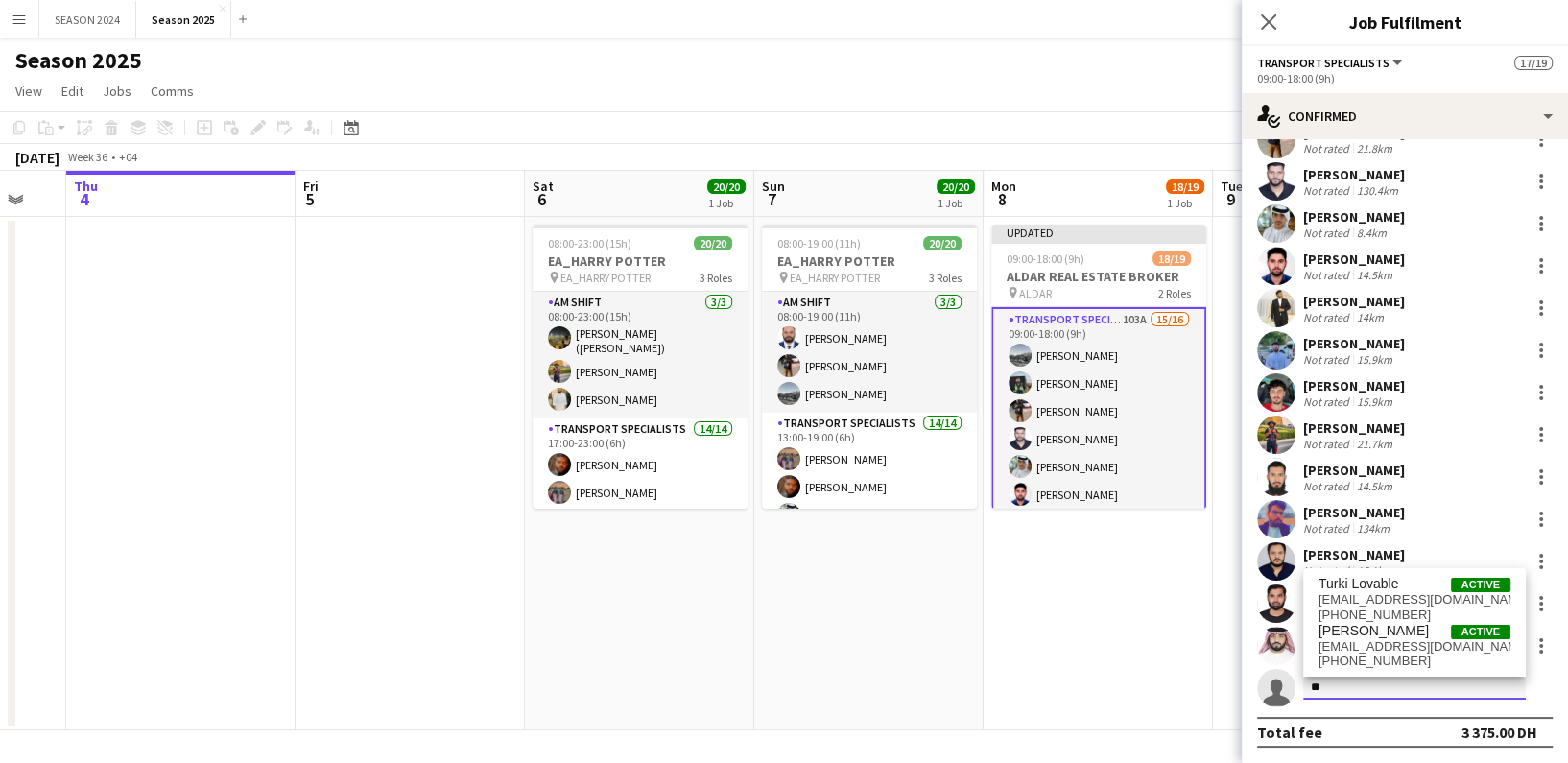
type input "*"
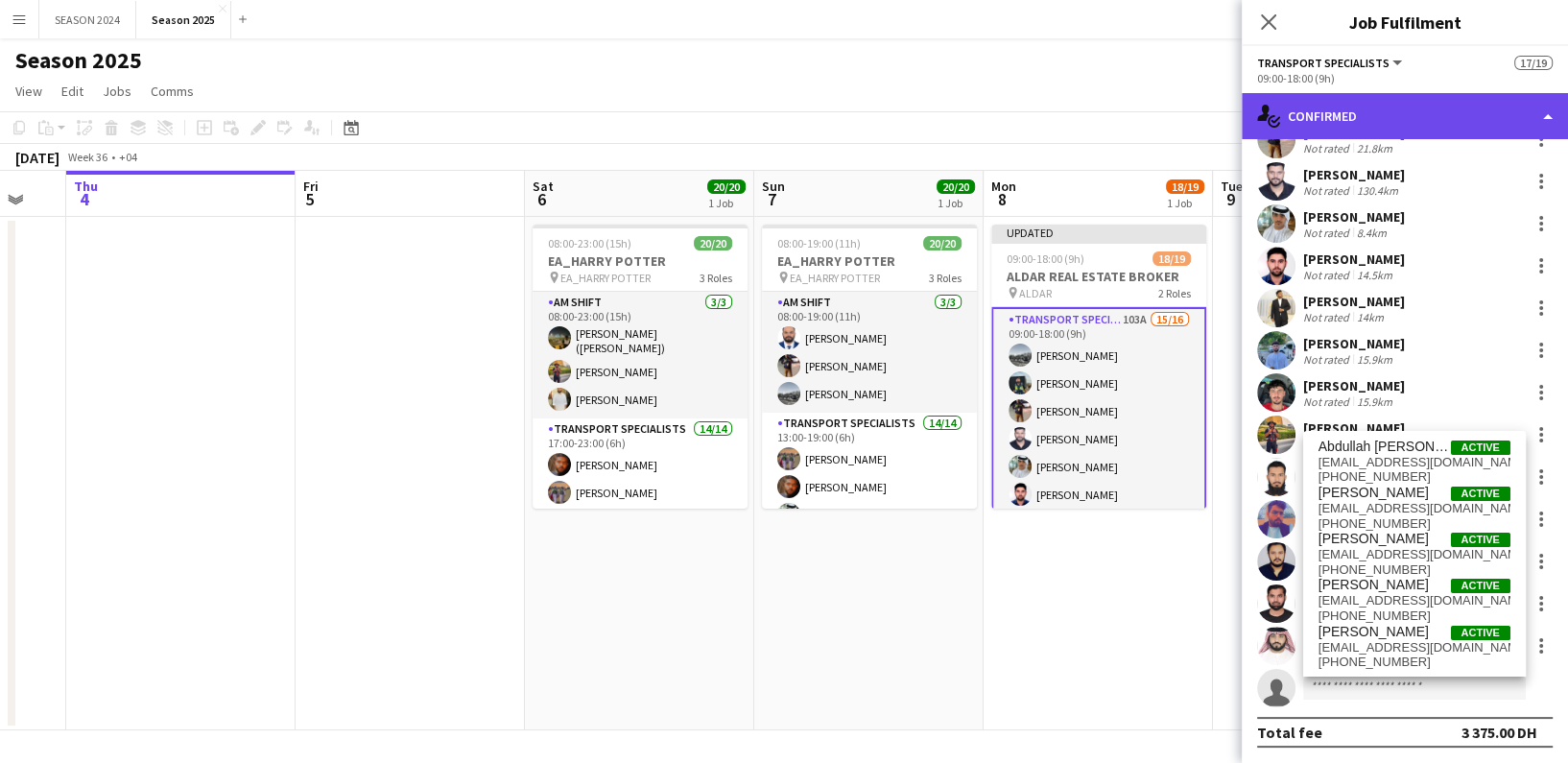
click at [1450, 112] on div "single-neutral-actions-check-2 Confirmed" at bounding box center [1404, 116] width 327 height 46
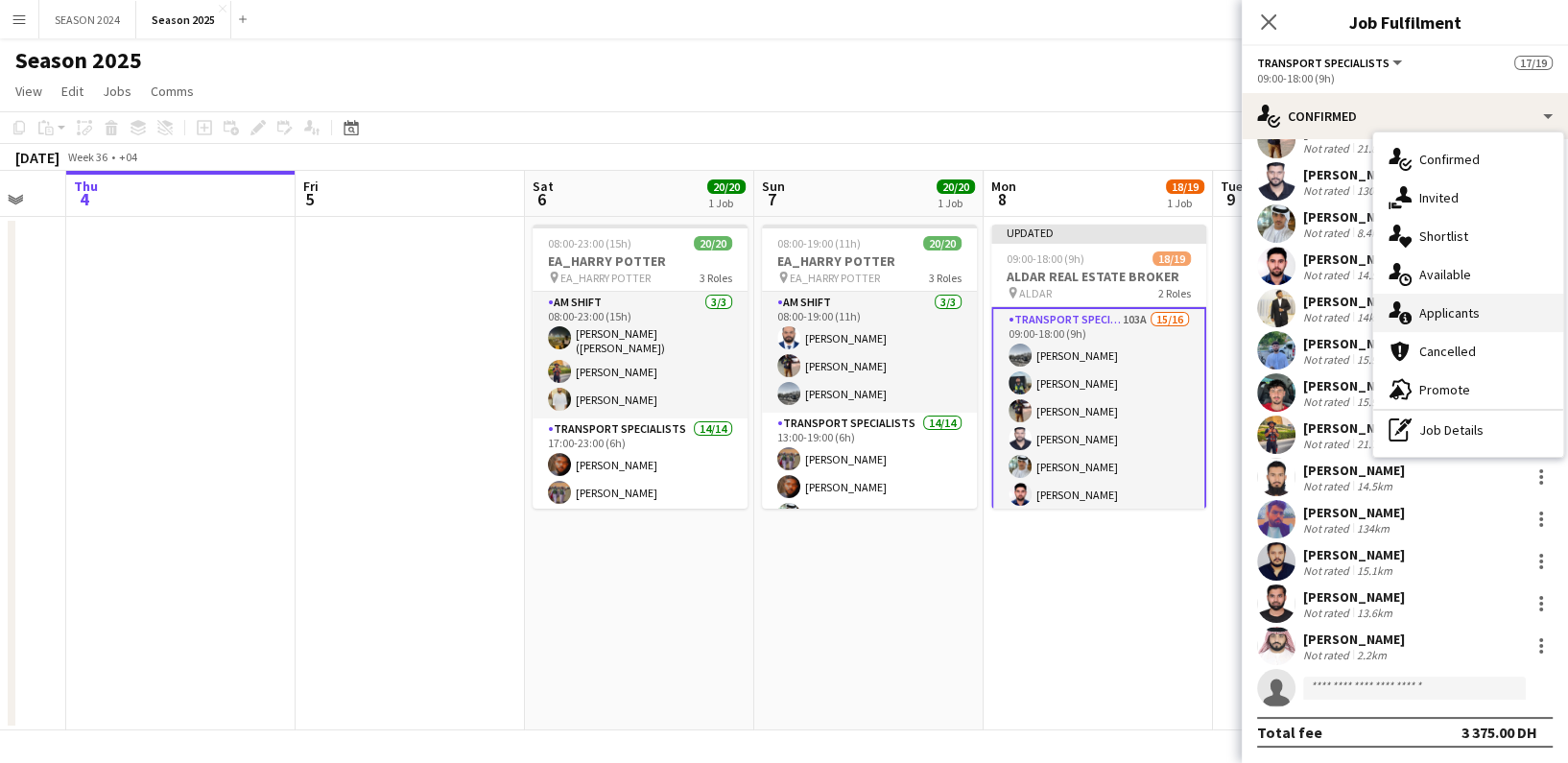
click at [1461, 303] on div "single-neutral-actions-information Applicants" at bounding box center [1468, 313] width 190 height 38
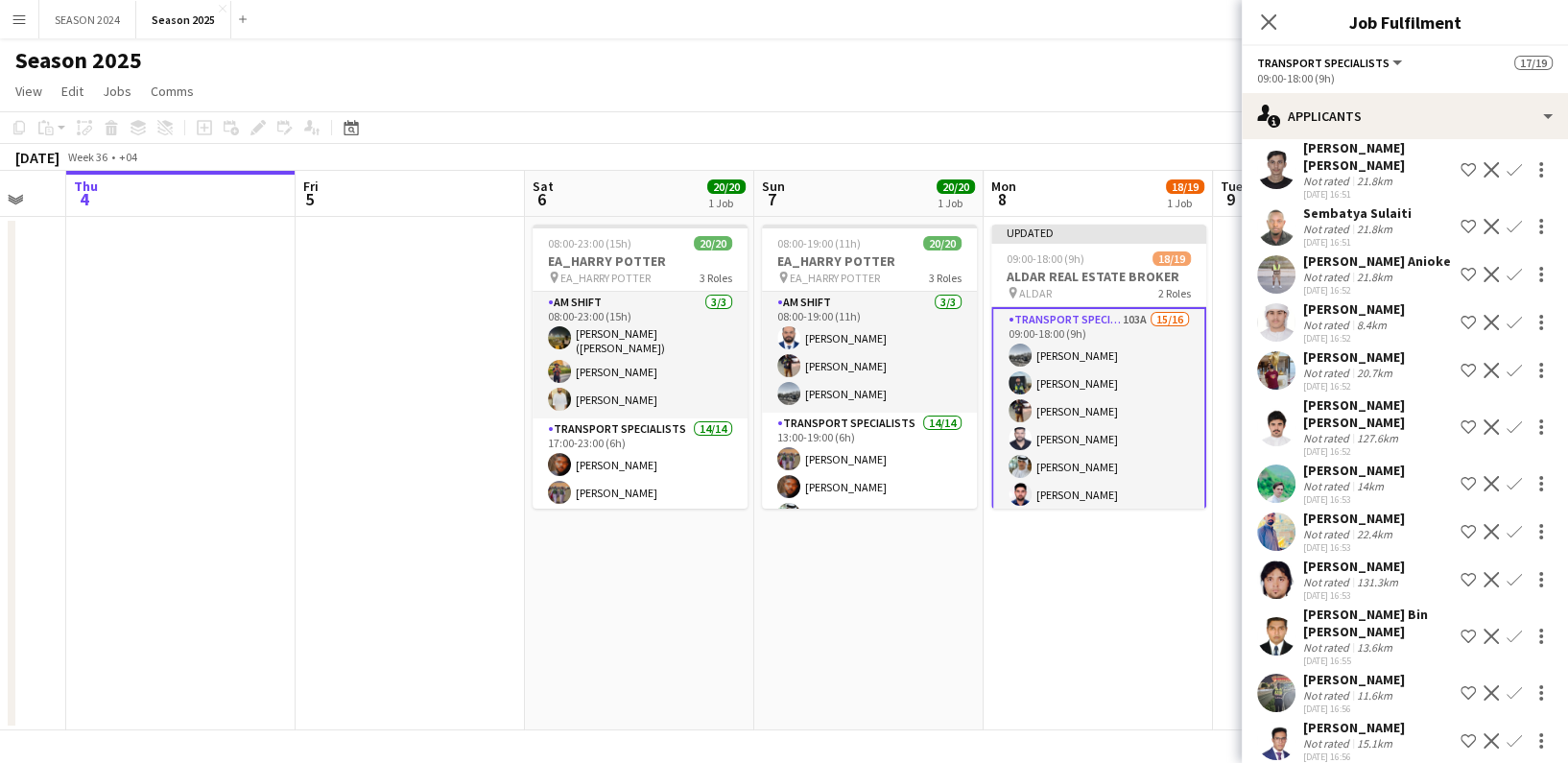
scroll to position [639, 0]
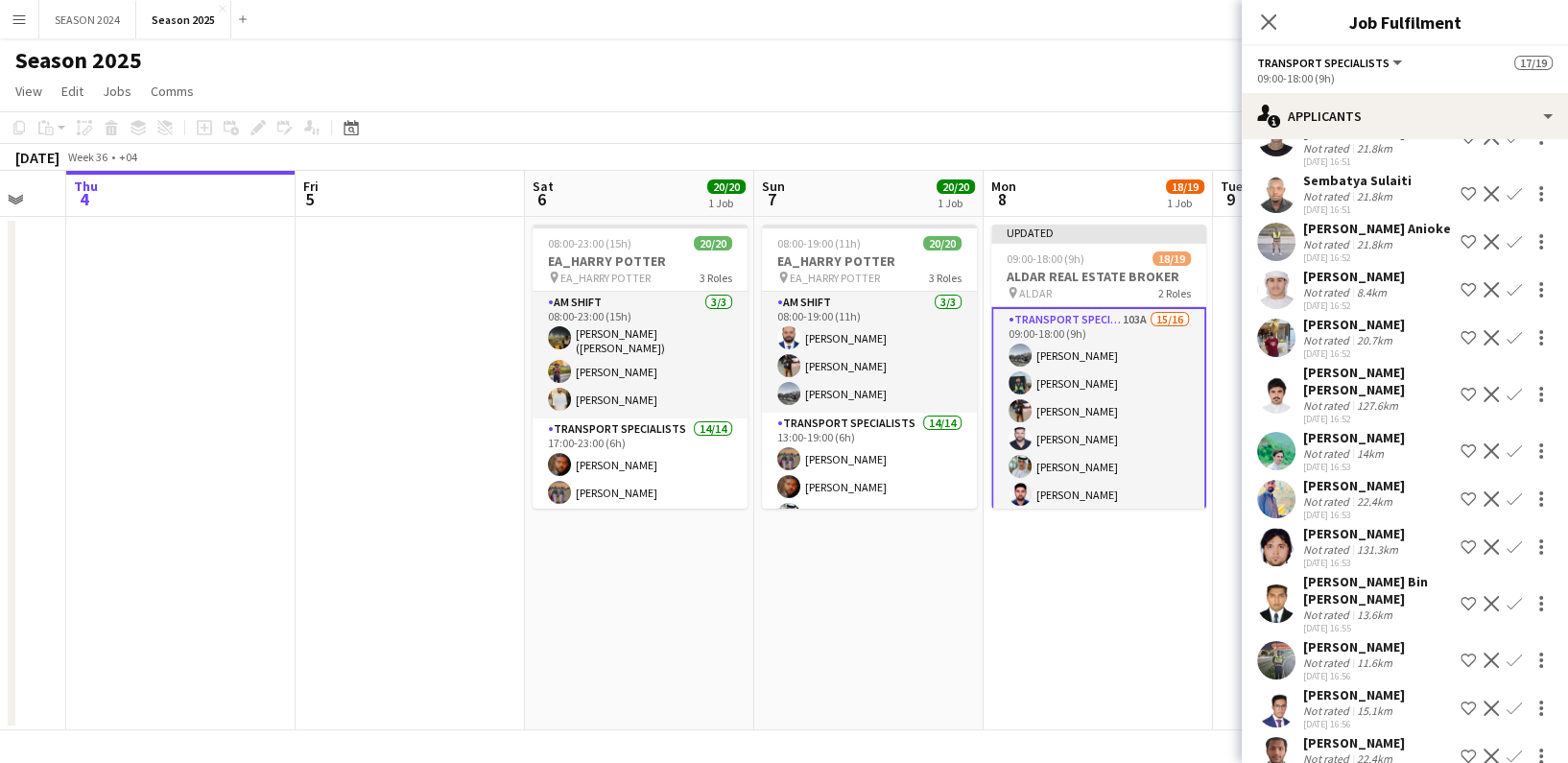
click at [1506, 282] on app-icon "Confirm" at bounding box center [1513, 289] width 15 height 15
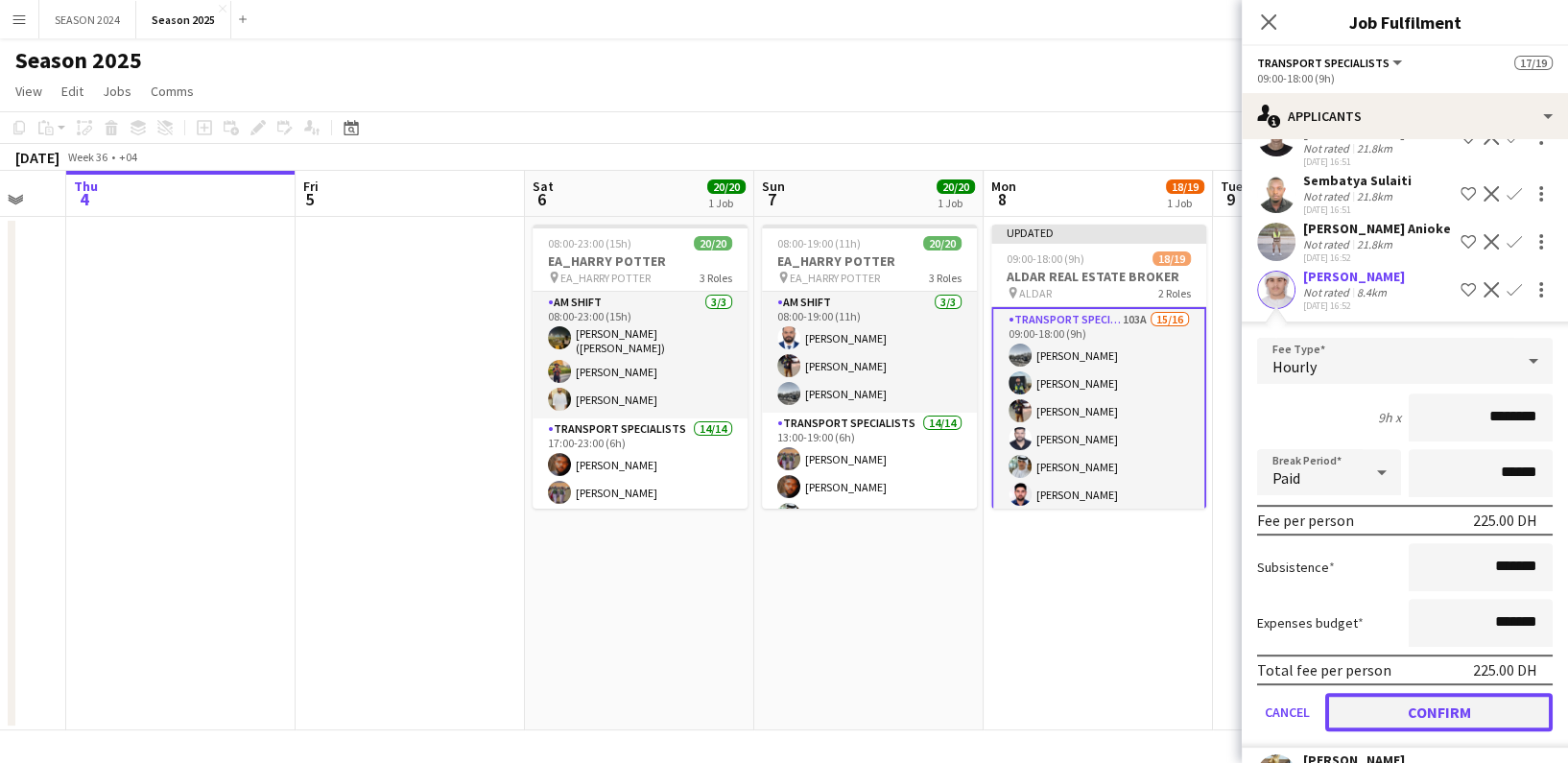
click at [1427, 693] on button "Confirm" at bounding box center [1439, 712] width 228 height 38
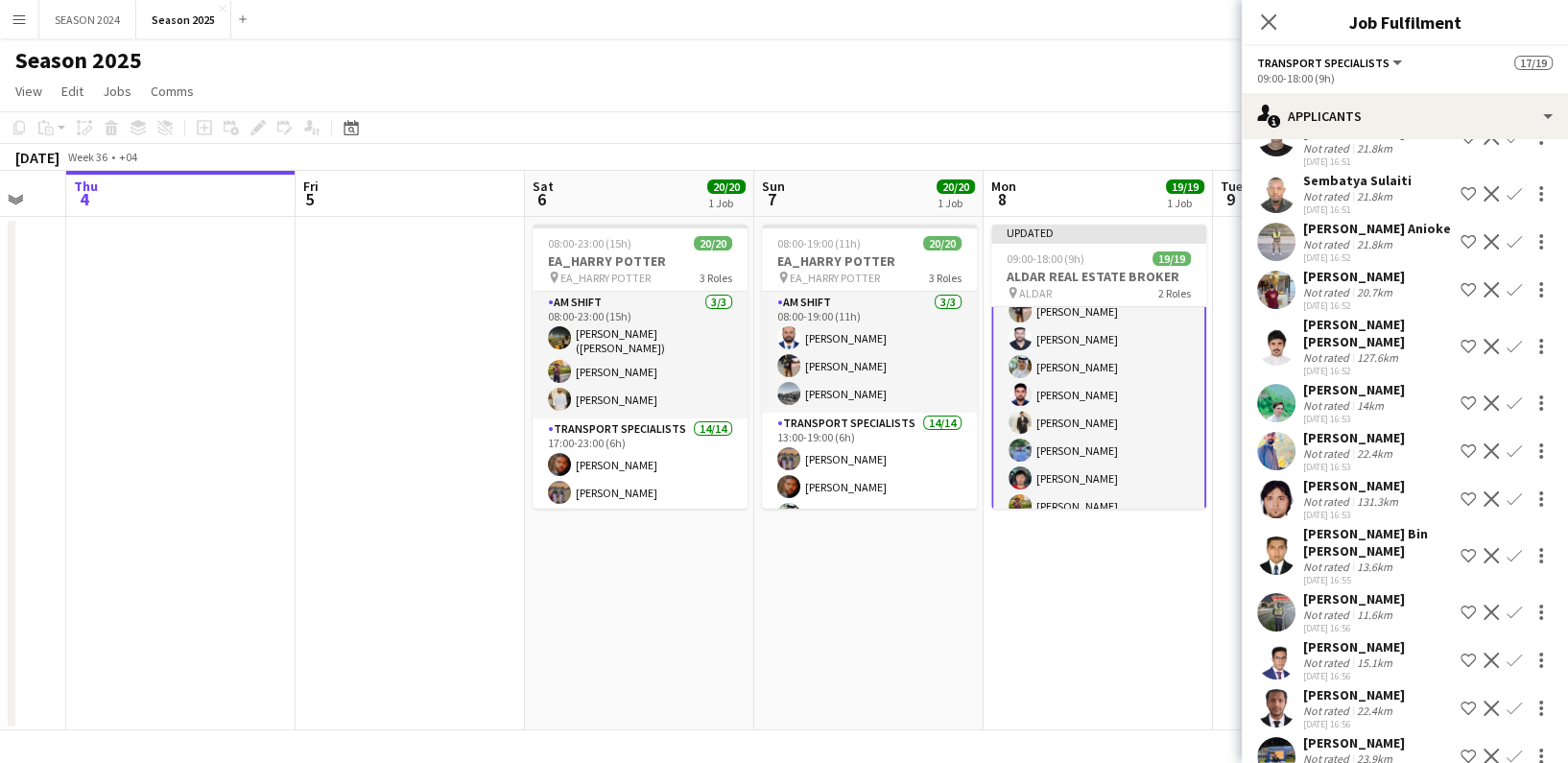
click at [1063, 536] on app-date-cell "Updated 09:00-18:00 (9h) 19/19 ALDAR REAL ESTATE BROKER pin ALDAR 2 Roles Trans…" at bounding box center [1099, 473] width 230 height 513
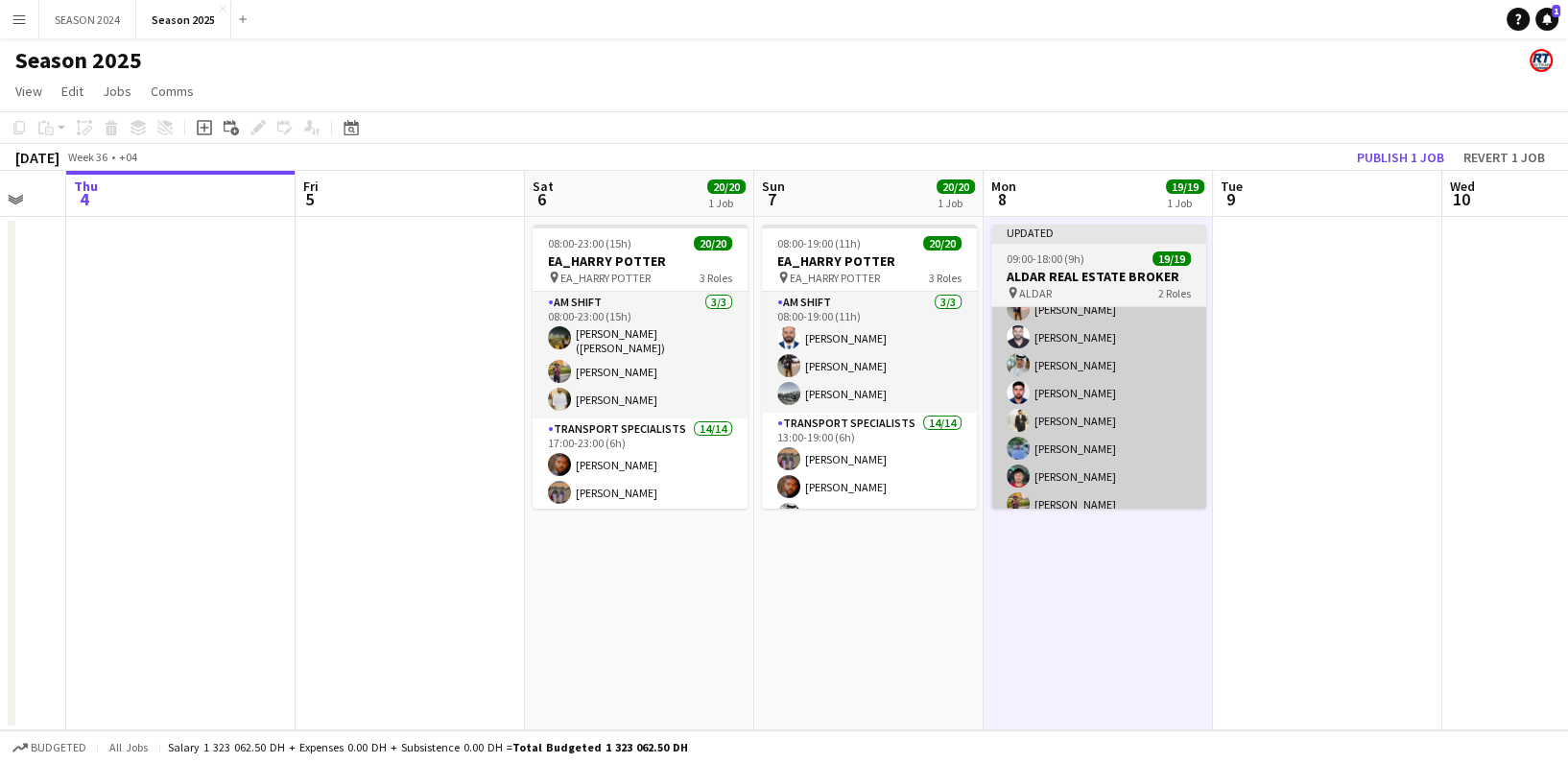
scroll to position [126, 0]
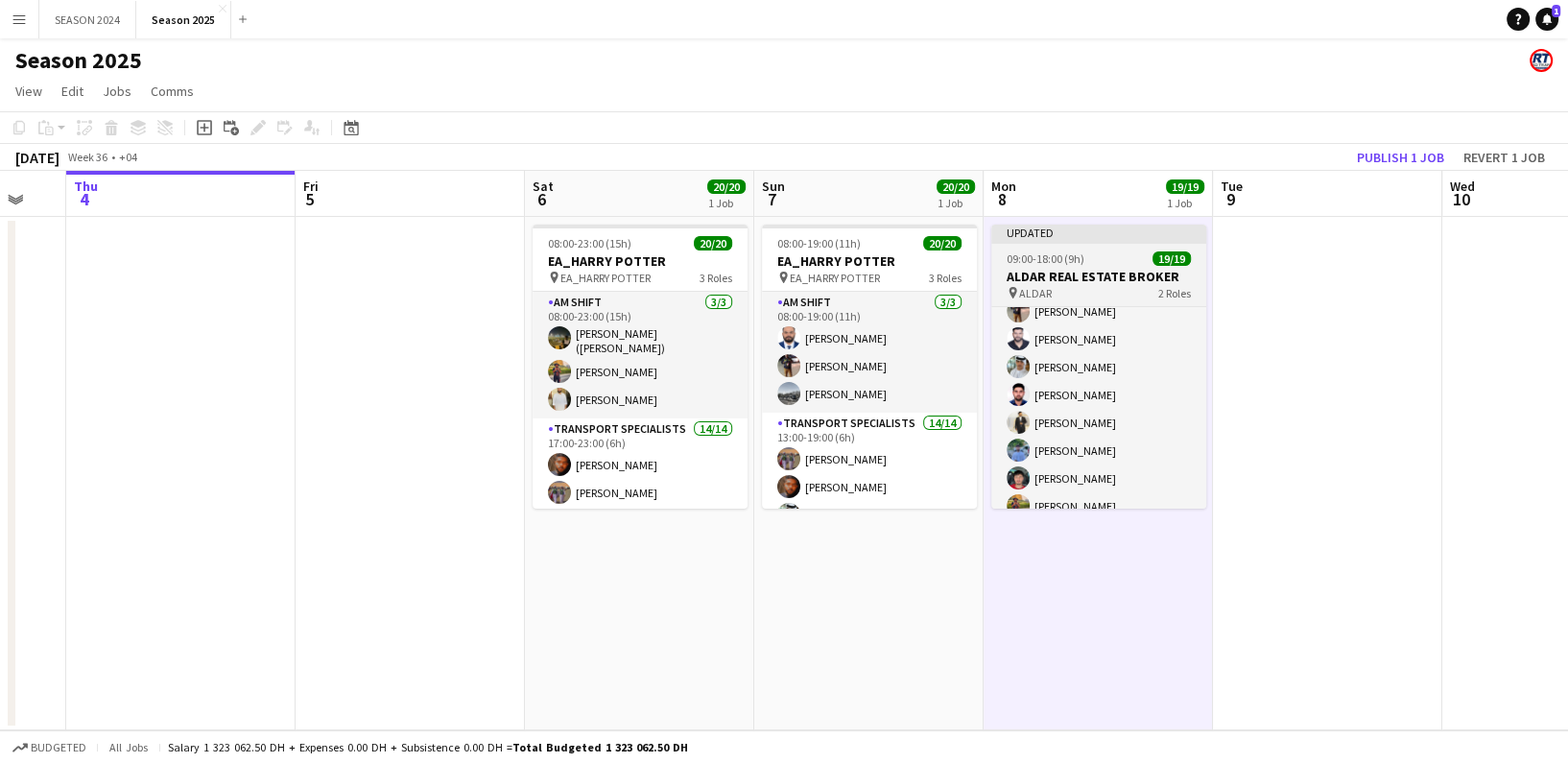
click at [1106, 232] on div "Updated" at bounding box center [1098, 232] width 215 height 15
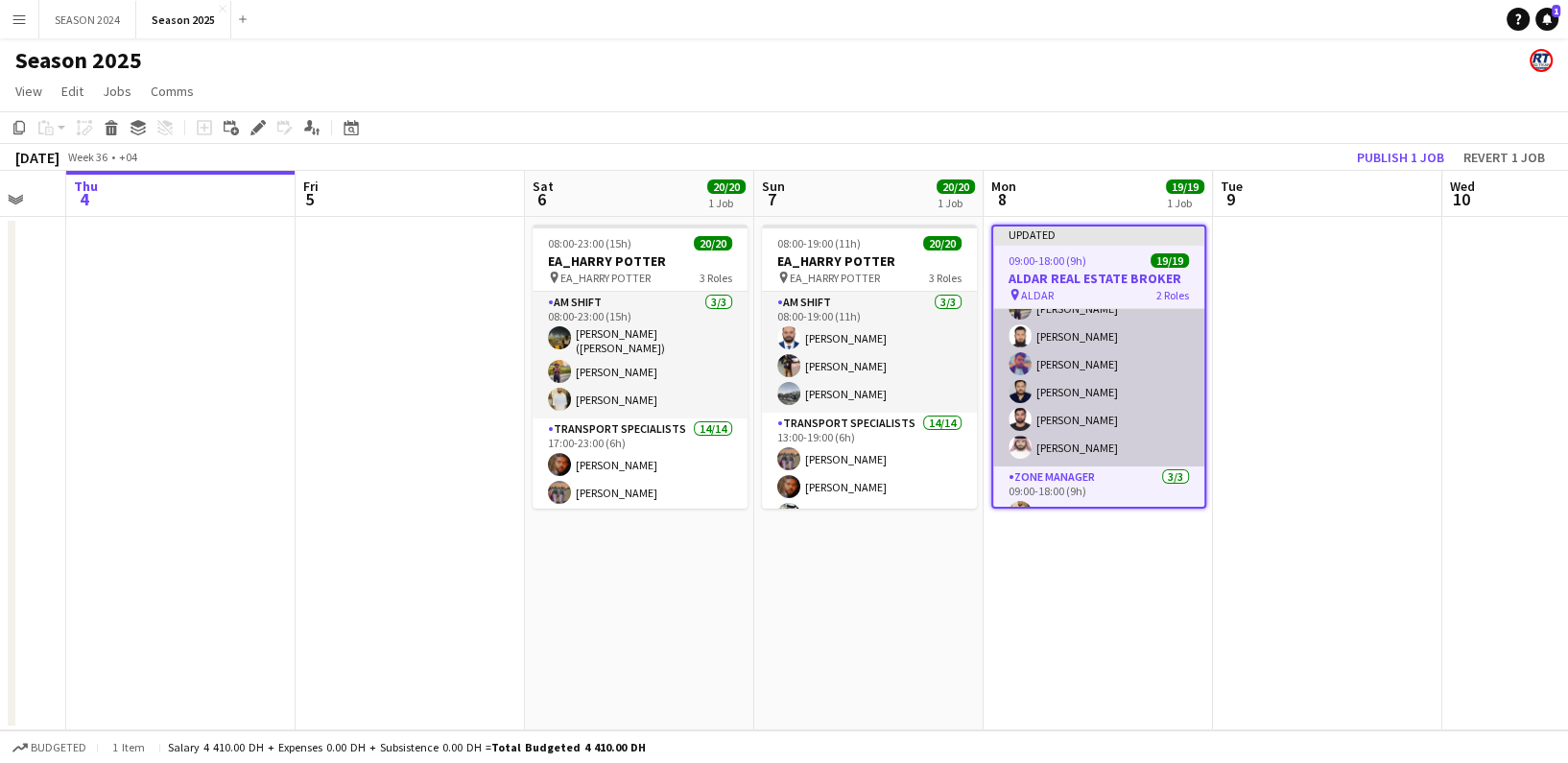
scroll to position [295, 0]
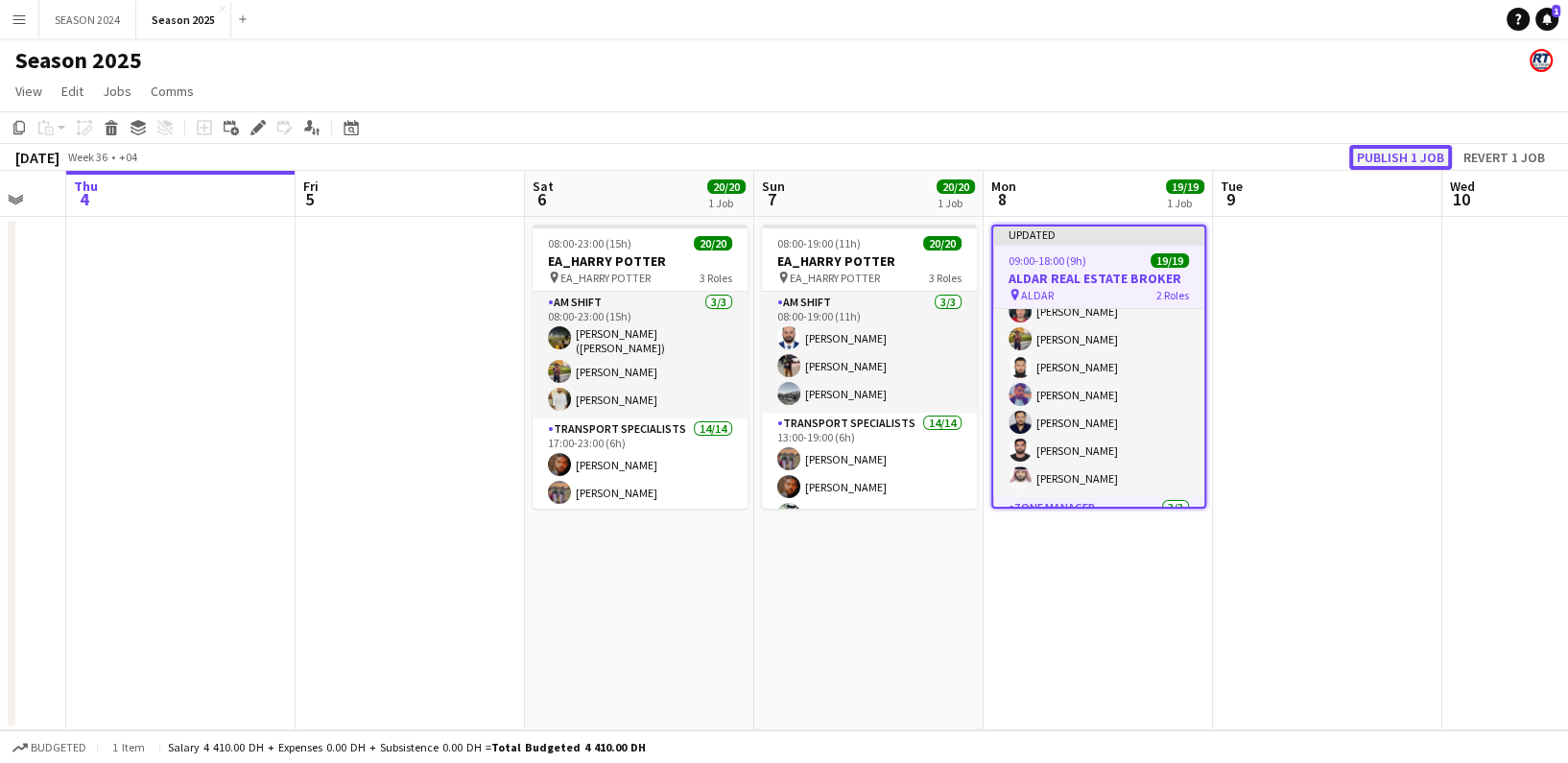
click at [1377, 161] on button "Publish 1 job" at bounding box center [1400, 157] width 103 height 25
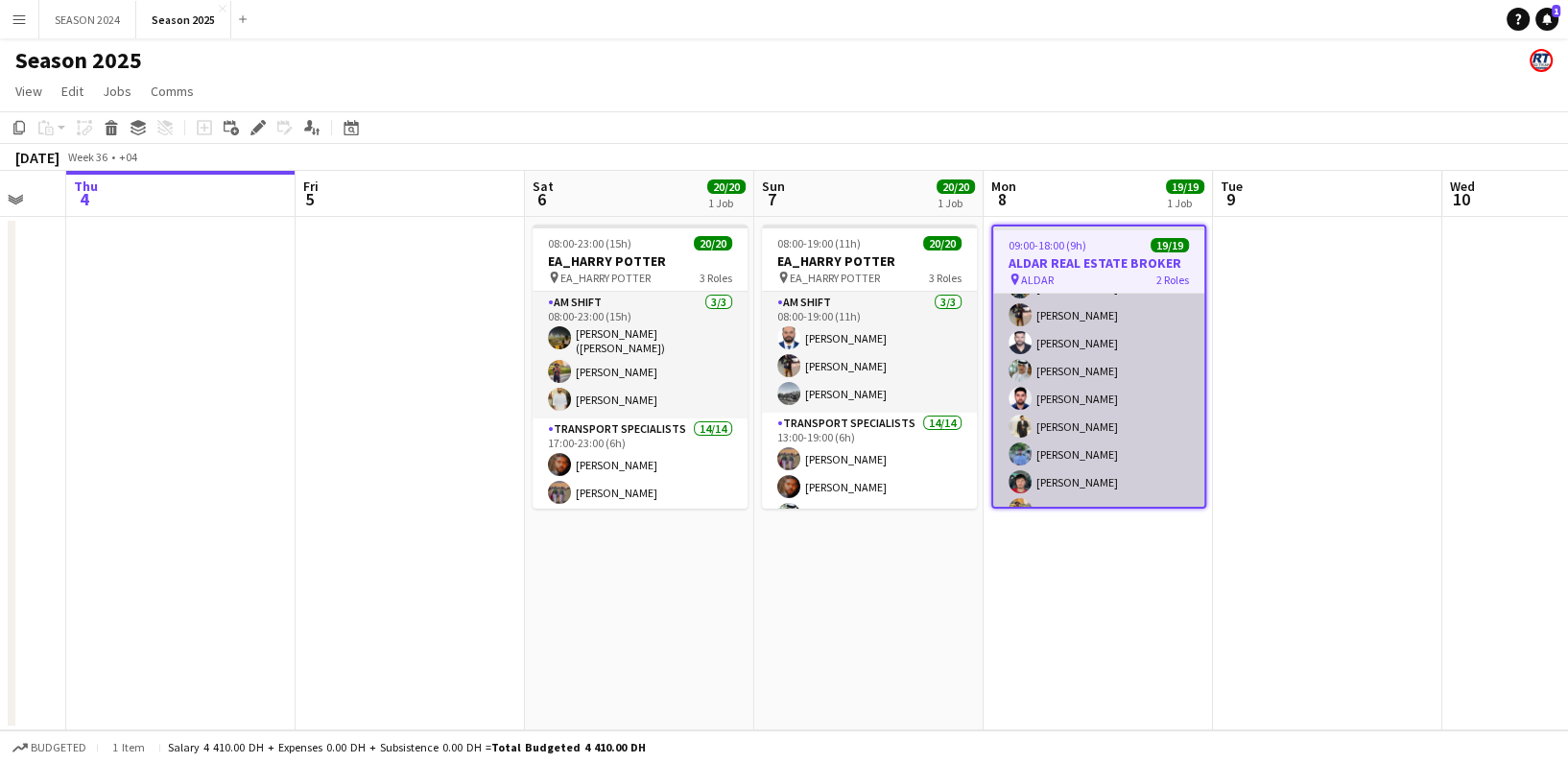
scroll to position [0, 0]
